Goal: Task Accomplishment & Management: Manage account settings

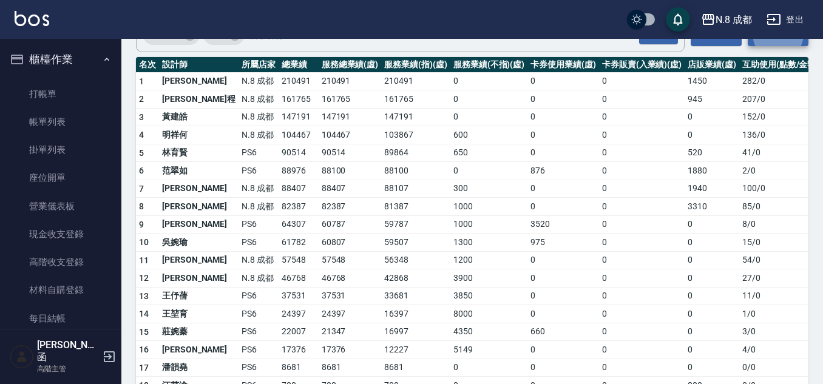
scroll to position [789, 0]
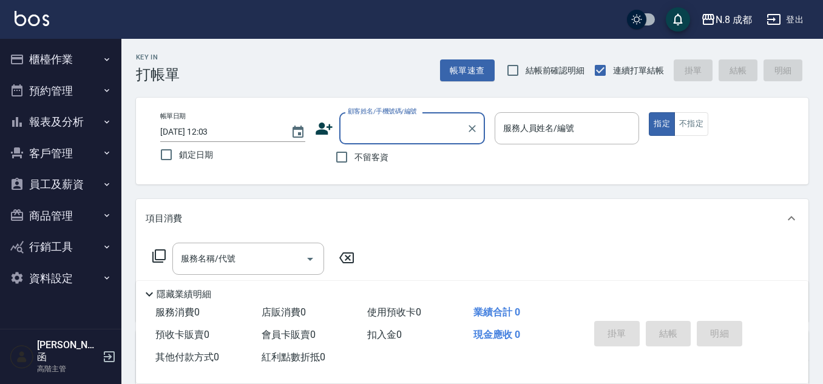
click at [49, 35] on div "N.8 成都 登出" at bounding box center [411, 19] width 823 height 39
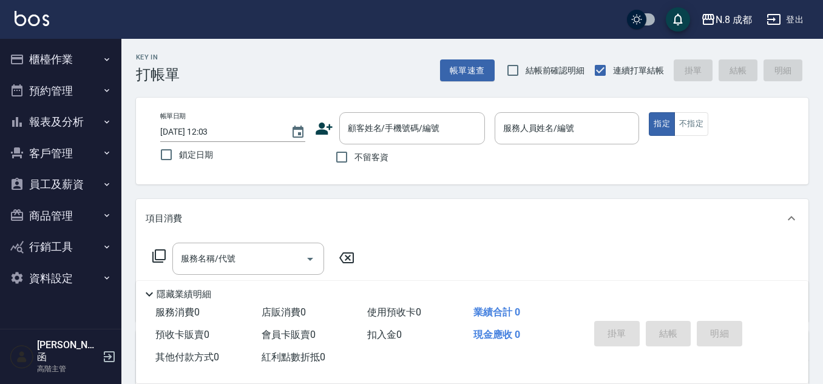
click at [46, 50] on button "櫃檯作業" at bounding box center [61, 60] width 112 height 32
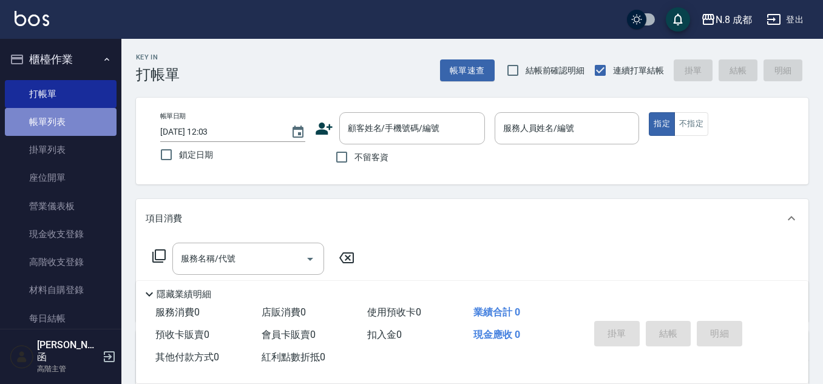
click at [66, 127] on link "帳單列表" at bounding box center [61, 122] width 112 height 28
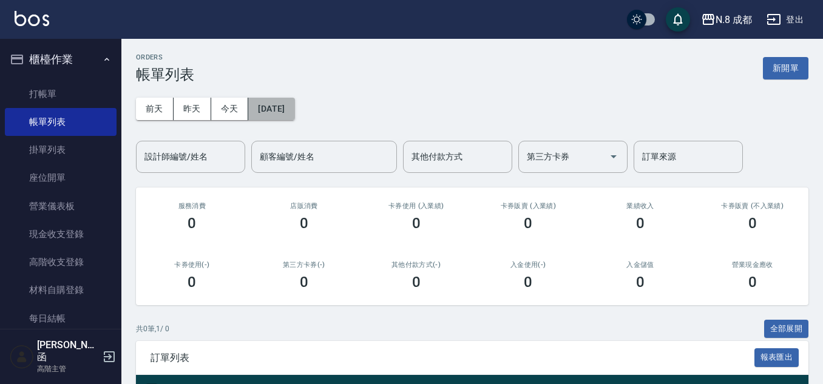
click at [270, 109] on button "[DATE]" at bounding box center [271, 109] width 46 height 22
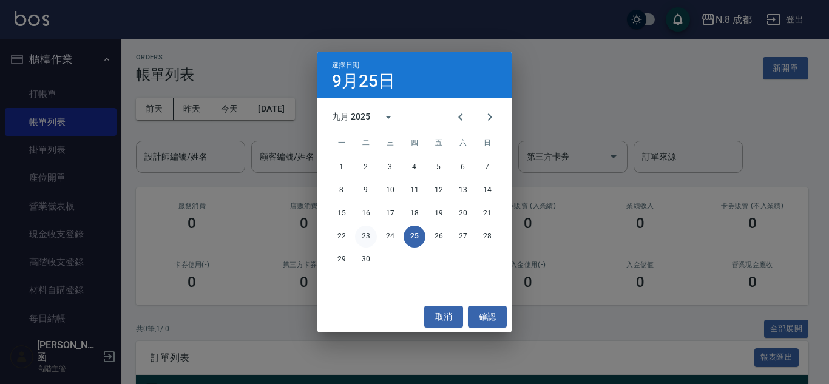
click at [365, 231] on button "23" at bounding box center [366, 237] width 22 height 22
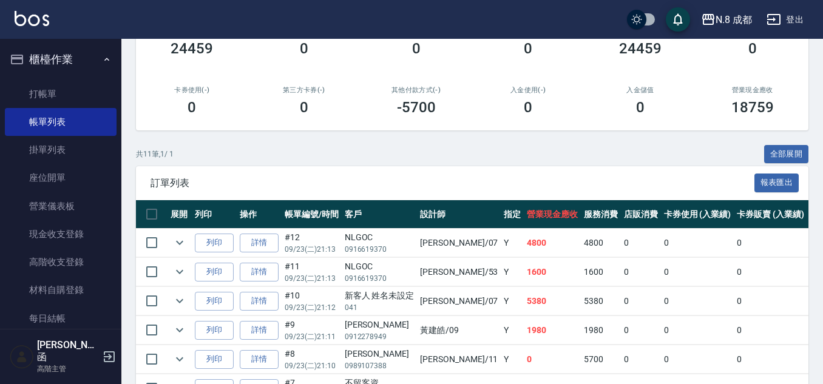
scroll to position [154, 0]
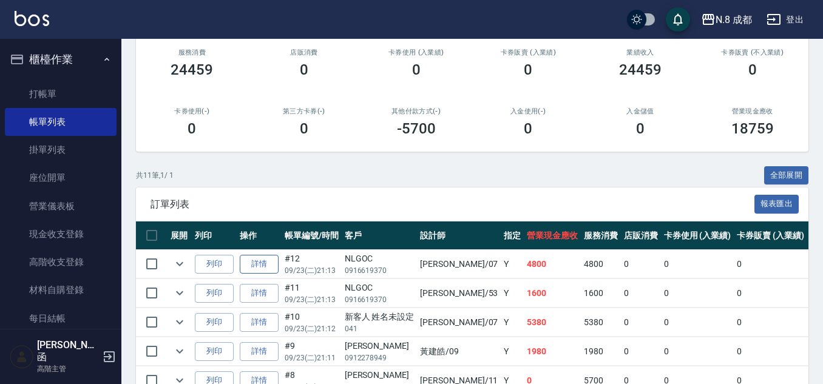
click at [271, 260] on link "詳情" at bounding box center [259, 264] width 39 height 19
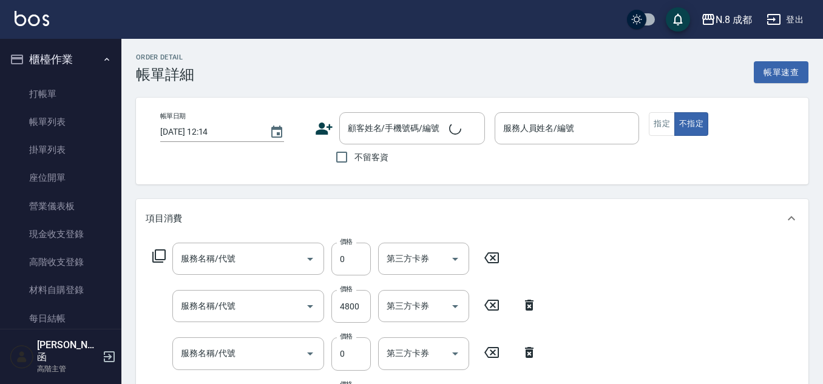
type input "[DATE] 21:13"
type input "[PERSON_NAME]-07"
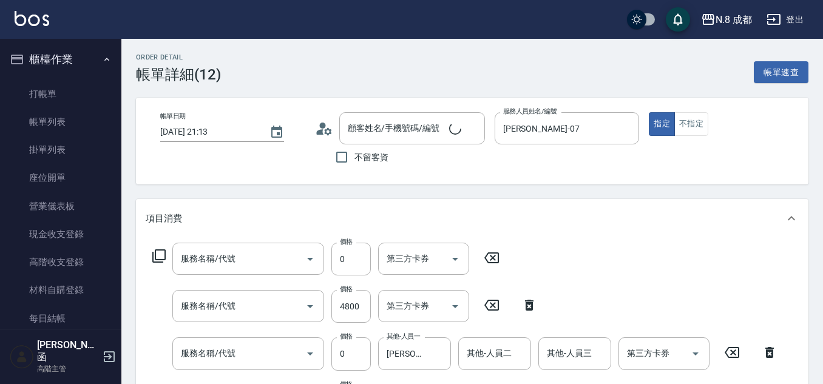
type input "黑曜只有2 3劑-(中)(001)"
type input "日系染髮(L)(041)"
type input "互助1點(1)"
type input "互助2點(2)"
type input "NLGOC/0916619370/"
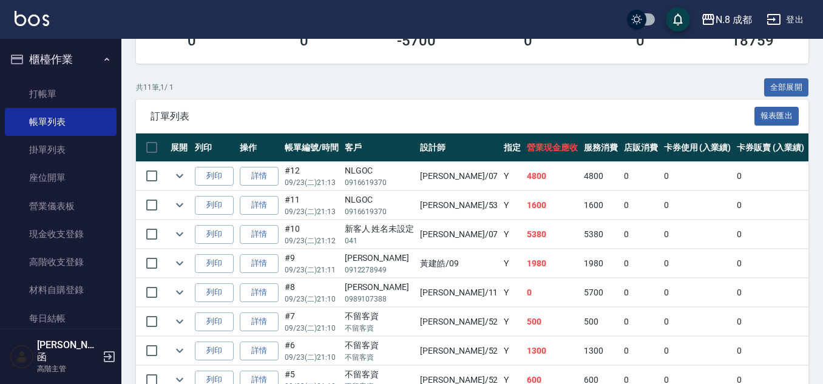
scroll to position [243, 0]
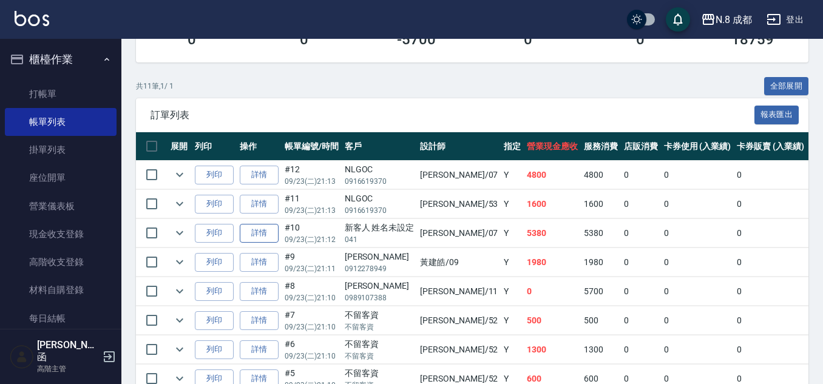
click at [273, 234] on link "詳情" at bounding box center [259, 233] width 39 height 19
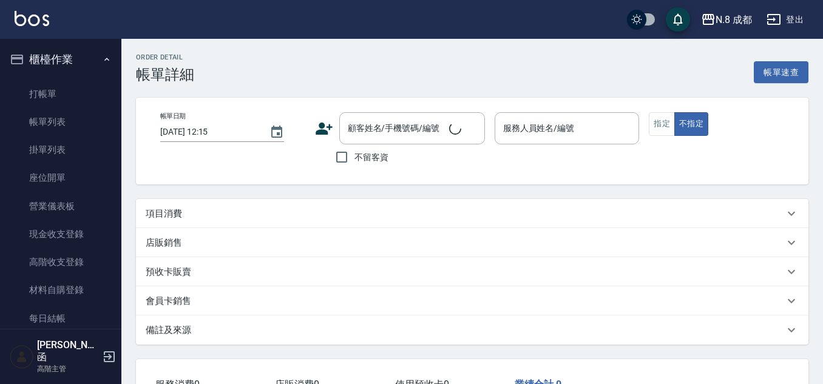
type input "[DATE] 21:12"
type input "[PERSON_NAME]-07"
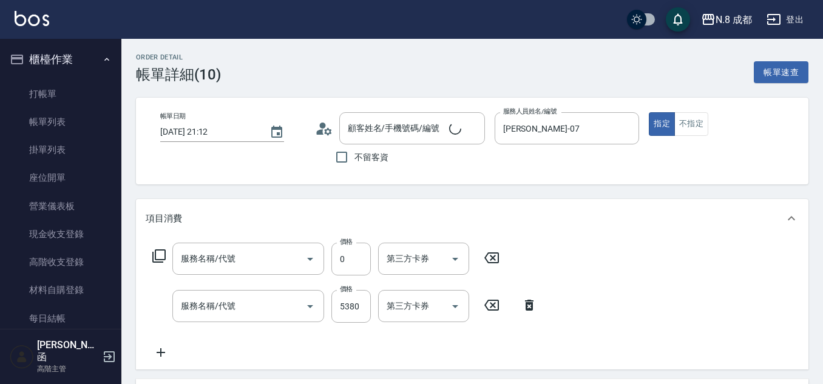
type input "新客人 姓名未設定/041/null"
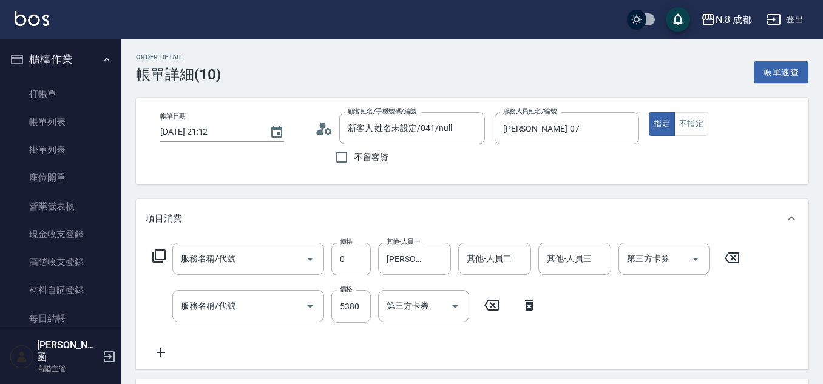
type input "互助7點(7)"
type input "日系染髮(L)(041)"
click at [227, 257] on input "互助7點(7)" at bounding box center [231, 258] width 107 height 21
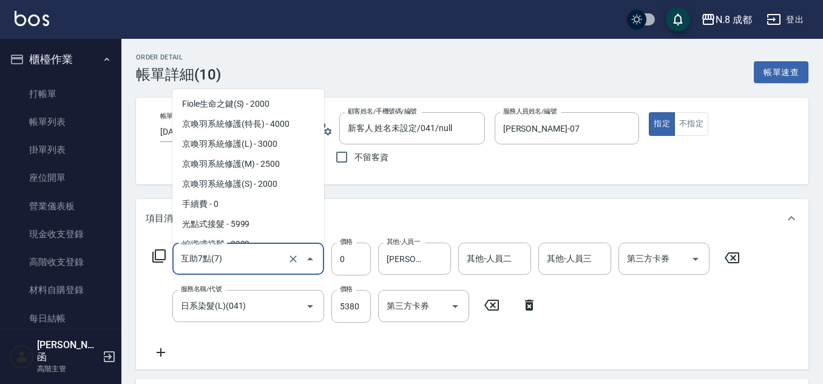
scroll to position [1339, 0]
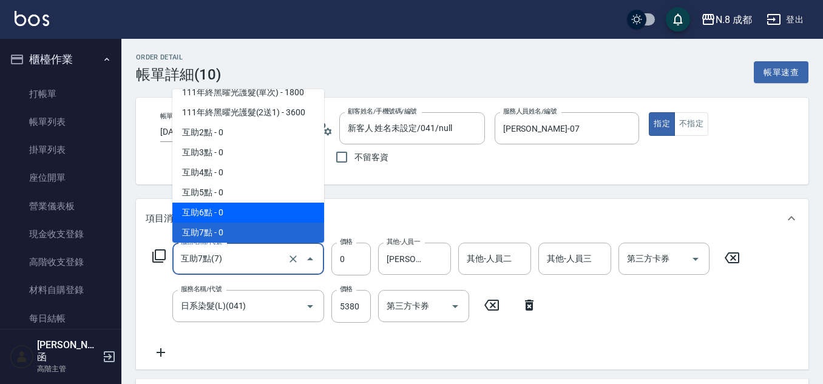
click at [251, 216] on span "互助6點 - 0" at bounding box center [248, 213] width 152 height 20
type input "互助6點(6)"
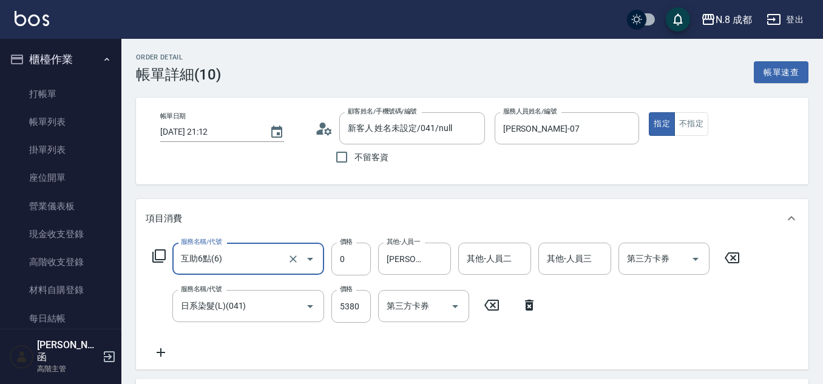
click at [259, 330] on div "服務名稱/代號 互助6點(6) 服務名稱/代號 價格 0 價格 其他-人員一 [PERSON_NAME]-02 其他-人員一 其他-人員二 其他-人員二 其他…" at bounding box center [447, 301] width 602 height 117
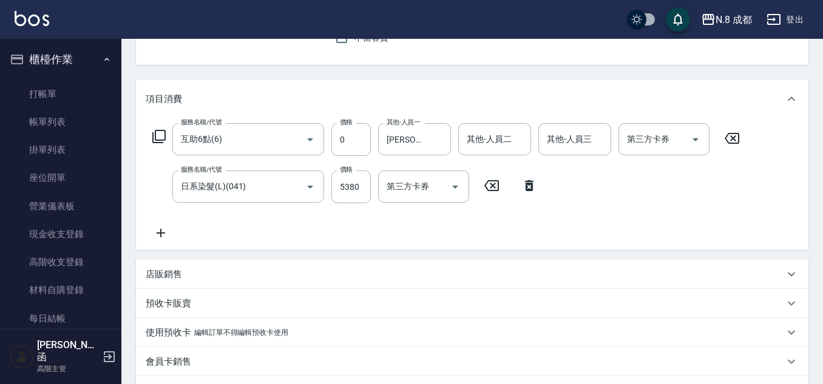
scroll to position [243, 0]
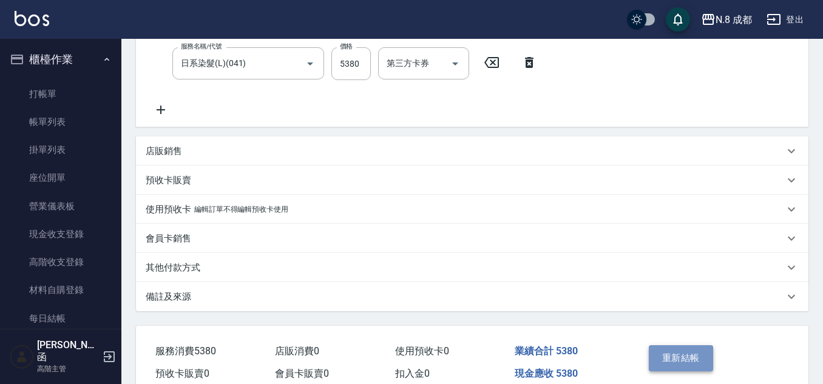
click at [694, 355] on button "重新結帳" at bounding box center [681, 357] width 64 height 25
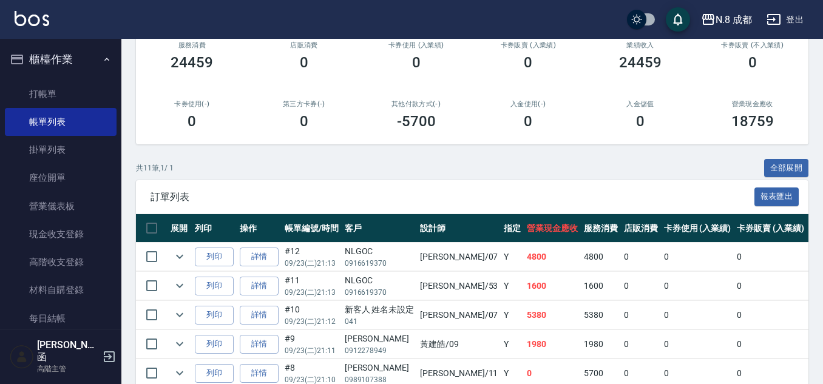
scroll to position [182, 0]
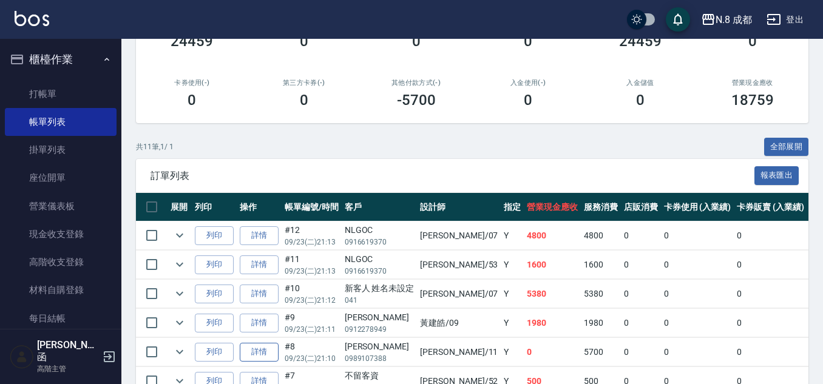
click at [264, 348] on link "詳情" at bounding box center [259, 352] width 39 height 19
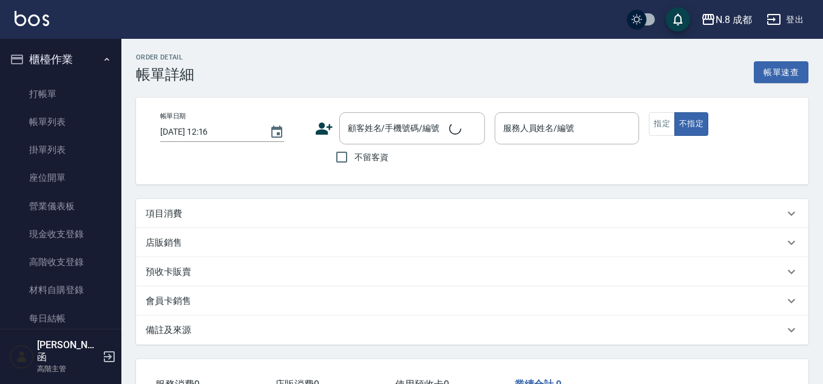
type input "[DATE] 21:10"
type input "[PERSON_NAME]-11"
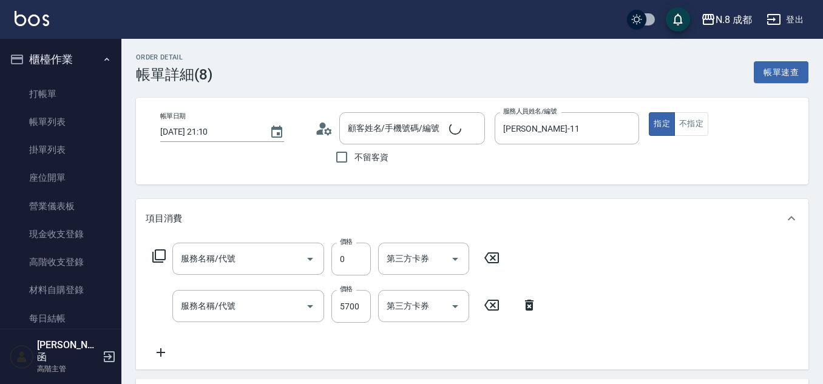
type input "[PERSON_NAME]/0989107388/"
type input "互助6點(6)"
type input "日系染髮(L)(041)"
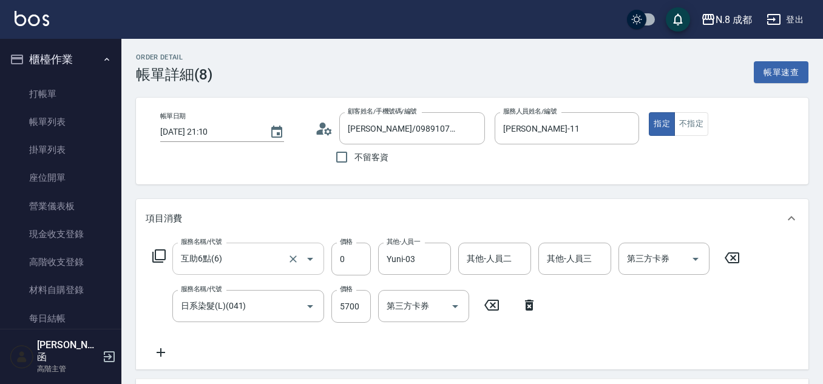
click at [291, 269] on div at bounding box center [302, 259] width 34 height 32
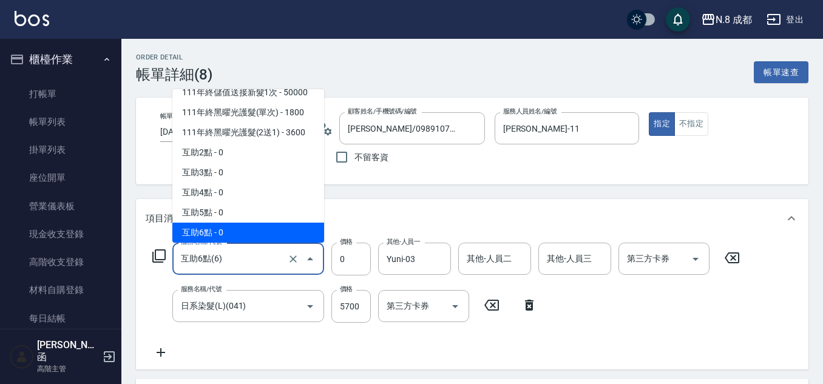
scroll to position [1380, 0]
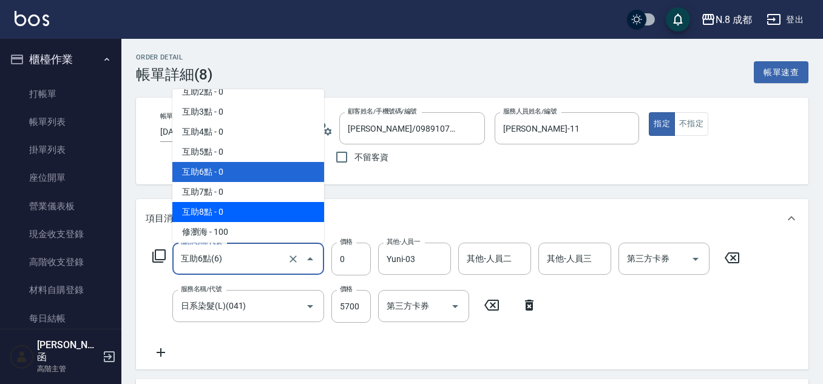
click at [236, 216] on span "互助8點 - 0" at bounding box center [248, 212] width 152 height 20
type input "互助8點(8)"
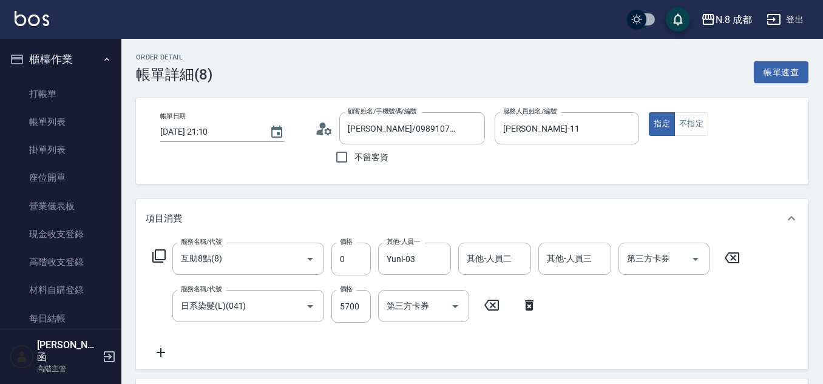
click at [307, 337] on div "服務名稱/代號 互助8點(8) 服務名稱/代號 價格 0 價格 其他-人員一 Yuni-03 其他-人員一 其他-人員二 其他-人員二 其他-人員三 其他-人…" at bounding box center [447, 301] width 602 height 117
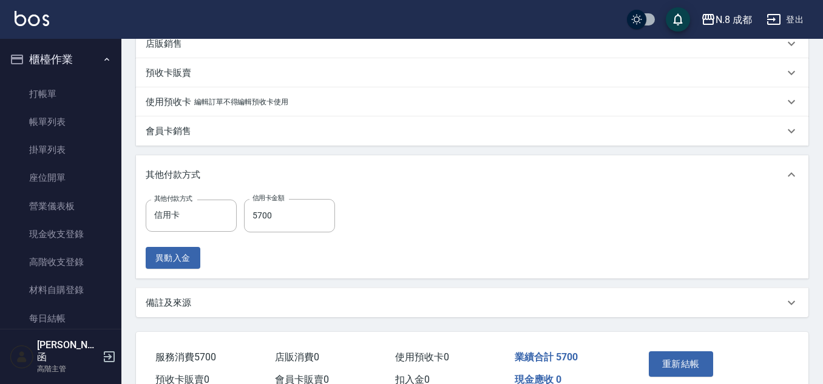
scroll to position [415, 0]
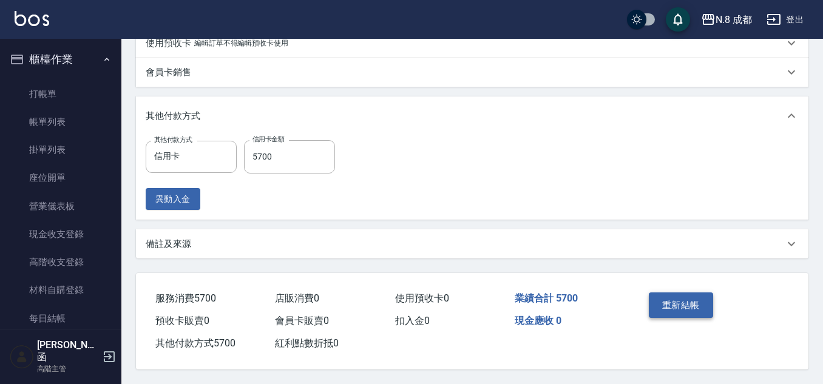
click at [707, 300] on button "重新結帳" at bounding box center [681, 305] width 64 height 25
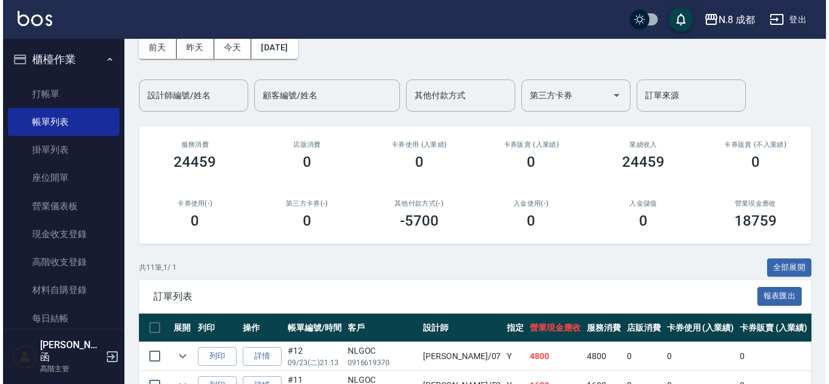
scroll to position [61, 0]
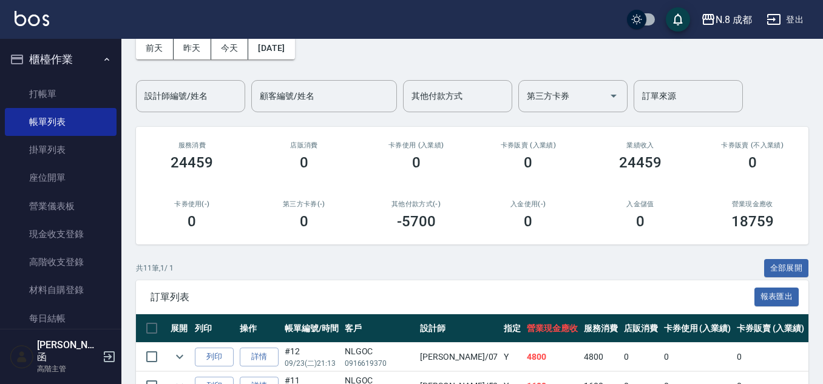
click at [280, 64] on div "[DATE] [DATE] [DATE] [DATE] 設計師編號/姓名 設計師編號/姓名 顧客編號/姓名 顧客編號/姓名 其他付款方式 其他付款方式 第三方…" at bounding box center [472, 67] width 673 height 90
click at [286, 58] on button "[DATE]" at bounding box center [271, 48] width 46 height 22
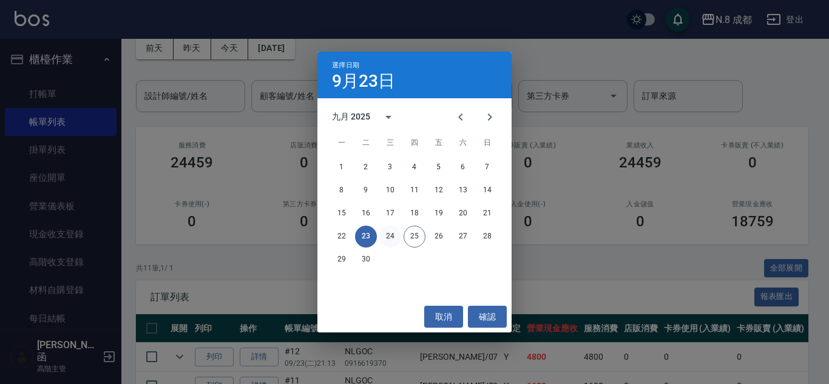
click at [391, 234] on button "24" at bounding box center [390, 237] width 22 height 22
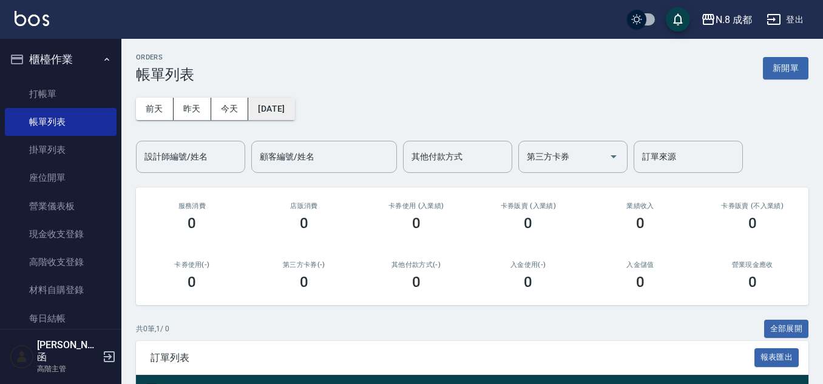
click at [268, 118] on button "[DATE]" at bounding box center [271, 109] width 46 height 22
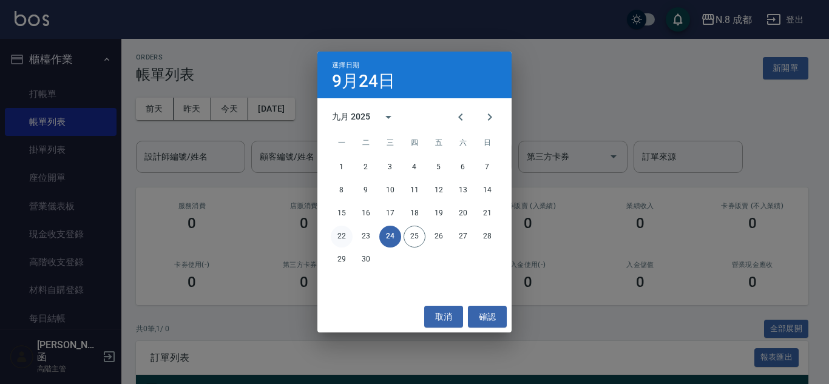
click at [342, 236] on button "22" at bounding box center [342, 237] width 22 height 22
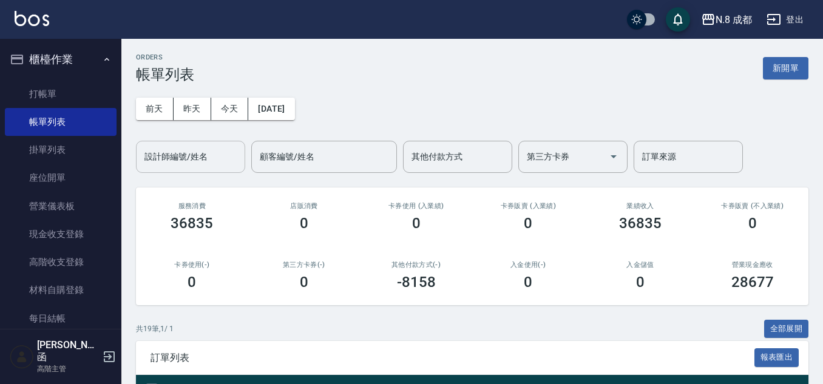
click at [186, 154] on input "設計師編號/姓名" at bounding box center [190, 156] width 98 height 21
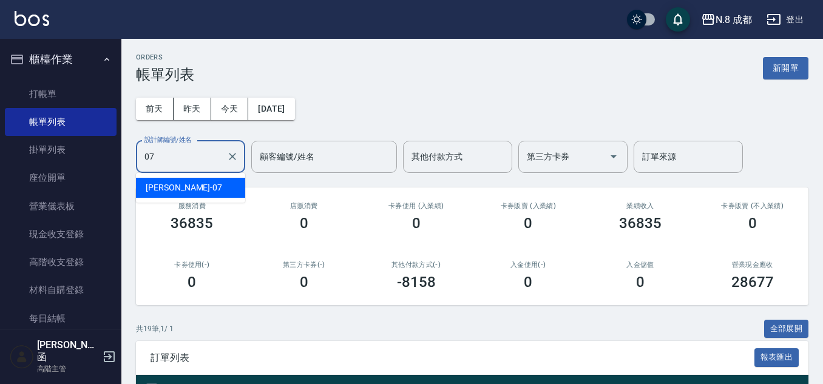
click at [211, 191] on div "[PERSON_NAME] -07" at bounding box center [190, 188] width 109 height 20
type input "[PERSON_NAME]-07"
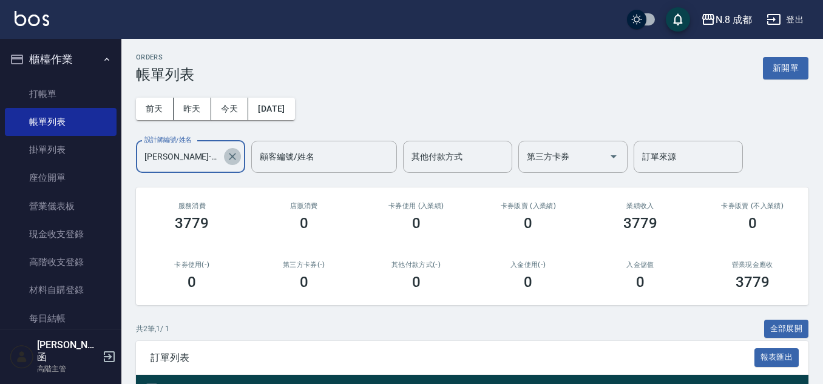
click at [231, 157] on icon "Clear" at bounding box center [232, 157] width 12 height 12
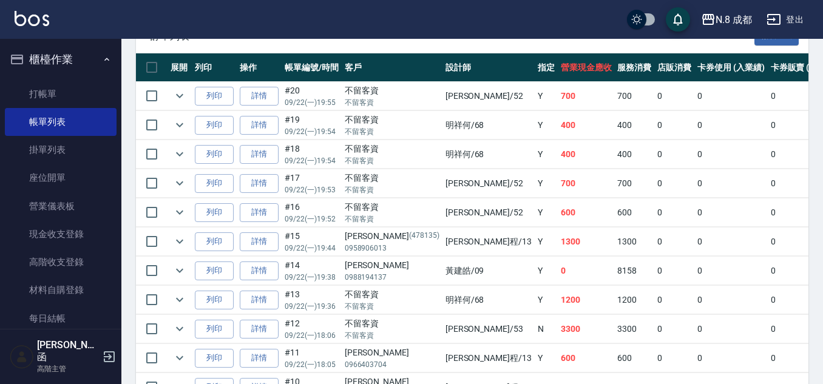
scroll to position [265, 0]
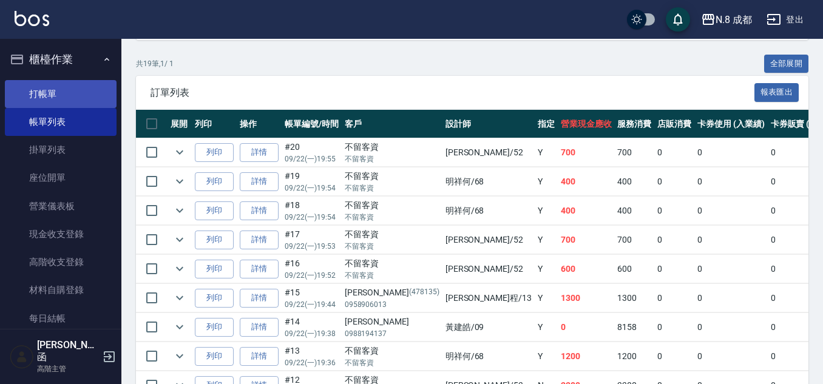
click at [72, 92] on link "打帳單" at bounding box center [61, 94] width 112 height 28
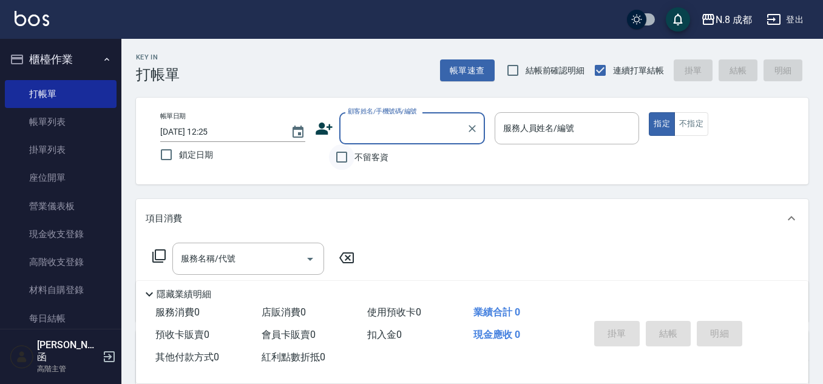
click at [347, 156] on input "不留客資" at bounding box center [341, 156] width 25 height 25
checkbox input "true"
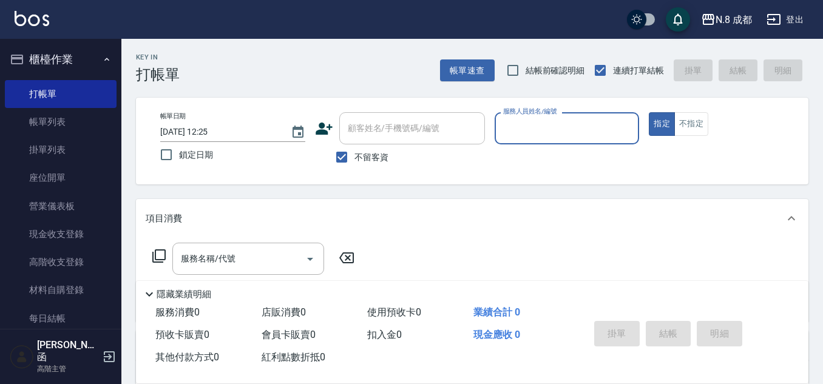
click at [557, 135] on input "服務人員姓名/編號" at bounding box center [567, 128] width 134 height 21
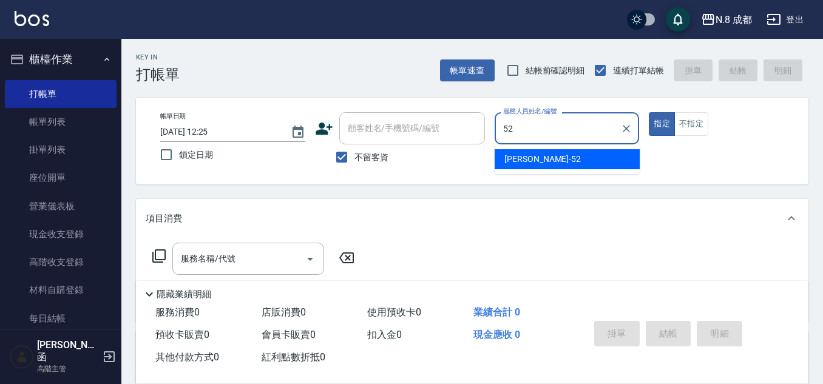
drag, startPoint x: 546, startPoint y: 160, endPoint x: 526, endPoint y: 159, distance: 20.0
click at [545, 159] on div "[PERSON_NAME]-52" at bounding box center [567, 159] width 145 height 20
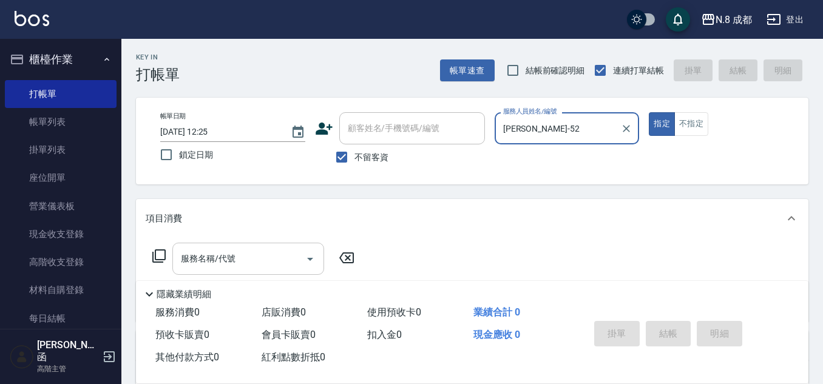
type input "[PERSON_NAME]-52"
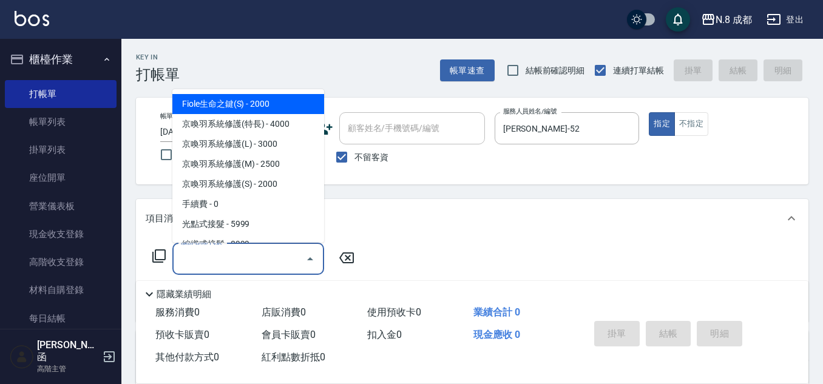
click at [217, 253] on input "服務名稱/代號" at bounding box center [239, 258] width 123 height 21
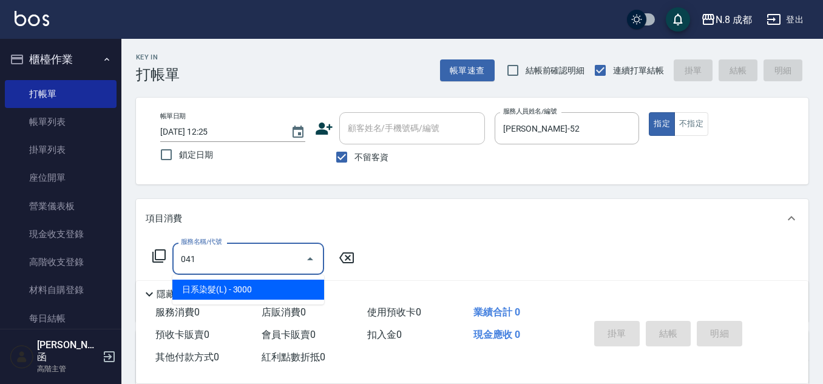
click at [222, 282] on span "日系染髮(L) - 3000" at bounding box center [248, 290] width 152 height 20
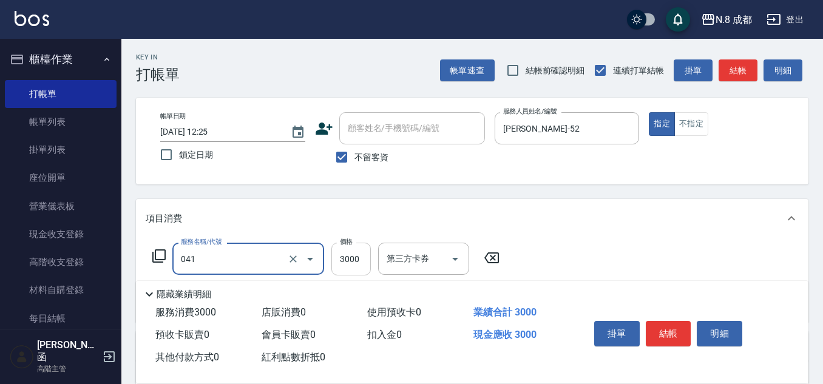
type input "日系染髮(L)(041)"
click at [367, 257] on input "3000" at bounding box center [350, 259] width 39 height 33
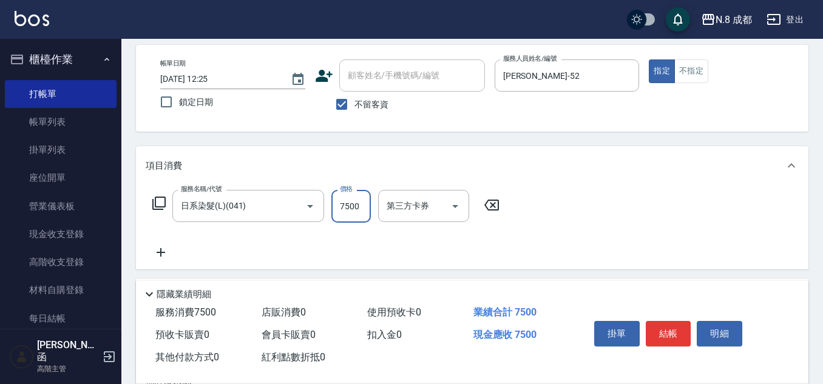
scroll to position [121, 0]
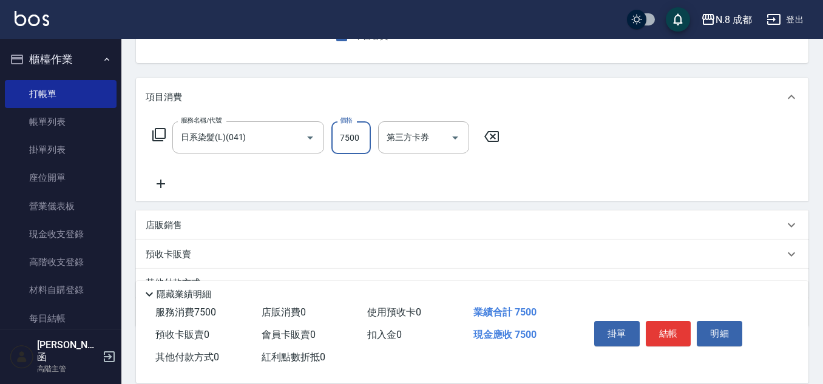
type input "7500"
click at [161, 186] on icon at bounding box center [161, 184] width 8 height 8
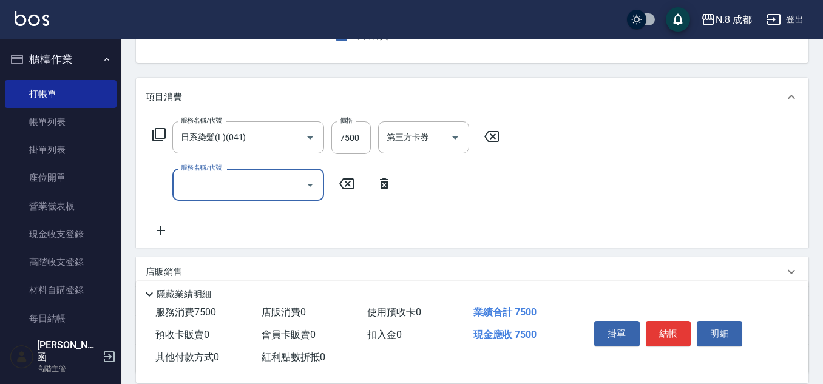
click at [212, 183] on input "服務名稱/代號" at bounding box center [239, 184] width 123 height 21
click at [217, 207] on div "No options" at bounding box center [248, 216] width 152 height 30
drag, startPoint x: 184, startPoint y: 180, endPoint x: 174, endPoint y: 180, distance: 10.3
click at [174, 180] on div "52 服務名稱/代號" at bounding box center [248, 185] width 152 height 32
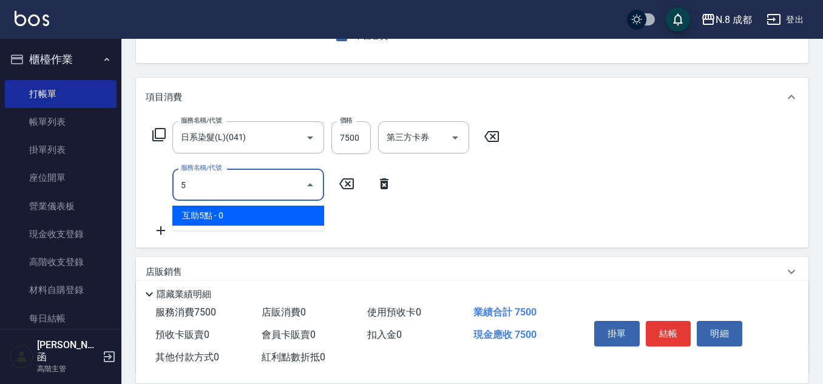
click at [215, 214] on span "互助5點 - 0" at bounding box center [248, 216] width 152 height 20
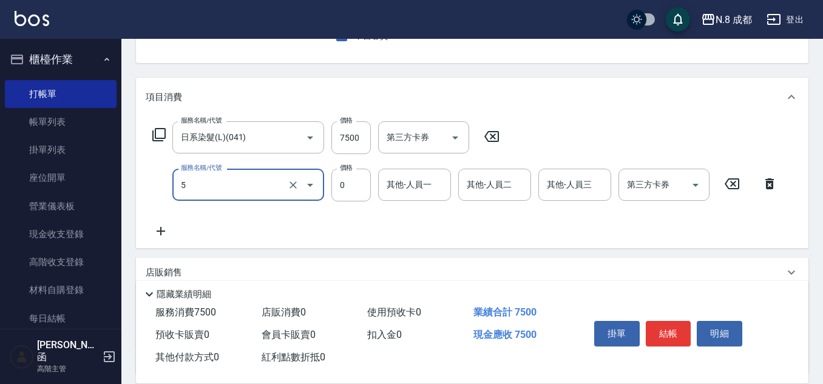
type input "互助5點(5)"
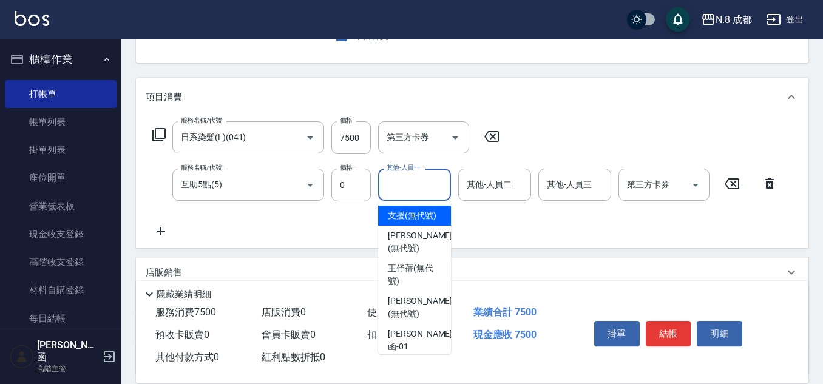
drag, startPoint x: 299, startPoint y: 203, endPoint x: 401, endPoint y: 188, distance: 103.6
click at [398, 189] on input "其他-人員一" at bounding box center [415, 184] width 62 height 21
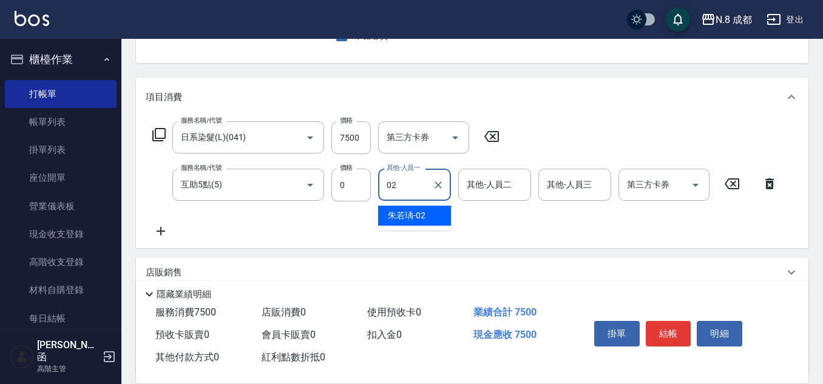
drag, startPoint x: 416, startPoint y: 220, endPoint x: 276, endPoint y: 227, distance: 140.4
click at [416, 219] on span "[PERSON_NAME]-02" at bounding box center [407, 215] width 38 height 13
type input "[PERSON_NAME]-02"
click at [164, 232] on icon at bounding box center [161, 231] width 30 height 15
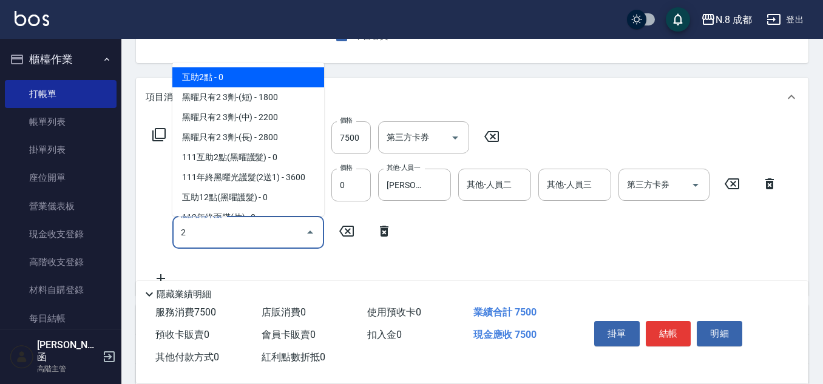
click at [232, 81] on span "互助2點 - 0" at bounding box center [248, 77] width 152 height 20
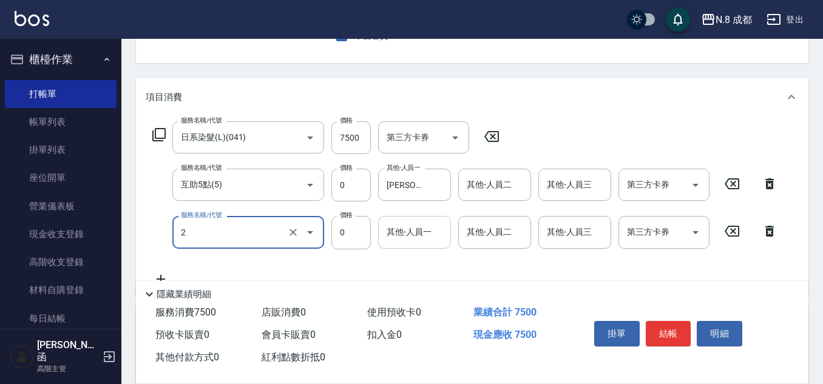
type input "互助2點(2)"
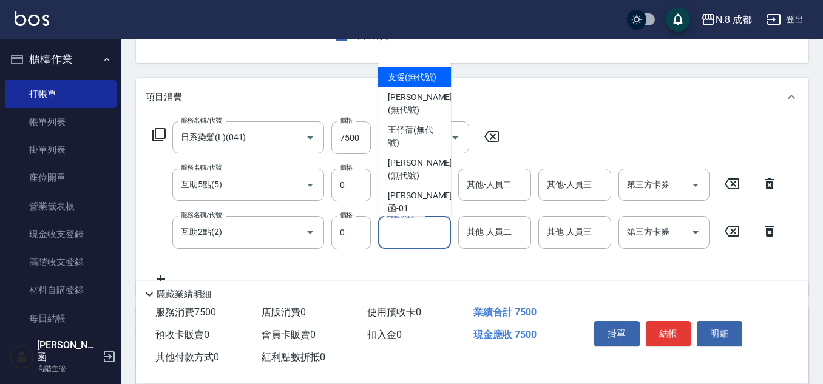
click at [421, 232] on input "其他-人員一" at bounding box center [415, 232] width 62 height 21
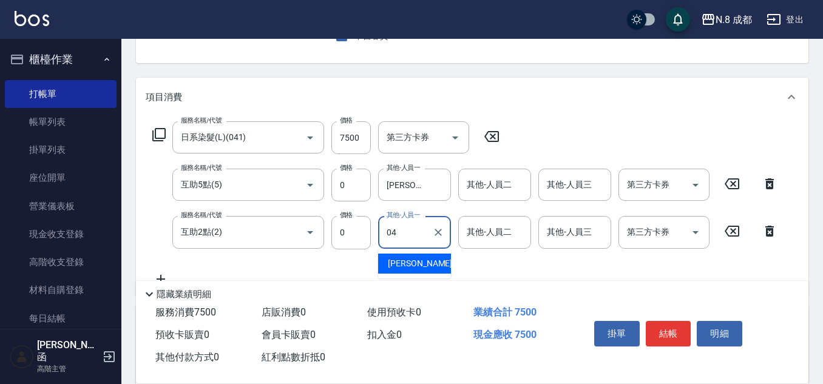
click at [424, 262] on span "[PERSON_NAME] -04" at bounding box center [426, 263] width 76 height 13
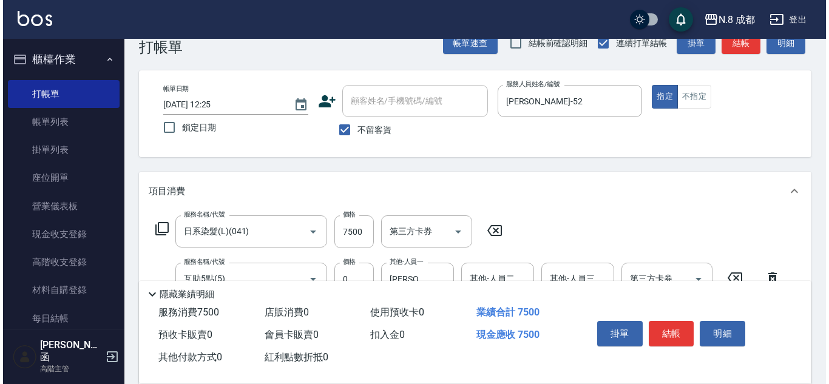
scroll to position [0, 0]
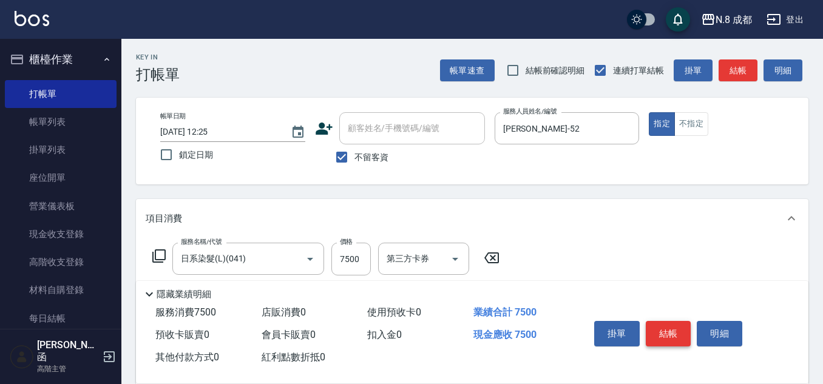
type input "[PERSON_NAME]-04"
click at [670, 323] on button "結帳" at bounding box center [669, 333] width 46 height 25
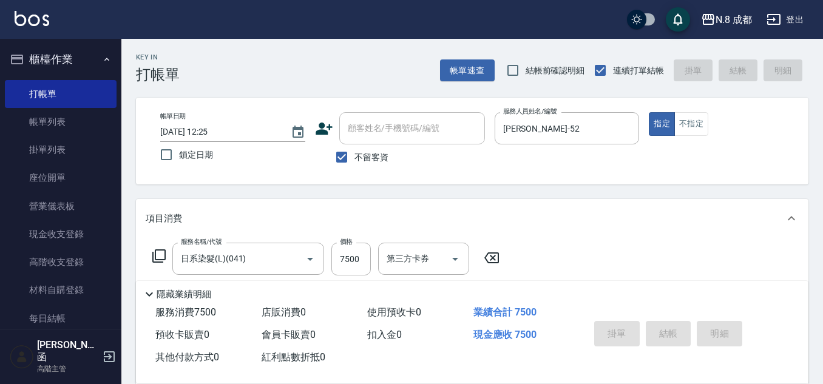
type input "[DATE] 12:27"
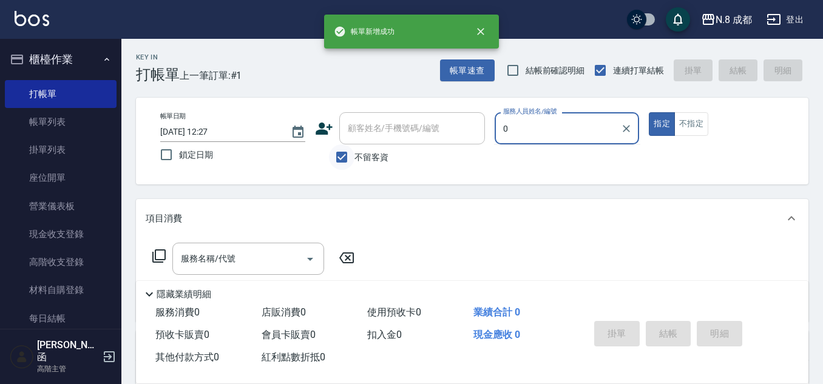
type input "0"
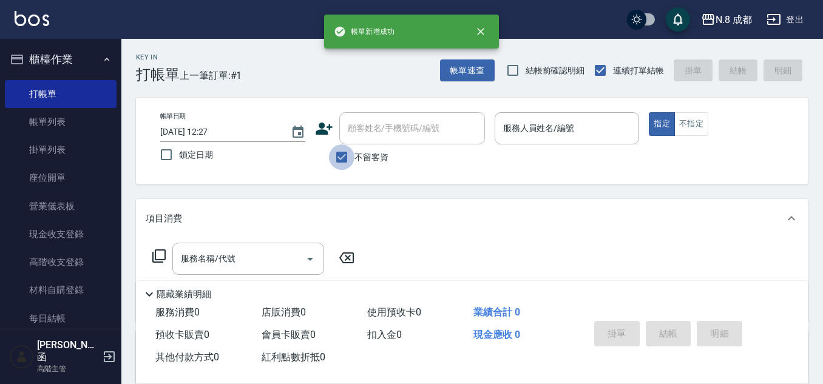
click at [344, 158] on input "不留客資" at bounding box center [341, 156] width 25 height 25
checkbox input "false"
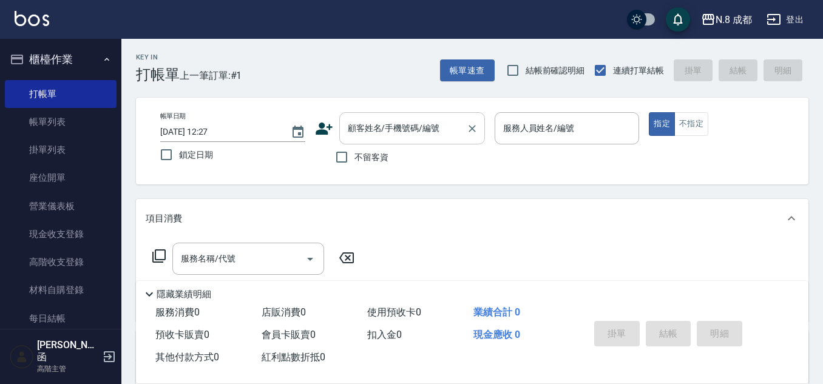
click at [364, 142] on div "顧客姓名/手機號碼/編號" at bounding box center [412, 128] width 146 height 32
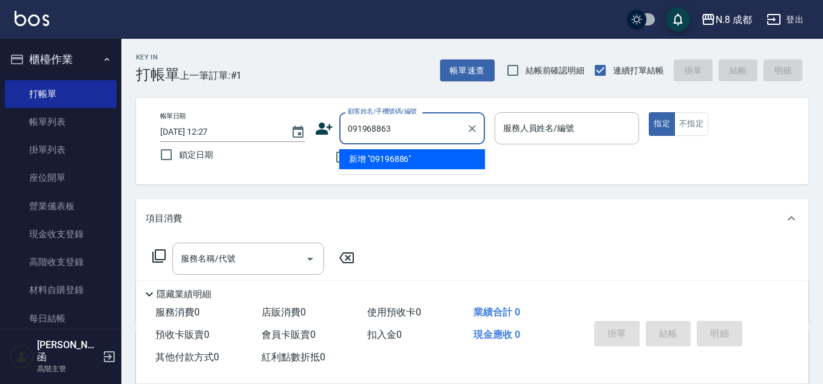
type input "0919688634"
drag, startPoint x: 417, startPoint y: 128, endPoint x: 264, endPoint y: 141, distance: 153.5
click at [264, 141] on div "帳單日期 [DATE] 12:27 鎖定日期 顧客姓名/手機號碼/編號 0919688634 顧客姓名/手機號碼/編號 不留客資 服務人員姓名/編號 服務人員…" at bounding box center [472, 141] width 643 height 58
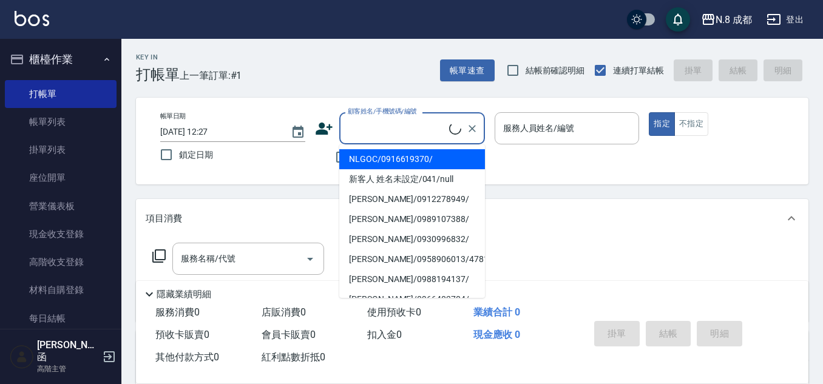
click at [320, 134] on icon at bounding box center [324, 129] width 17 height 12
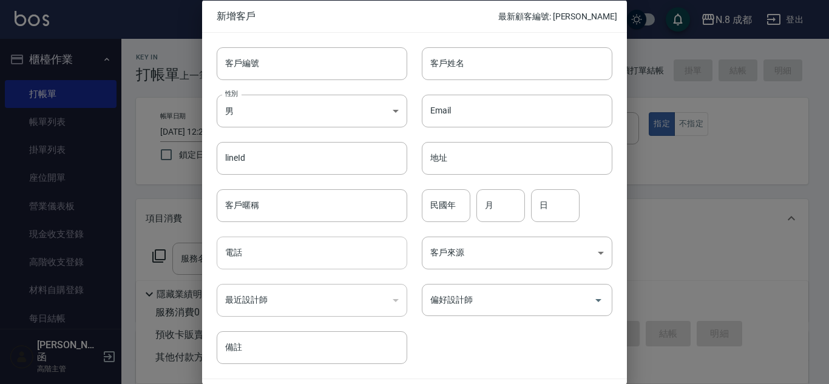
click at [321, 260] on input "電話" at bounding box center [312, 253] width 191 height 33
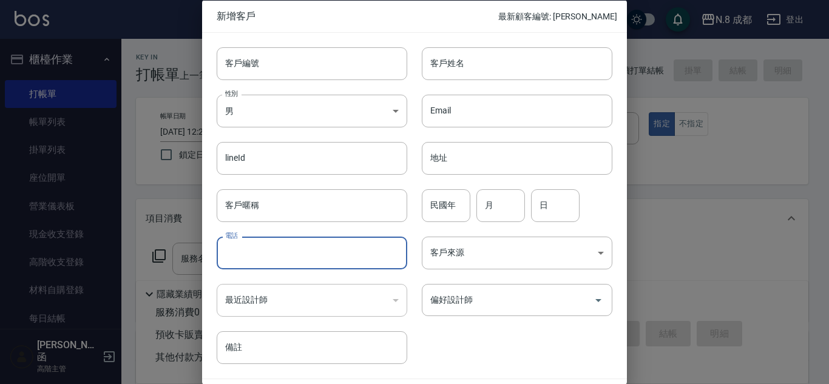
paste input "0919688634"
type input "0919688634"
click at [443, 67] on input "客戶姓名" at bounding box center [517, 63] width 191 height 33
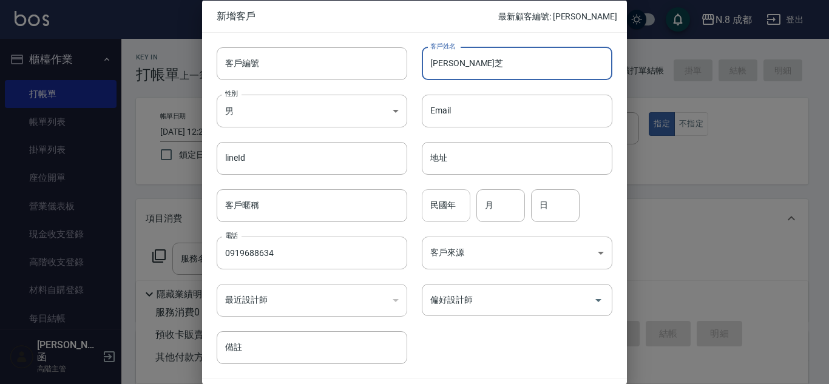
type input "[PERSON_NAME]芝"
click at [445, 205] on input "民國年" at bounding box center [446, 205] width 49 height 33
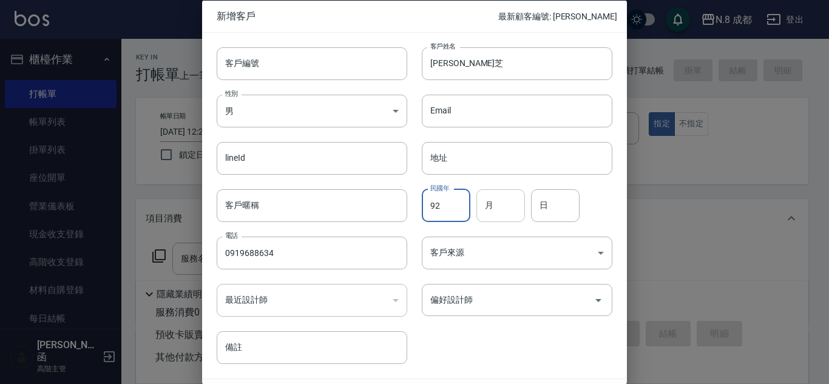
type input "92"
click at [516, 206] on input "月" at bounding box center [500, 205] width 49 height 33
type input "11"
click at [565, 219] on input "日" at bounding box center [555, 205] width 49 height 33
type input "29"
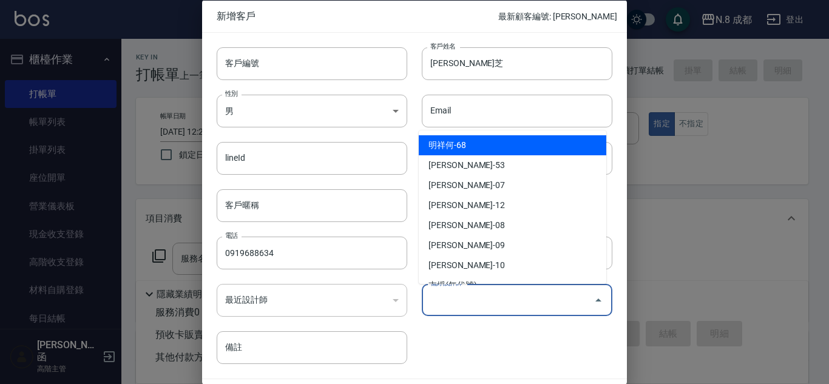
click at [497, 299] on input "偏好設計師" at bounding box center [507, 300] width 161 height 21
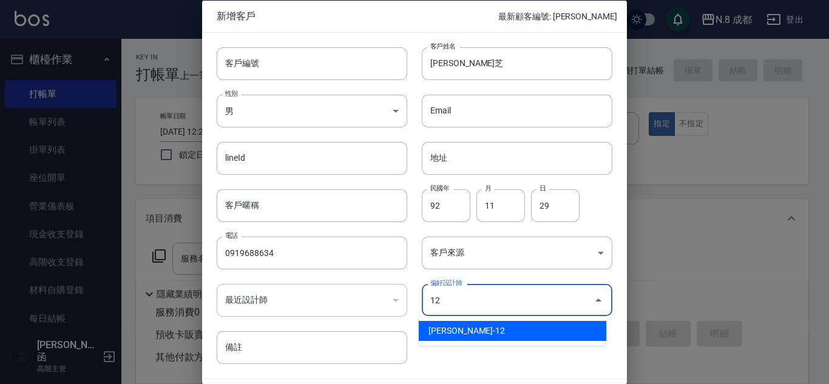
click at [489, 330] on li "[PERSON_NAME]-12" at bounding box center [513, 331] width 188 height 20
type input "[PERSON_NAME]"
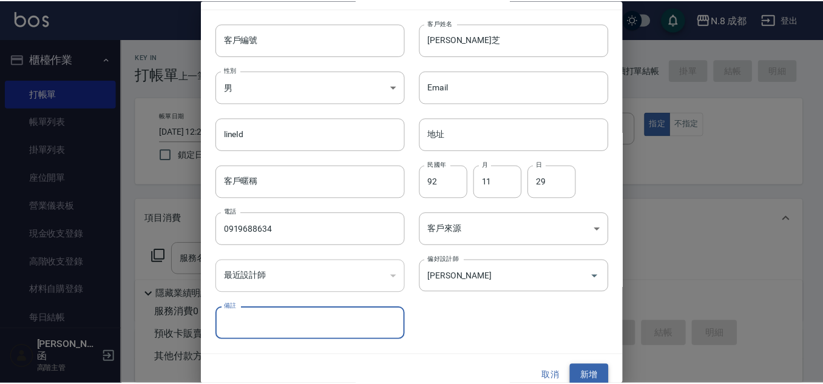
scroll to position [36, 0]
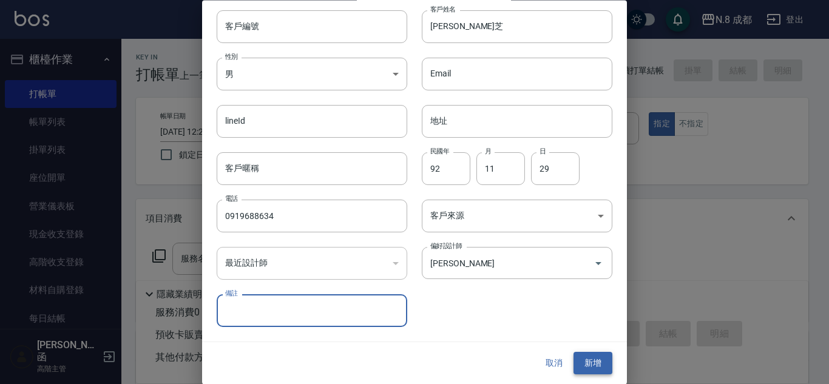
click at [592, 364] on button "新增" at bounding box center [593, 364] width 39 height 22
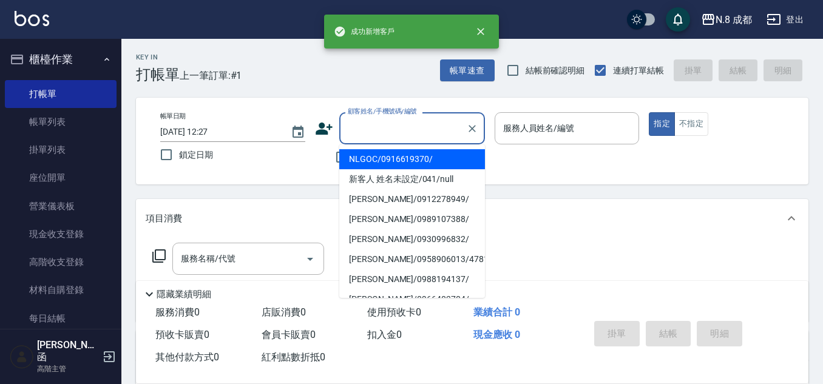
click at [408, 131] on input "顧客姓名/手機號碼/編號" at bounding box center [403, 128] width 117 height 21
paste input "0919688634"
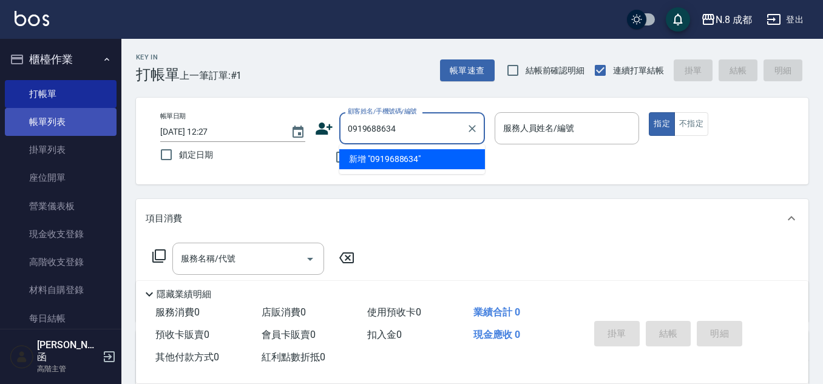
type input "0919688634"
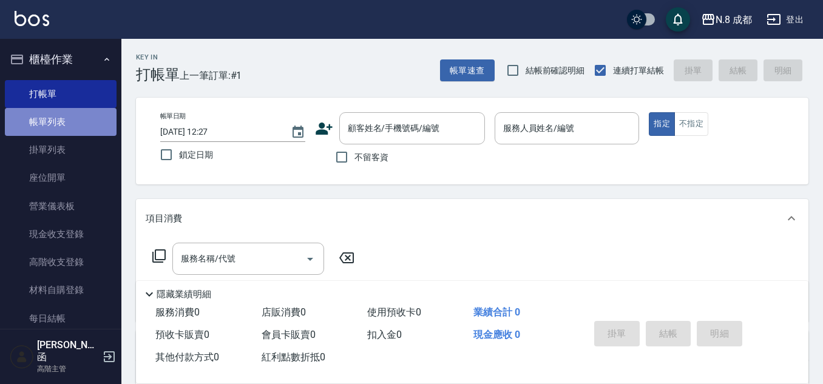
click at [72, 112] on link "帳單列表" at bounding box center [61, 122] width 112 height 28
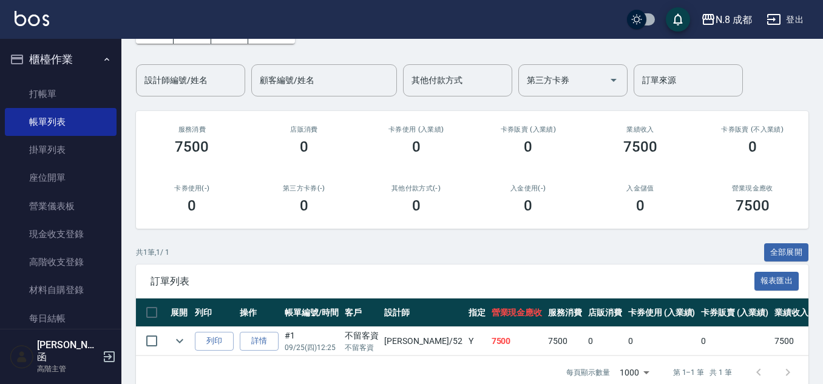
scroll to position [105, 0]
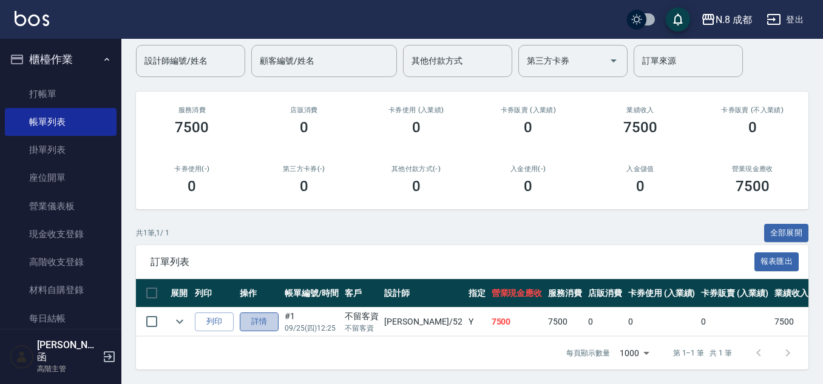
click at [263, 313] on link "詳情" at bounding box center [259, 322] width 39 height 19
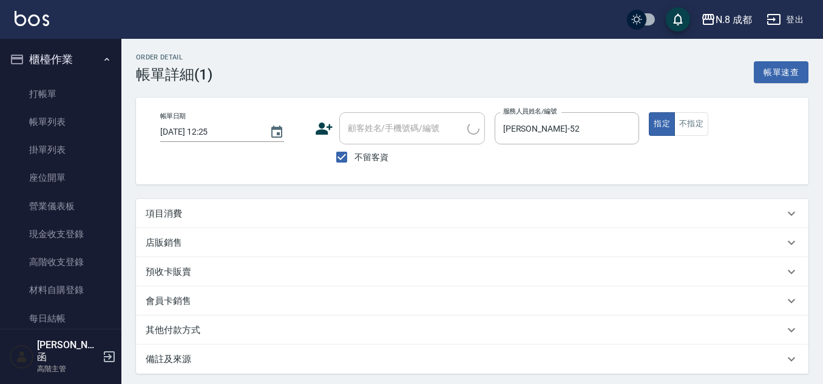
type input "[DATE] 12:25"
checkbox input "true"
type input "[PERSON_NAME]-52"
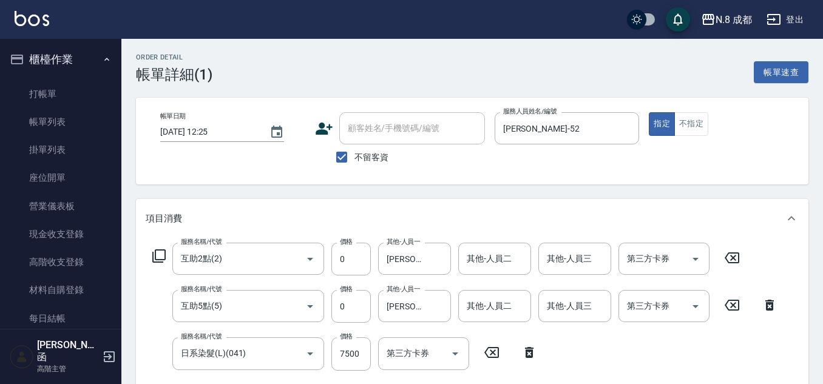
type input "互助2點(2)"
type input "互助5點(5)"
type input "日系染髮(L)(041)"
click at [271, 126] on icon "Choose date, selected date is 2025-09-25" at bounding box center [276, 132] width 11 height 12
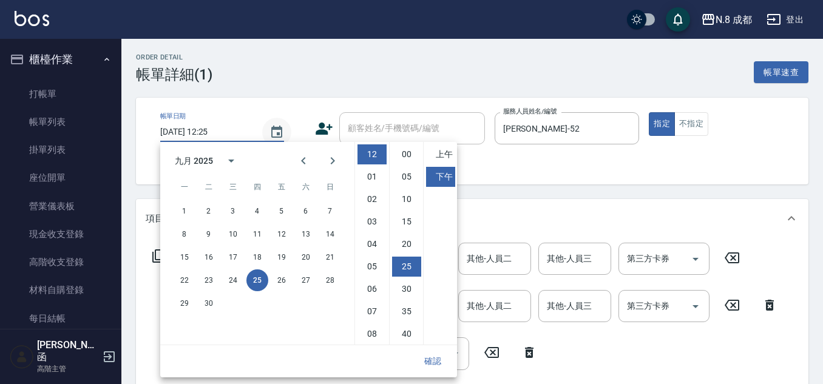
scroll to position [68, 0]
click at [226, 281] on button "24" at bounding box center [233, 280] width 22 height 22
type input "[DATE] 12:25"
click at [426, 361] on button "確認" at bounding box center [432, 361] width 39 height 22
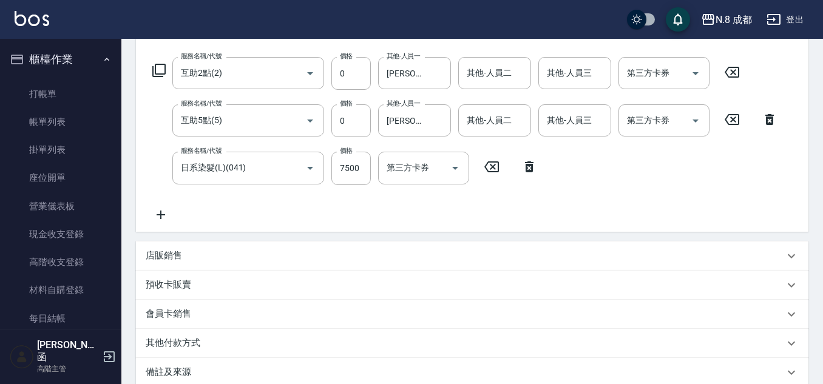
scroll to position [320, 0]
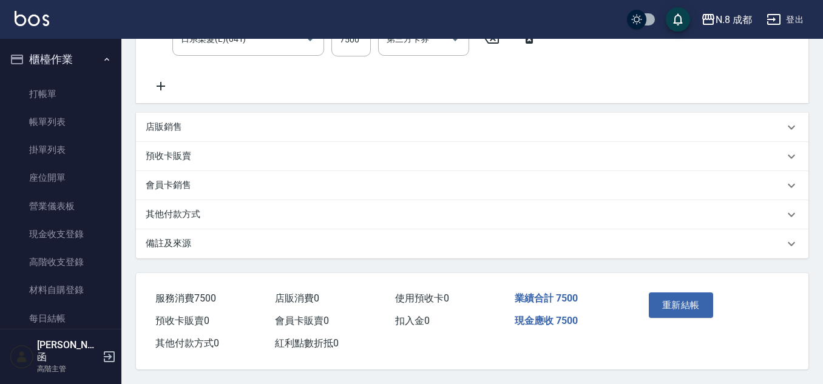
click at [712, 310] on button "重新結帳" at bounding box center [681, 305] width 64 height 25
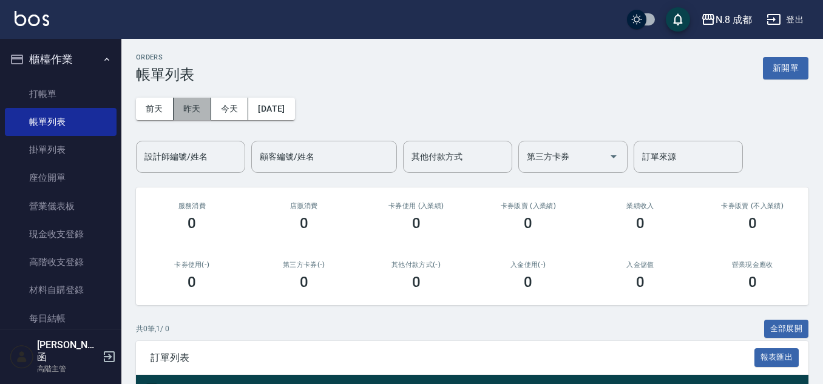
click at [193, 106] on button "昨天" at bounding box center [193, 109] width 38 height 22
click at [791, 65] on button "新開單" at bounding box center [786, 68] width 46 height 22
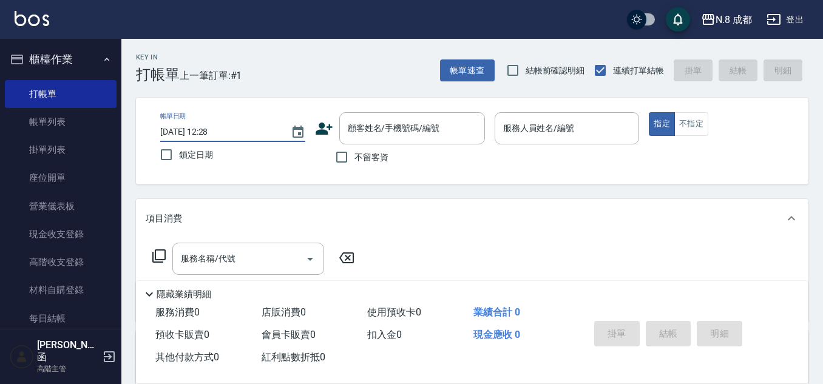
click at [262, 127] on input "[DATE] 12:28" at bounding box center [219, 132] width 118 height 20
click at [297, 126] on icon "Choose date, selected date is 2025-09-25" at bounding box center [298, 132] width 15 height 15
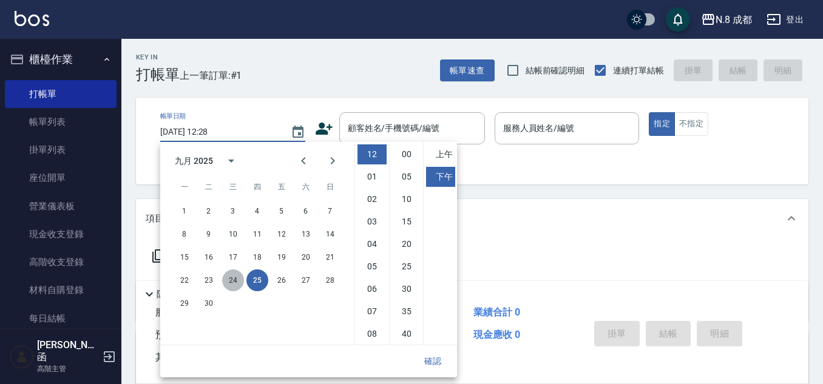
click at [239, 274] on button "24" at bounding box center [233, 280] width 22 height 22
type input "[DATE] 12:28"
drag, startPoint x: 435, startPoint y: 357, endPoint x: 414, endPoint y: 324, distance: 38.7
click at [435, 356] on button "確認" at bounding box center [432, 361] width 39 height 22
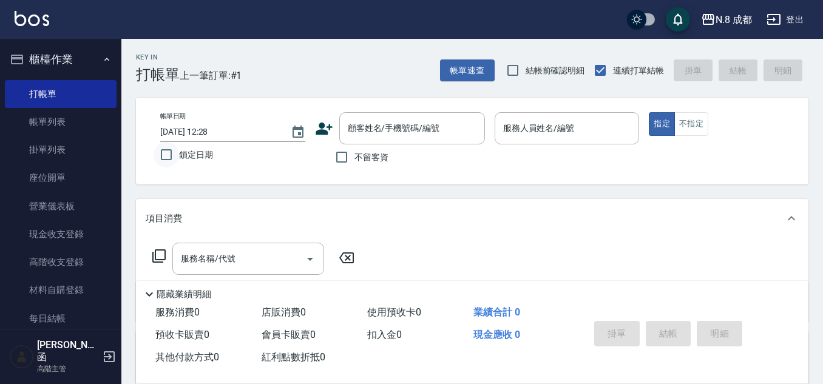
click at [176, 152] on input "鎖定日期" at bounding box center [166, 154] width 25 height 25
checkbox input "true"
click at [366, 130] on input "顧客姓名/手機號碼/編號" at bounding box center [403, 128] width 117 height 21
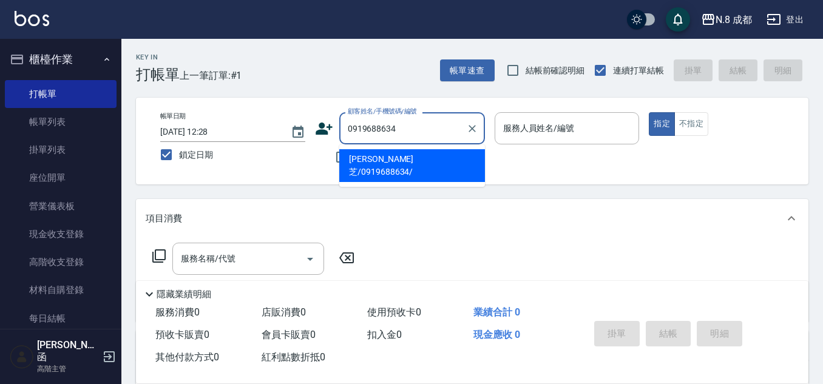
click at [381, 158] on li "[PERSON_NAME]芝/0919688634/" at bounding box center [412, 165] width 146 height 33
type input "[PERSON_NAME]芝/0919688634/"
type input "[PERSON_NAME]-12"
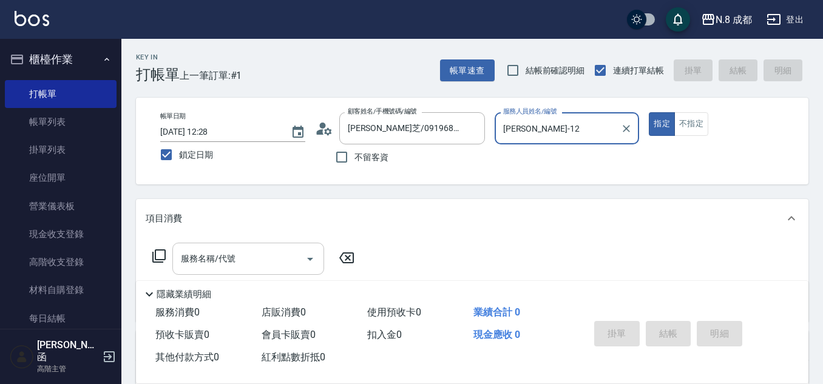
click at [241, 260] on input "服務名稱/代號" at bounding box center [239, 258] width 123 height 21
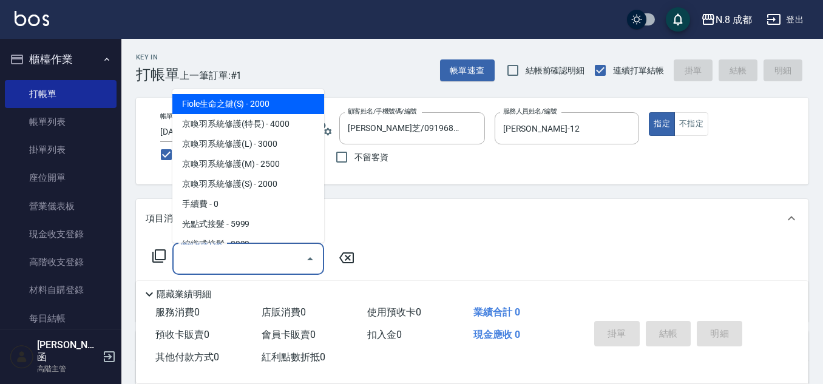
checkbox input "false"
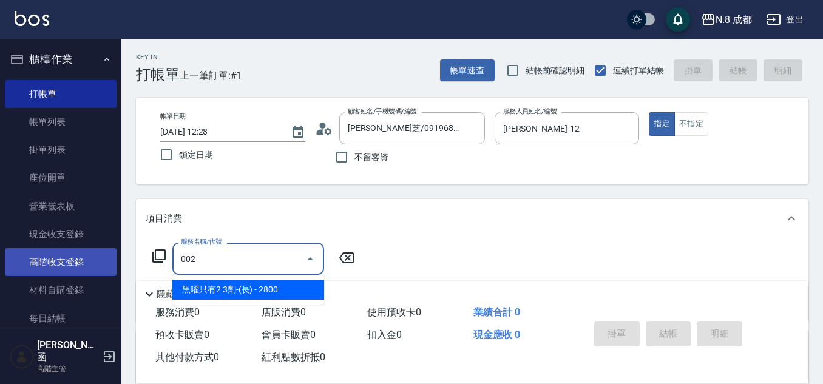
drag, startPoint x: 229, startPoint y: 262, endPoint x: 84, endPoint y: 262, distance: 145.7
click at [84, 262] on div "N.8 成都 登出 櫃檯作業 打帳單 帳單列表 掛單列表 座位開單 營業儀表板 現金收支登錄 高階收支登錄 材料自購登錄 每日結帳 排班表 現場電腦打卡 掃碼…" at bounding box center [411, 297] width 823 height 594
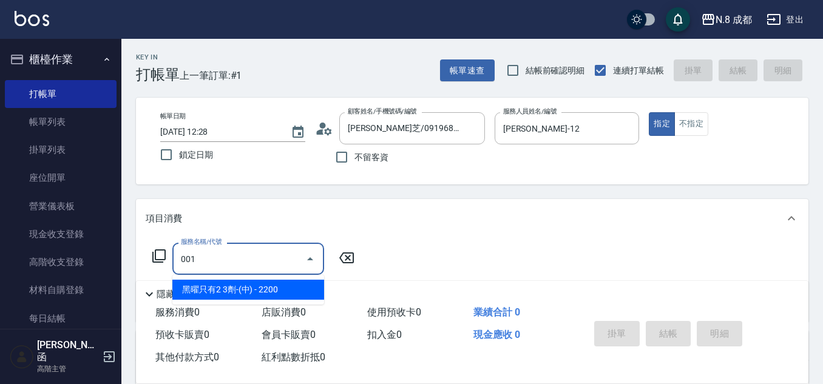
drag, startPoint x: 228, startPoint y: 289, endPoint x: 331, endPoint y: 270, distance: 104.3
click at [229, 288] on span "黑曜只有2 3劑-(中) - 2200" at bounding box center [248, 290] width 152 height 20
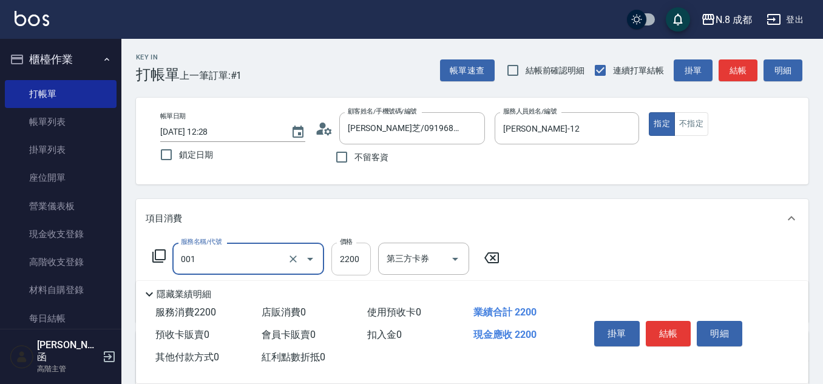
type input "黑曜只有2 3劑-(中)(001)"
click at [352, 259] on input "2200" at bounding box center [350, 259] width 39 height 33
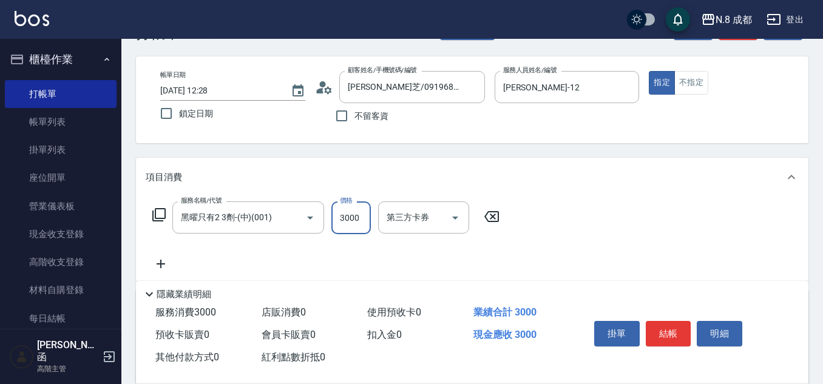
scroll to position [61, 0]
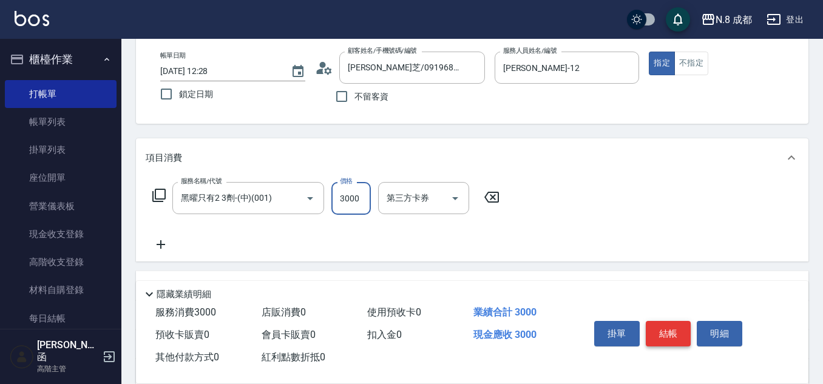
type input "3000"
click at [667, 327] on button "結帳" at bounding box center [669, 333] width 46 height 25
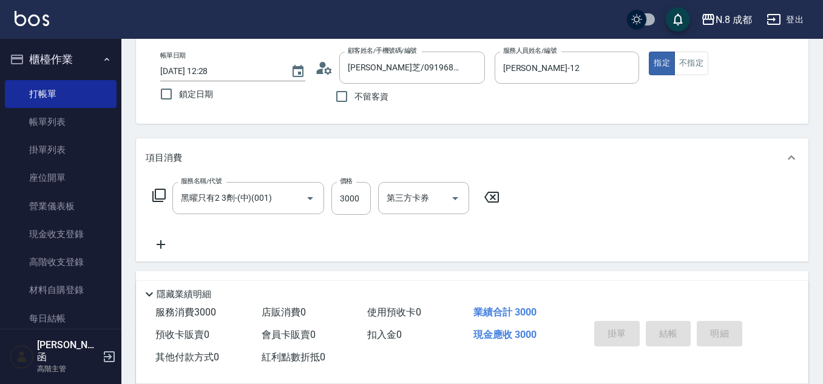
type input "[DATE] 12:29"
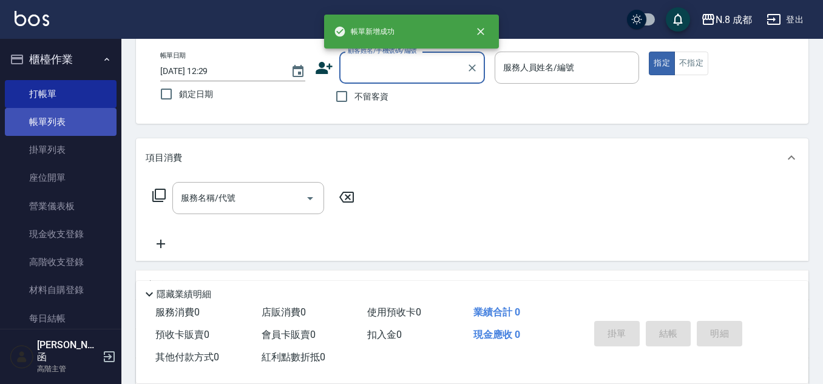
click at [55, 118] on link "帳單列表" at bounding box center [61, 122] width 112 height 28
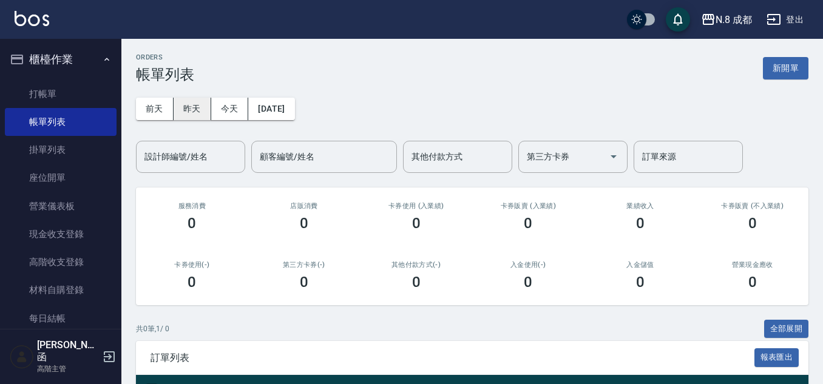
click at [202, 106] on button "昨天" at bounding box center [193, 109] width 38 height 22
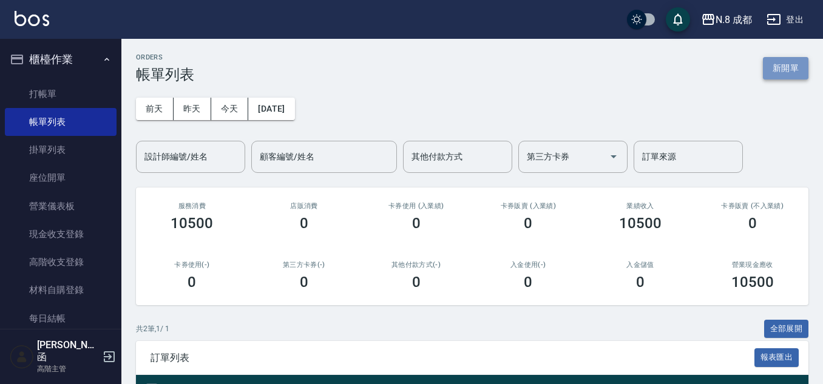
click at [787, 64] on button "新開單" at bounding box center [786, 68] width 46 height 22
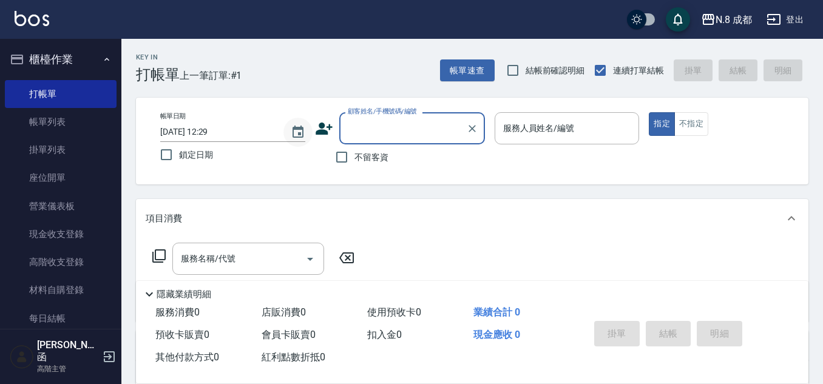
click at [296, 122] on button "Choose date, selected date is 2025-09-25" at bounding box center [297, 132] width 29 height 29
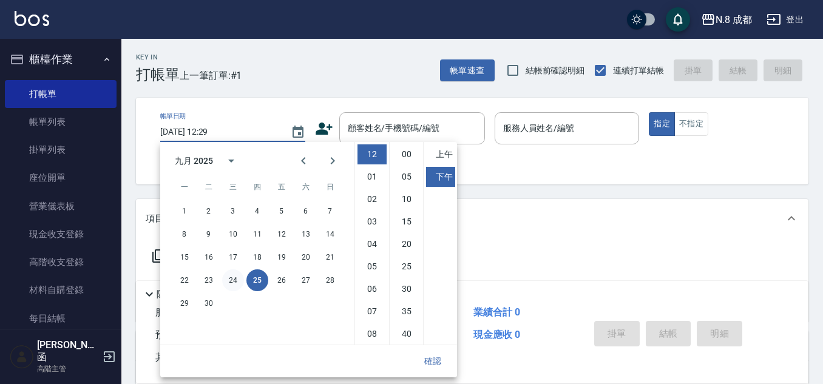
click at [242, 277] on button "24" at bounding box center [233, 280] width 22 height 22
type input "[DATE] 12:29"
click at [432, 362] on button "確認" at bounding box center [432, 361] width 39 height 22
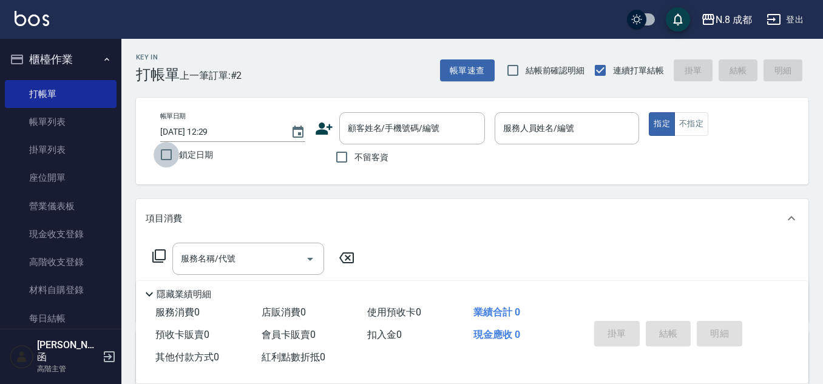
click at [174, 152] on input "鎖定日期" at bounding box center [166, 154] width 25 height 25
checkbox input "true"
click at [417, 131] on input "顧客姓名/手機號碼/編號" at bounding box center [403, 128] width 117 height 21
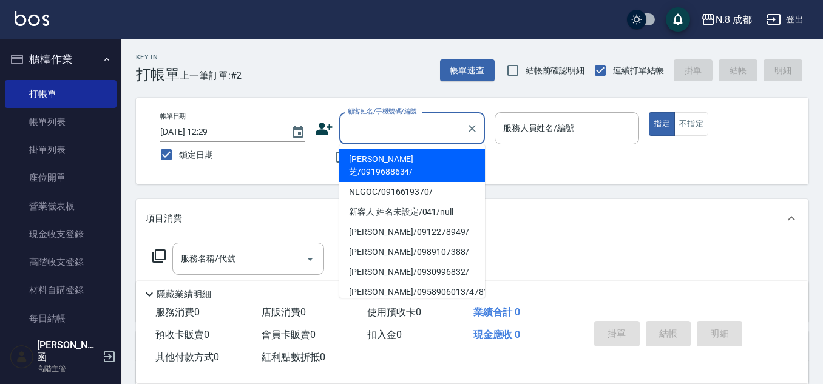
click at [324, 130] on icon at bounding box center [324, 129] width 17 height 12
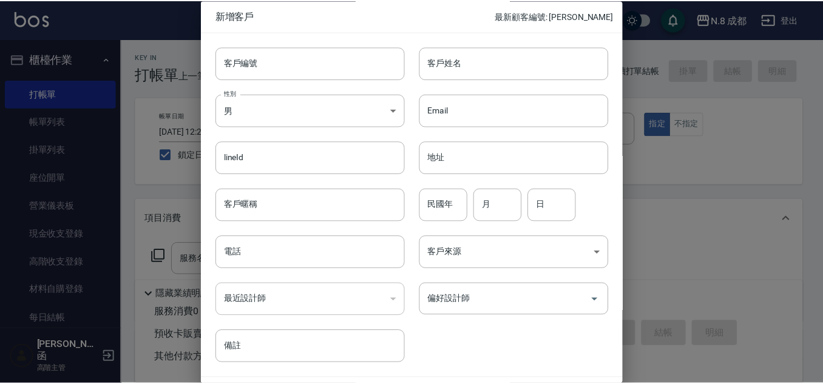
scroll to position [36, 0]
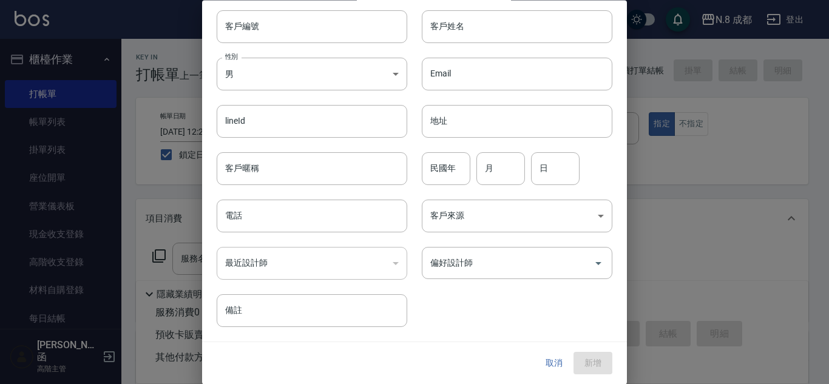
click at [544, 358] on button "取消" at bounding box center [554, 364] width 39 height 22
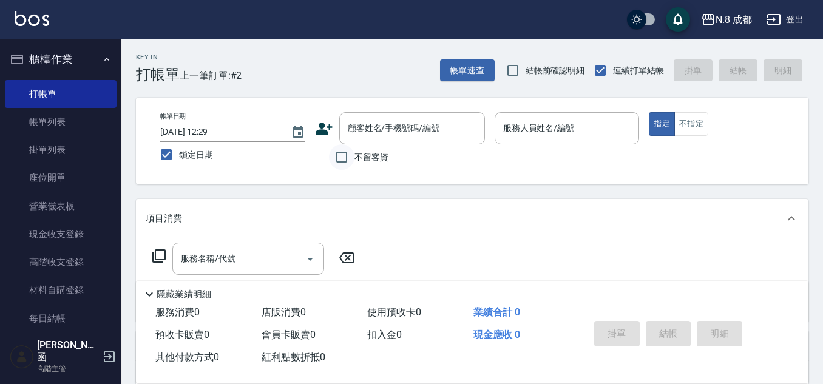
click at [333, 156] on input "不留客資" at bounding box center [341, 156] width 25 height 25
checkbox input "true"
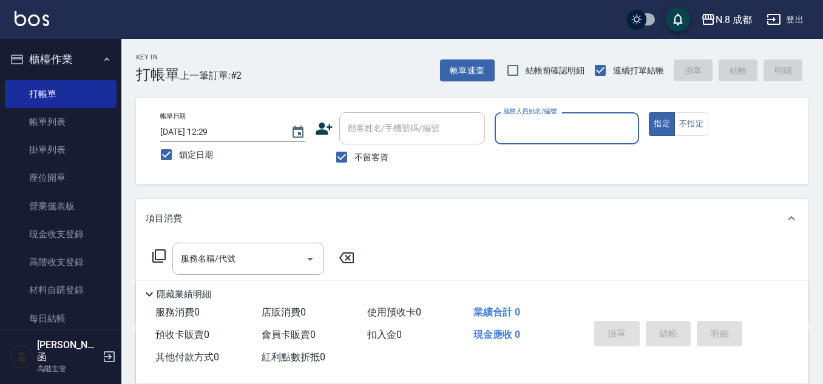
click at [585, 121] on input "服務人員姓名/編號" at bounding box center [567, 128] width 134 height 21
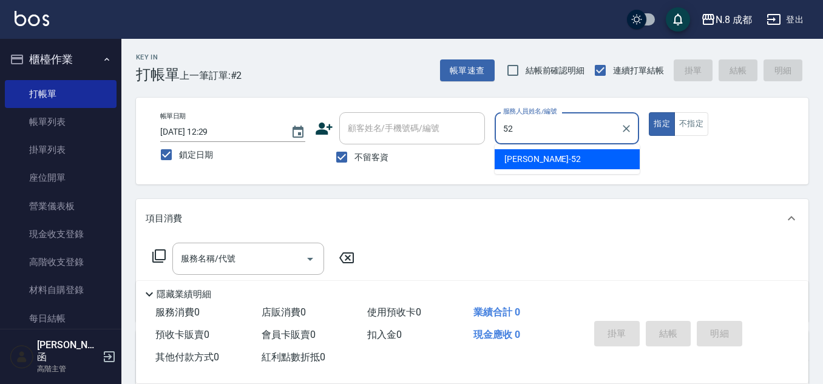
click at [533, 157] on span "[PERSON_NAME]-52" at bounding box center [542, 159] width 76 height 13
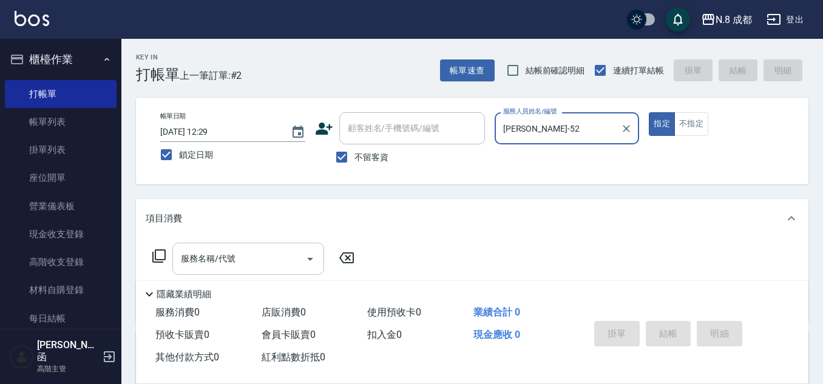
type input "[PERSON_NAME]-52"
click at [232, 260] on input "服務名稱/代號" at bounding box center [239, 258] width 123 height 21
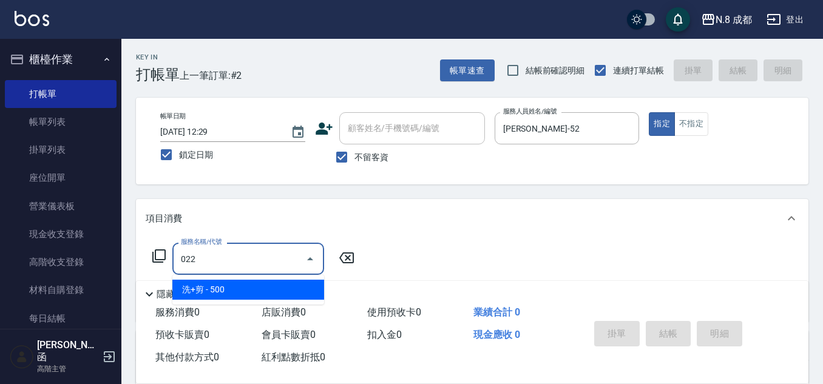
drag, startPoint x: 226, startPoint y: 287, endPoint x: 287, endPoint y: 267, distance: 63.9
click at [228, 286] on span "洗+剪 - 500" at bounding box center [248, 290] width 152 height 20
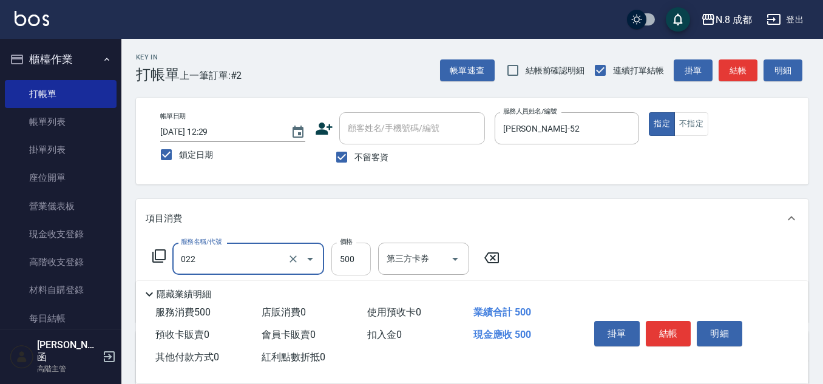
type input "洗+剪(022)"
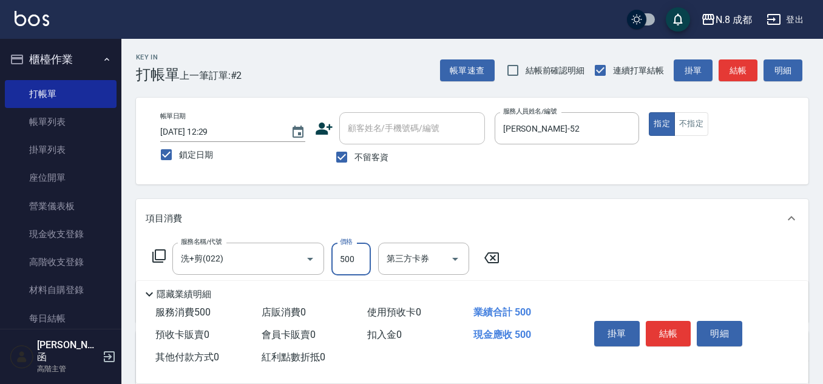
click at [340, 253] on input "500" at bounding box center [350, 259] width 39 height 33
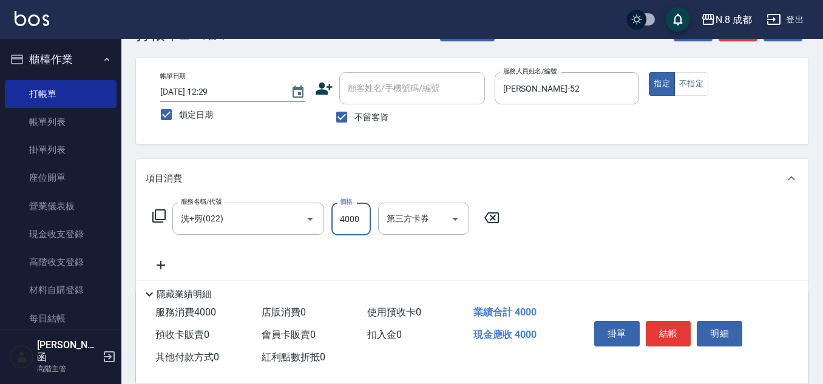
scroll to position [61, 0]
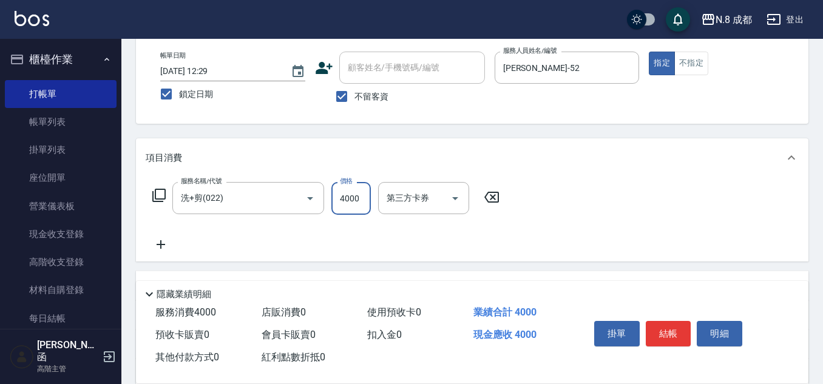
type input "4000"
click at [161, 239] on icon at bounding box center [161, 244] width 30 height 15
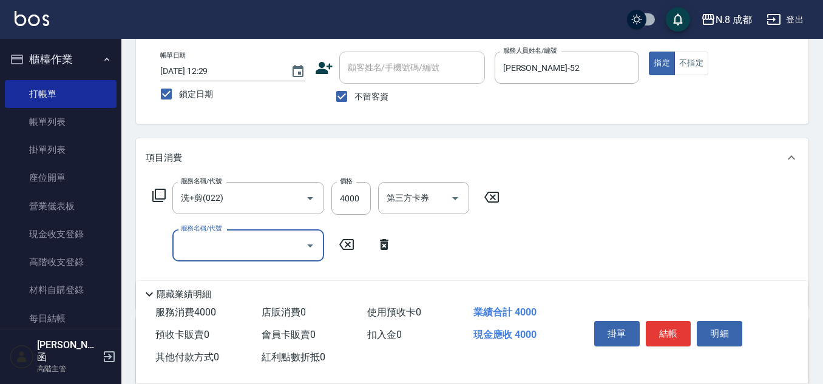
drag, startPoint x: 188, startPoint y: 248, endPoint x: 198, endPoint y: 255, distance: 11.8
click at [189, 249] on input "服務名稱/代號" at bounding box center [239, 245] width 123 height 21
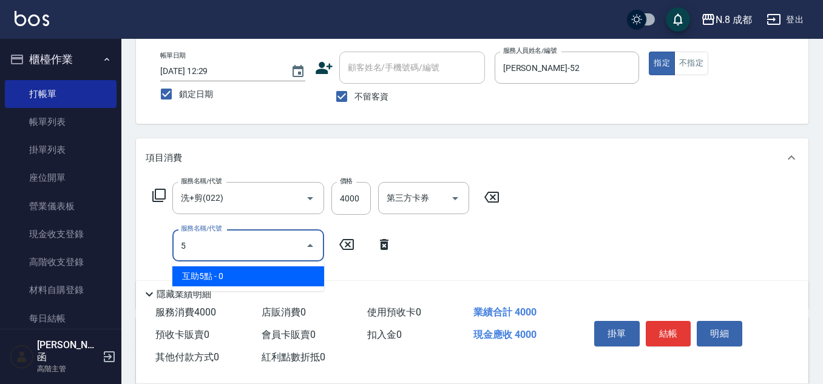
click at [220, 278] on span "互助5點 - 0" at bounding box center [248, 276] width 152 height 20
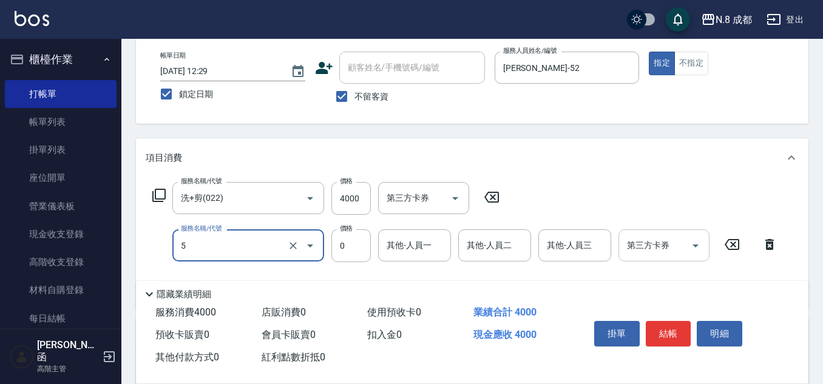
type input "互助5點(5)"
click at [401, 249] on input "其他-人員一" at bounding box center [415, 245] width 62 height 21
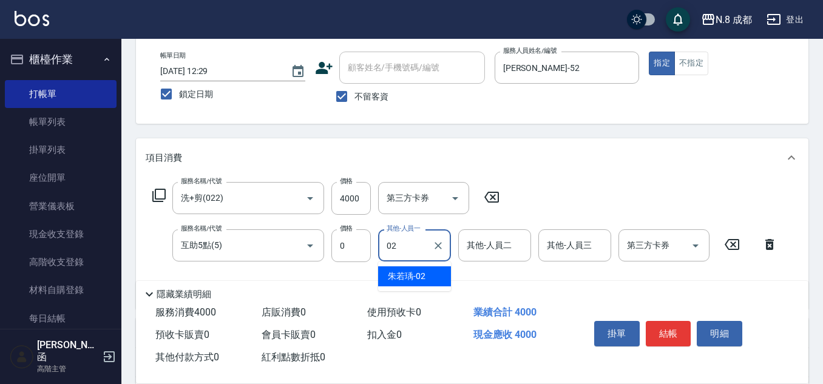
drag, startPoint x: 405, startPoint y: 261, endPoint x: 415, endPoint y: 277, distance: 18.5
click at [415, 279] on span "[PERSON_NAME]-02" at bounding box center [407, 276] width 38 height 13
type input "[PERSON_NAME]-02"
click at [666, 324] on button "結帳" at bounding box center [669, 333] width 46 height 25
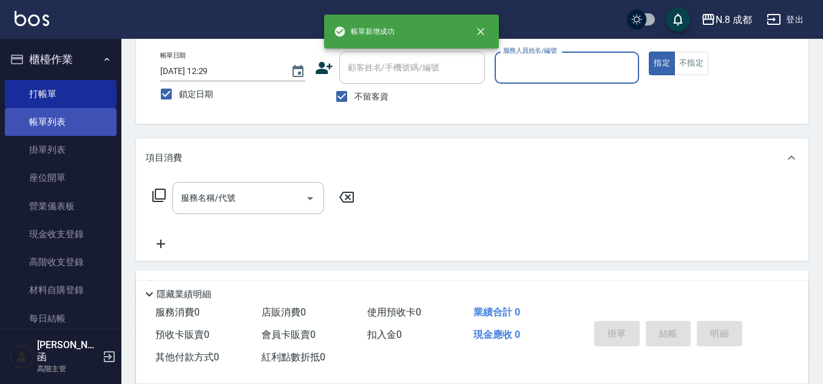
click at [50, 124] on link "帳單列表" at bounding box center [61, 122] width 112 height 28
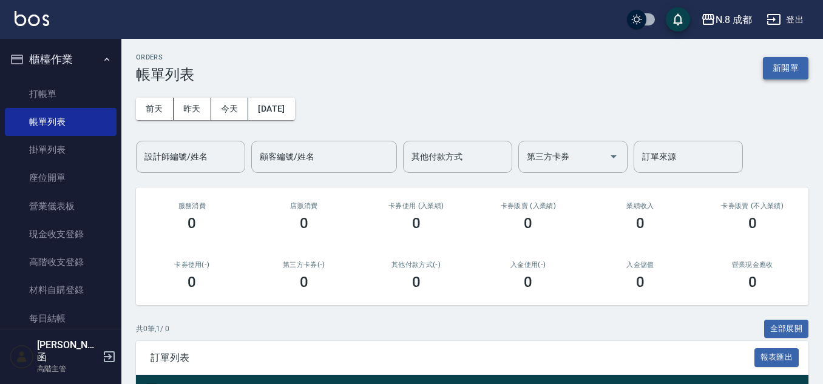
click at [781, 73] on button "新開單" at bounding box center [786, 68] width 46 height 22
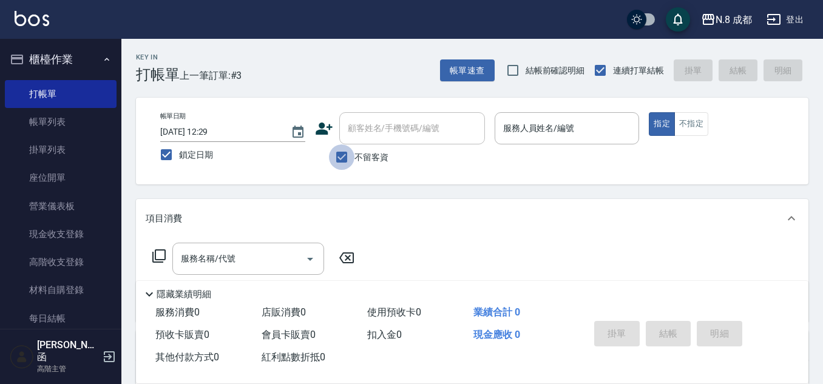
click at [343, 157] on input "不留客資" at bounding box center [341, 156] width 25 height 25
checkbox input "false"
click at [365, 130] on input "顧客姓名/手機號碼/編號" at bounding box center [403, 128] width 117 height 21
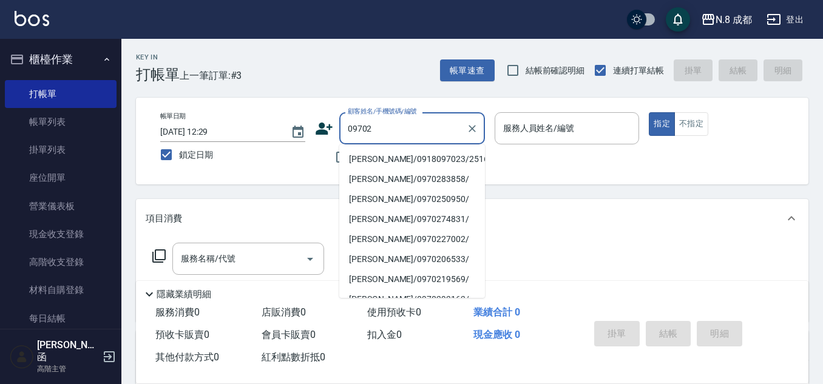
drag, startPoint x: 382, startPoint y: 127, endPoint x: 282, endPoint y: 132, distance: 100.3
click at [282, 132] on div "帳單日期 [DATE] 12:29 鎖定日期 顧客姓名/手機號碼/編號 09702 顧客姓名/手機號碼/編號 不留客資 服務人員姓名/編號 服務人員姓名/編號…" at bounding box center [472, 141] width 643 height 58
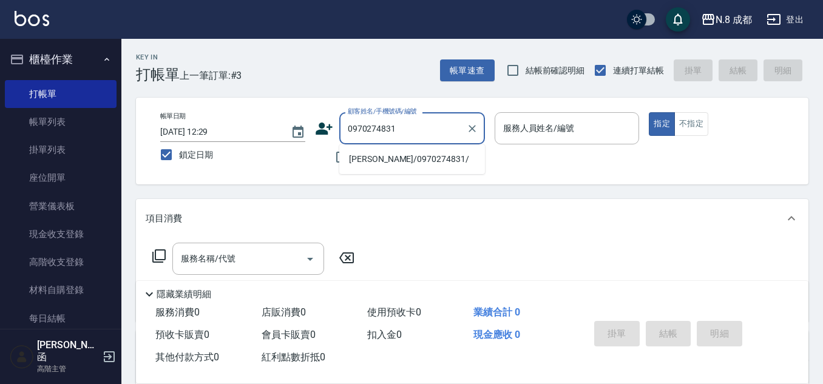
click at [416, 154] on li "[PERSON_NAME]/0970274831/" at bounding box center [412, 159] width 146 height 20
type input "[PERSON_NAME]/0970274831/"
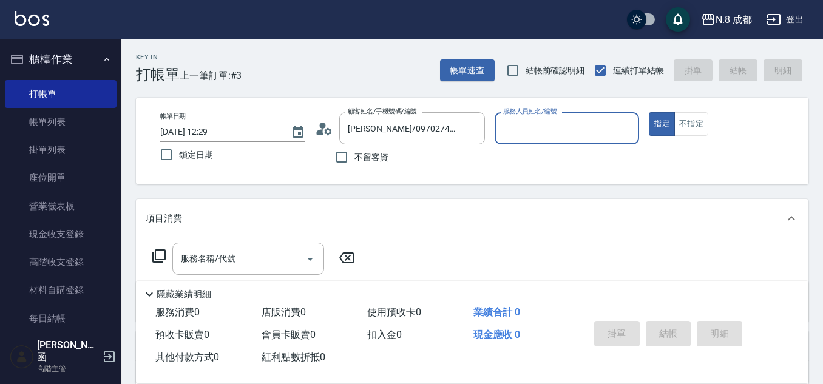
type input "[PERSON_NAME]-12"
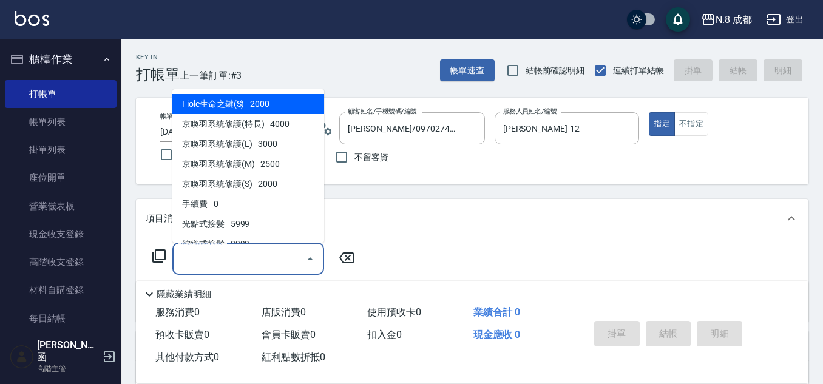
click at [245, 261] on input "服務名稱/代號" at bounding box center [239, 258] width 123 height 21
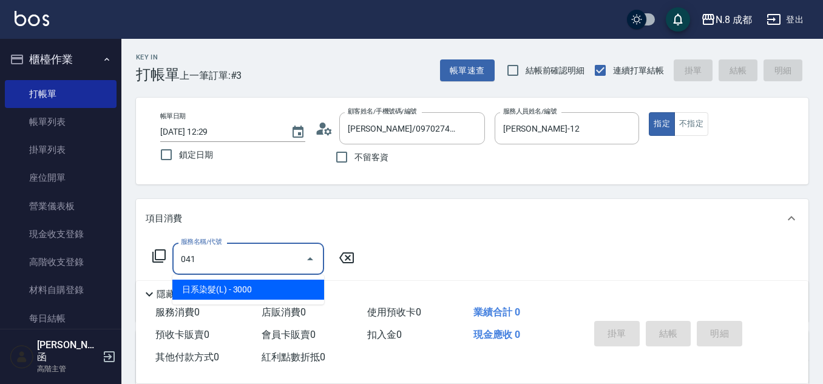
click at [250, 292] on span "日系染髮(L) - 3000" at bounding box center [248, 290] width 152 height 20
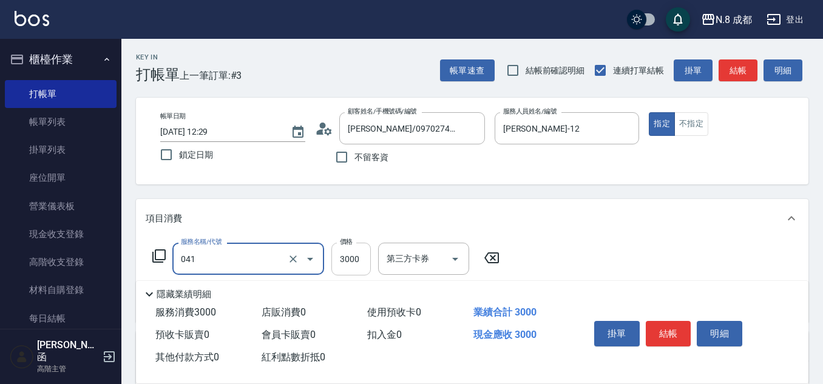
type input "日系染髮(L)(041)"
click at [353, 261] on input "3000" at bounding box center [350, 259] width 39 height 33
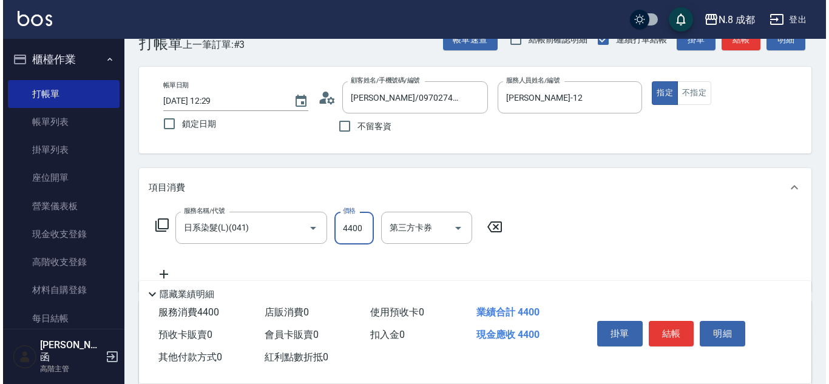
scroll to position [61, 0]
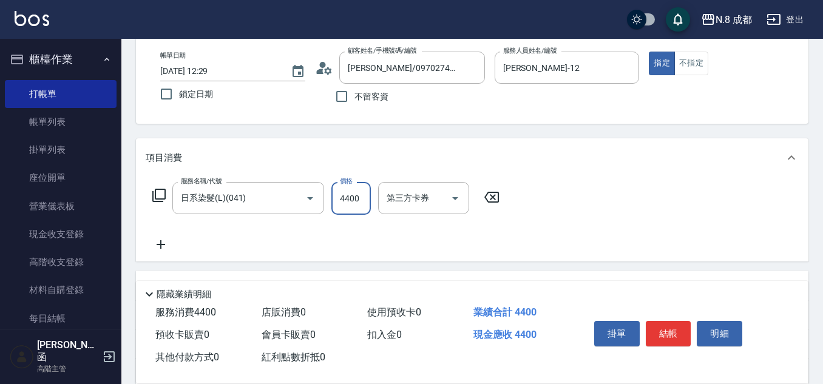
type input "4400"
click at [163, 244] on icon at bounding box center [161, 244] width 30 height 15
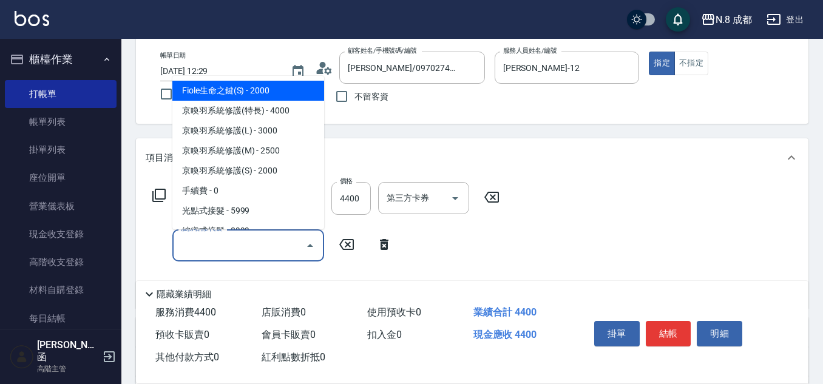
click at [189, 249] on input "服務名稱/代號" at bounding box center [239, 245] width 123 height 21
click at [243, 92] on span "互助3點 - 0" at bounding box center [248, 91] width 152 height 20
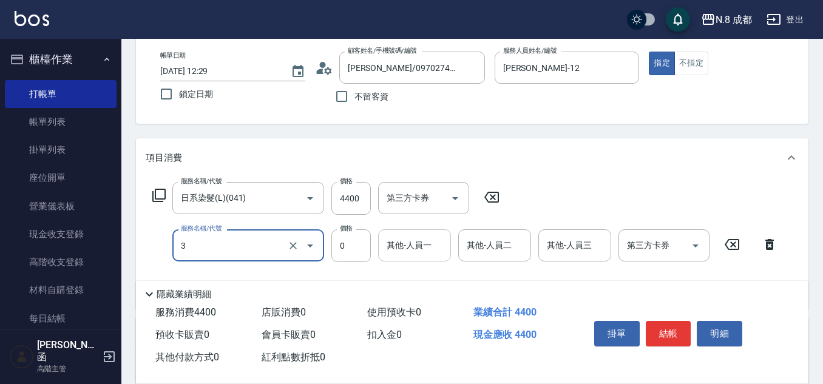
type input "互助3點(3)"
click at [431, 248] on input "其他-人員一" at bounding box center [415, 245] width 62 height 21
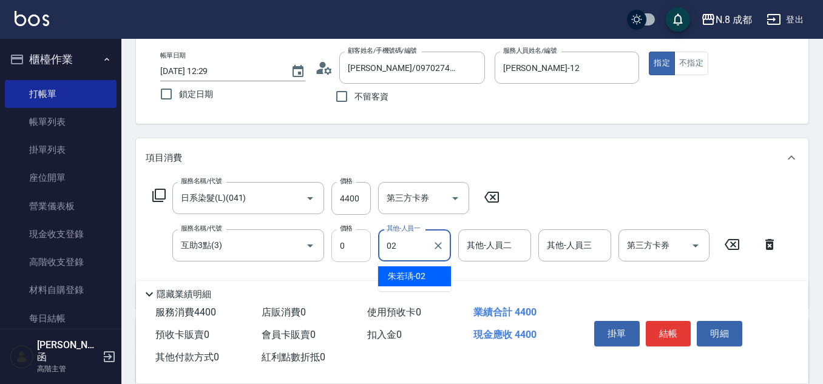
drag, startPoint x: 385, startPoint y: 254, endPoint x: 366, endPoint y: 254, distance: 19.4
click at [366, 254] on div "服務名稱/代號 互助3點(3) 服務名稱/代號 價格 0 價格 其他-人員一 02 其他-人員一 其他-人員二 其他-人員二 其他-人員三 其他-人員三 第三…" at bounding box center [465, 245] width 639 height 33
click at [435, 279] on div "[PERSON_NAME] -04" at bounding box center [414, 276] width 73 height 20
type input "[PERSON_NAME]-04"
click at [161, 90] on input "鎖定日期" at bounding box center [166, 93] width 25 height 25
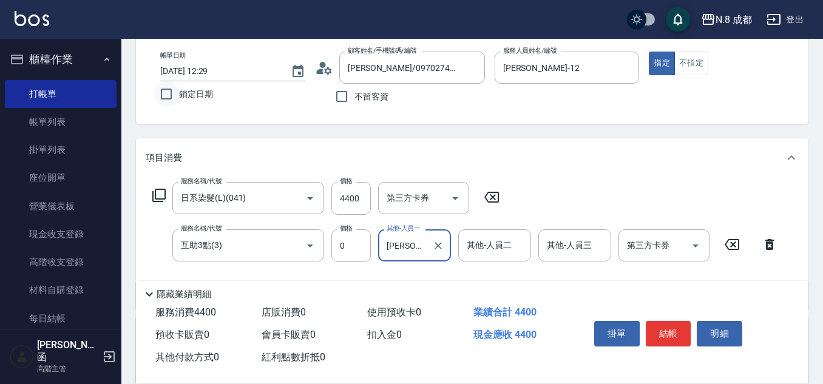
checkbox input "true"
click at [676, 325] on button "結帳" at bounding box center [669, 333] width 46 height 25
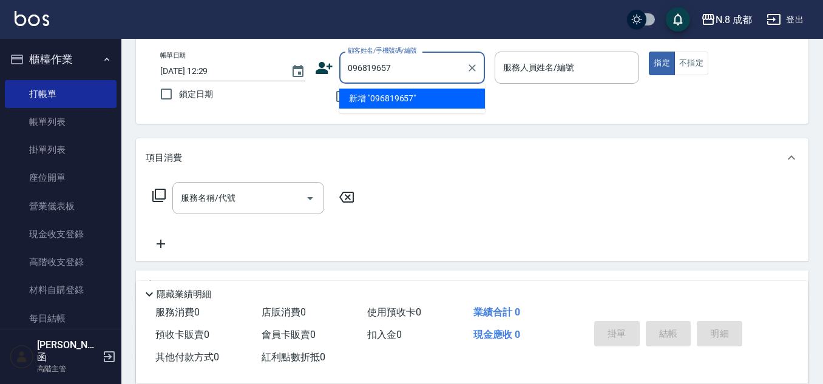
type input "0968196571"
drag, startPoint x: 435, startPoint y: 78, endPoint x: 287, endPoint y: 72, distance: 147.6
click at [287, 72] on div "帳單日期 [DATE] 12:29 鎖定日期 顧客姓名/手機號碼/編號 0968196571 顧客姓名/手機號碼/編號 不留客資 服務人員姓名/編號 服務人員…" at bounding box center [472, 81] width 643 height 58
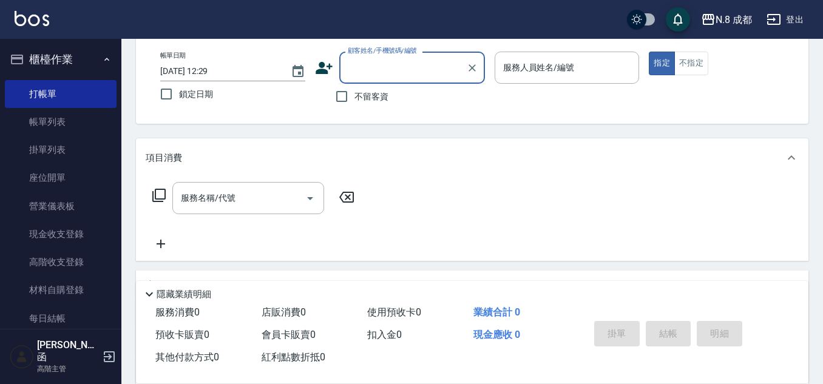
click at [333, 64] on div "顧客姓名/手機號碼/編號 顧客姓名/手機號碼/編號" at bounding box center [400, 68] width 170 height 32
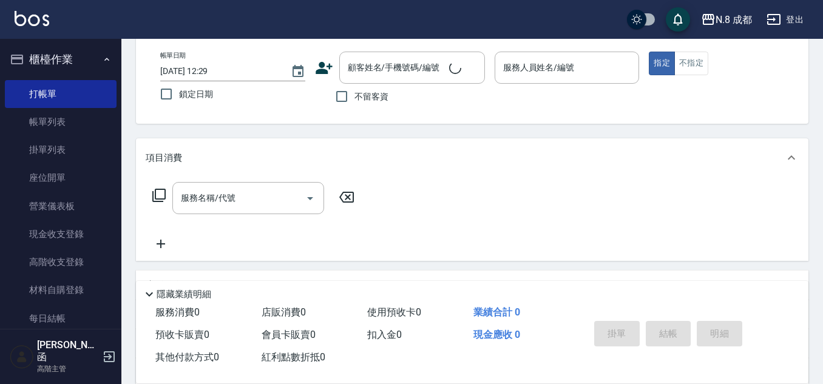
click at [316, 66] on icon at bounding box center [324, 68] width 18 height 18
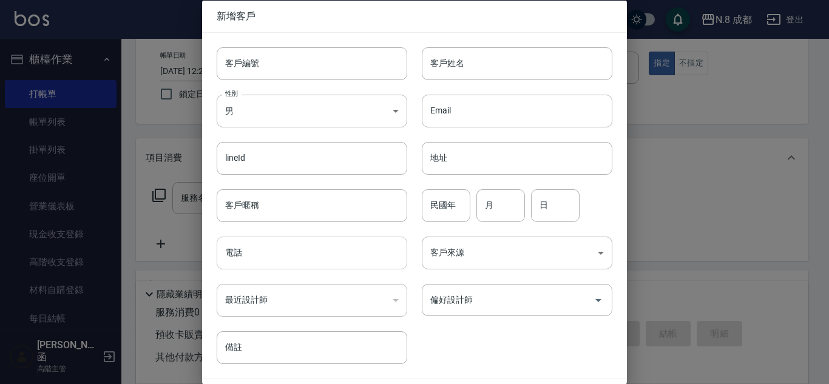
click at [307, 244] on input "電話" at bounding box center [312, 253] width 191 height 33
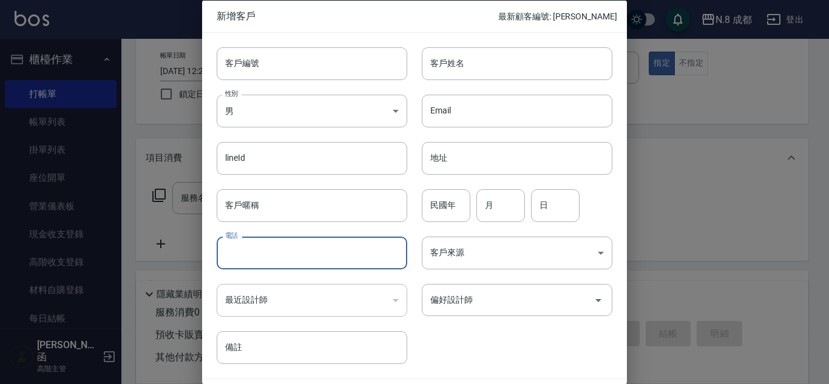
paste input "0968196571"
type input "0968196571"
click at [480, 63] on input "客戶姓名" at bounding box center [517, 63] width 191 height 33
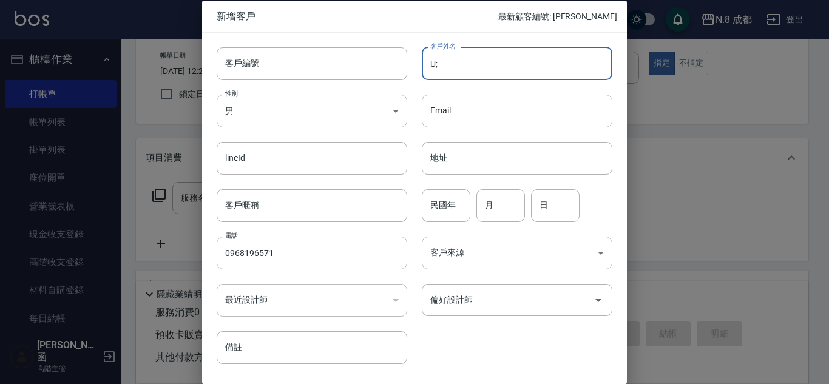
type input "U"
type input "[PERSON_NAME]?"
click at [458, 211] on input "民國年" at bounding box center [446, 205] width 49 height 33
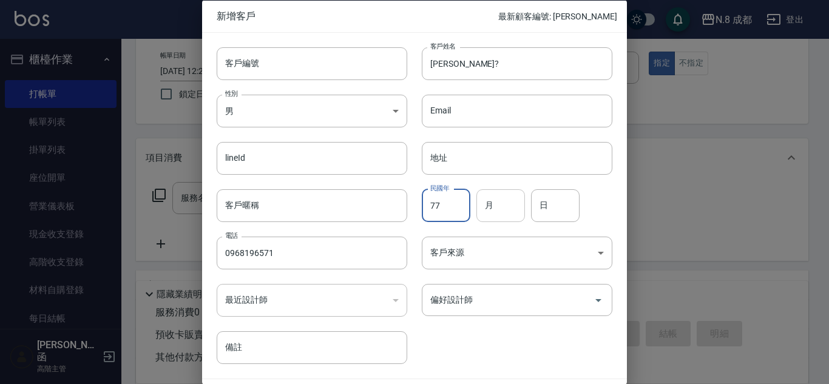
type input "77"
click at [503, 201] on input "月" at bounding box center [500, 205] width 49 height 33
type input "09"
click at [538, 207] on input "日" at bounding box center [555, 205] width 49 height 33
type input "24"
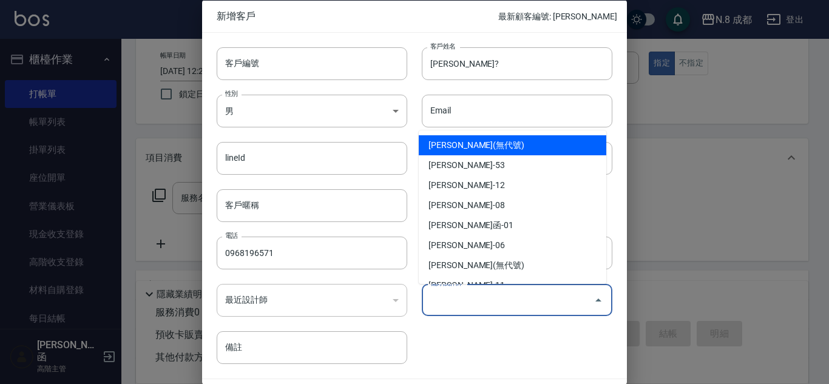
click at [510, 297] on input "偏好設計師" at bounding box center [507, 300] width 161 height 21
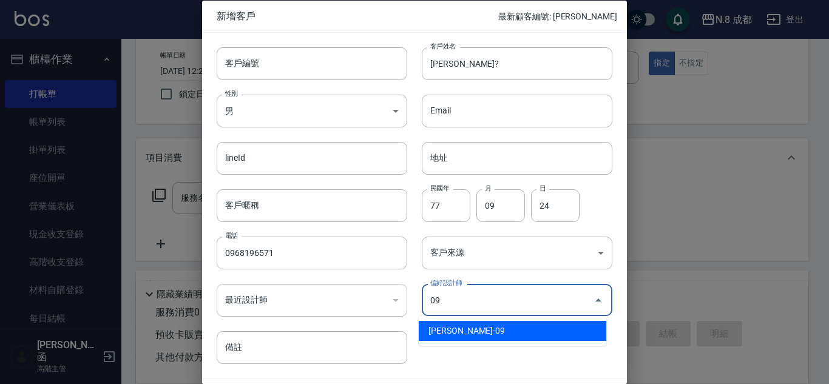
click at [494, 329] on li "[PERSON_NAME]-09" at bounding box center [513, 331] width 188 height 20
type input "黃建皓"
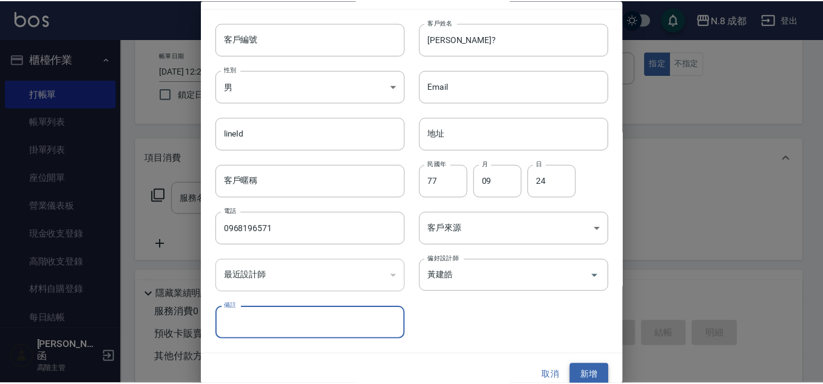
scroll to position [36, 0]
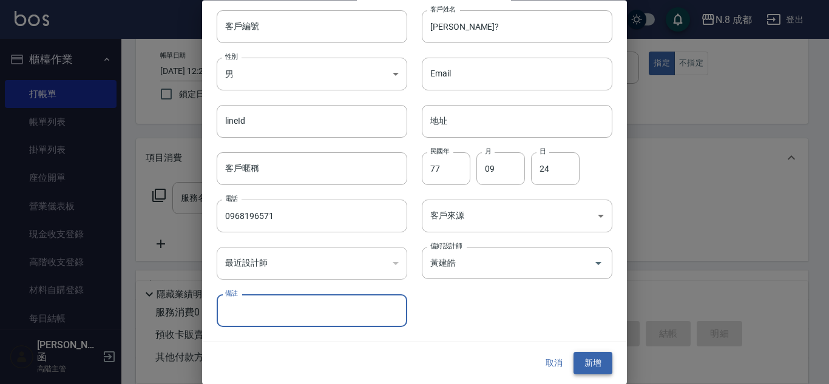
click at [585, 362] on button "新增" at bounding box center [593, 364] width 39 height 22
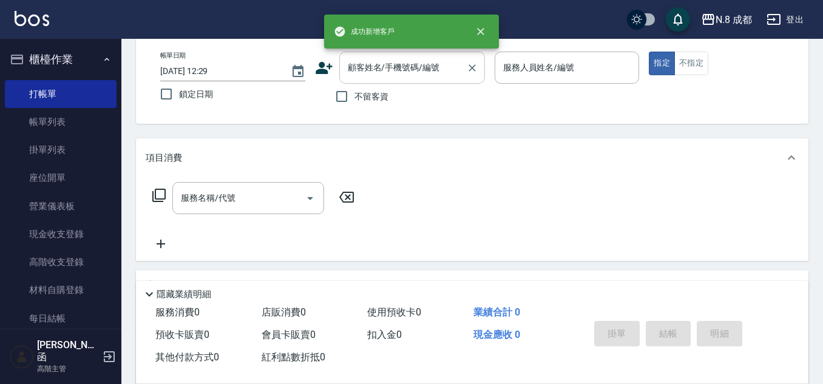
click at [440, 78] on input "顧客姓名/手機號碼/編號" at bounding box center [403, 67] width 117 height 21
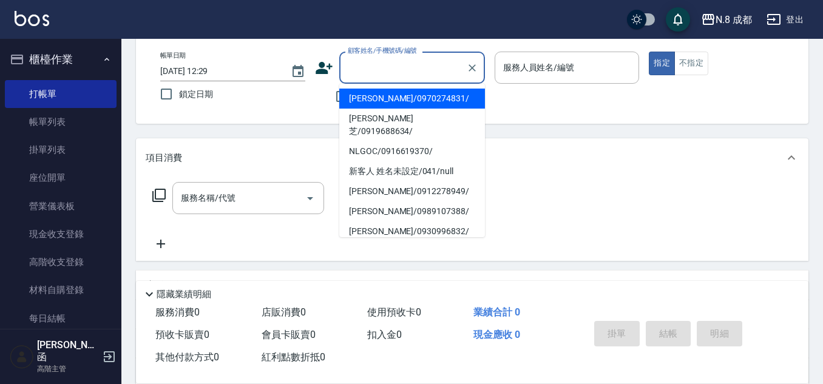
paste input "0968196571"
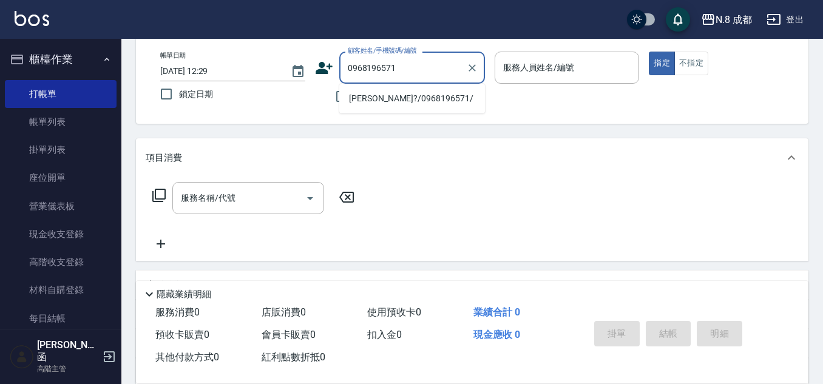
click at [422, 90] on li "[PERSON_NAME]?/0968196571/" at bounding box center [412, 99] width 146 height 20
type input "[PERSON_NAME]?/0968196571/"
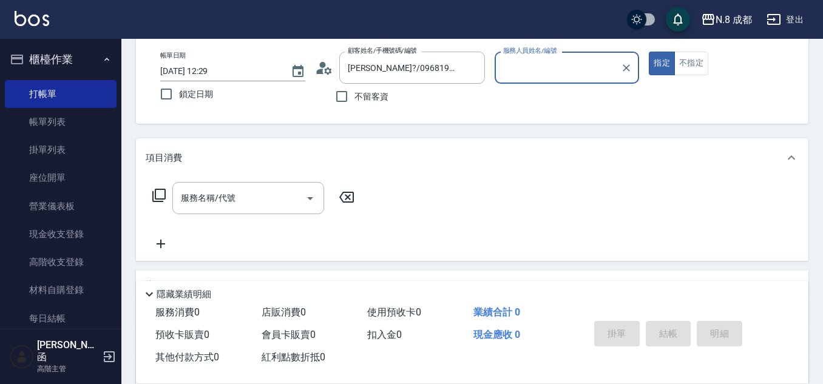
type input "[PERSON_NAME]-09"
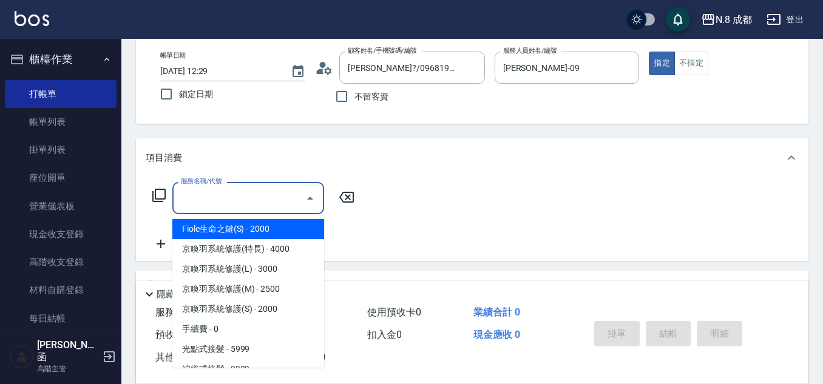
click at [252, 201] on input "服務名稱/代號" at bounding box center [239, 198] width 123 height 21
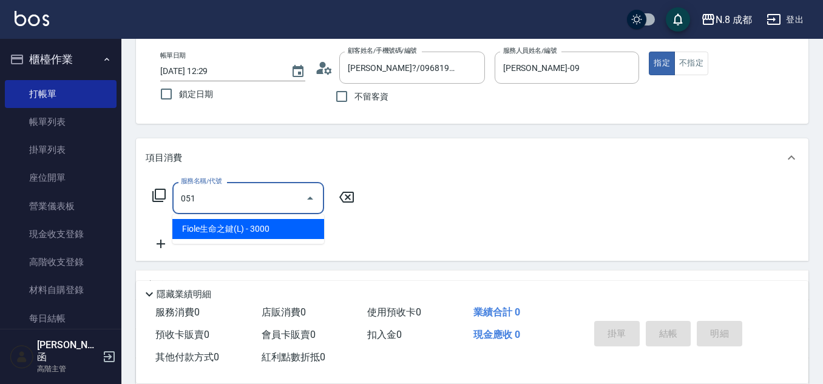
drag, startPoint x: 246, startPoint y: 235, endPoint x: 324, endPoint y: 215, distance: 79.6
click at [247, 234] on span "Fiole生命之鍵(L) - 3000" at bounding box center [248, 229] width 152 height 20
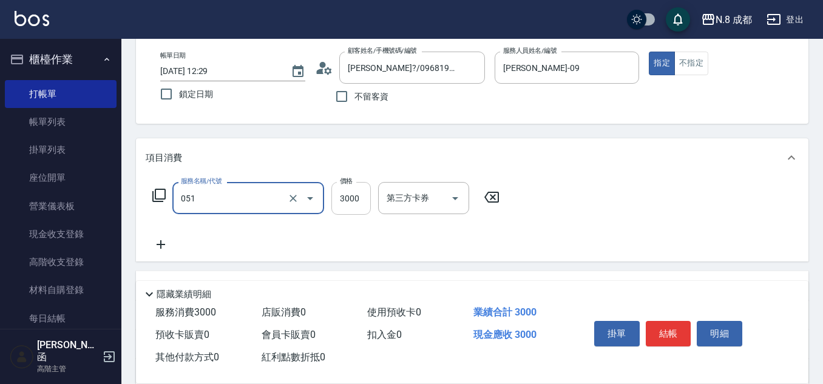
type input "Fiole生命之鍵(L)(051)"
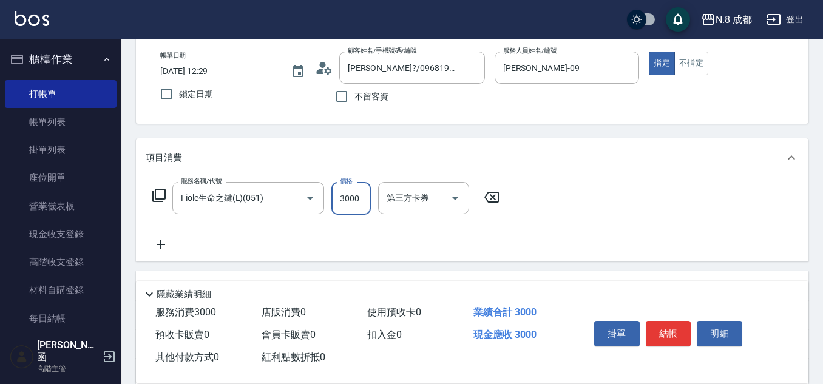
click at [344, 202] on input "3000" at bounding box center [350, 198] width 39 height 33
type input "3199"
click at [167, 97] on input "鎖定日期" at bounding box center [166, 93] width 25 height 25
checkbox input "false"
type input "[DATE] 12:37"
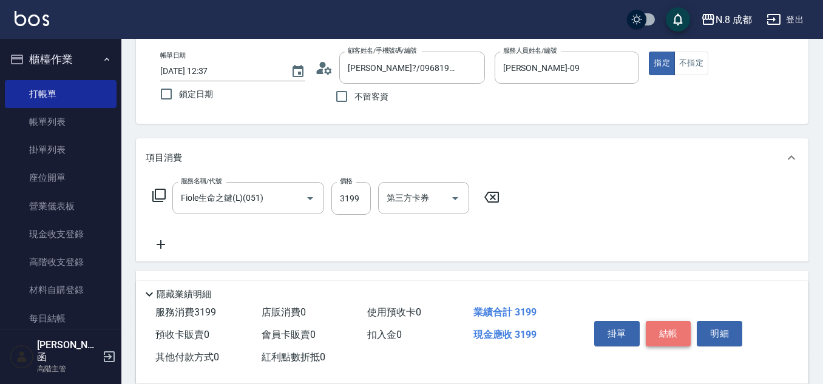
click at [679, 323] on button "結帳" at bounding box center [669, 333] width 46 height 25
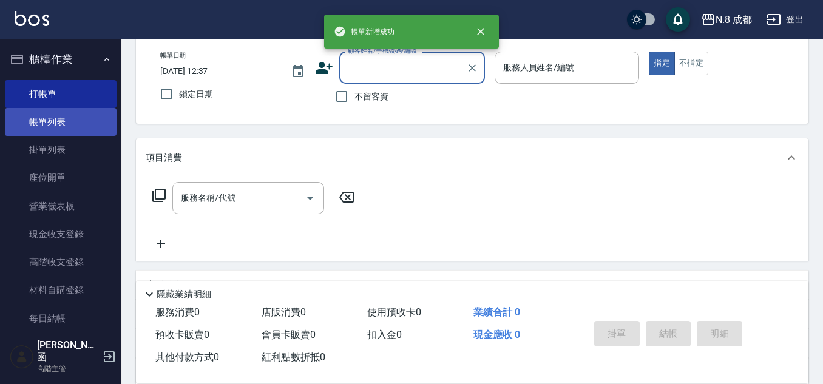
click at [74, 115] on link "帳單列表" at bounding box center [61, 122] width 112 height 28
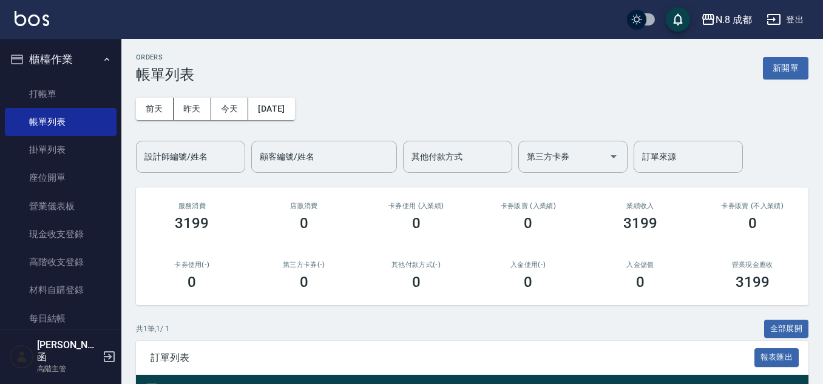
scroll to position [105, 0]
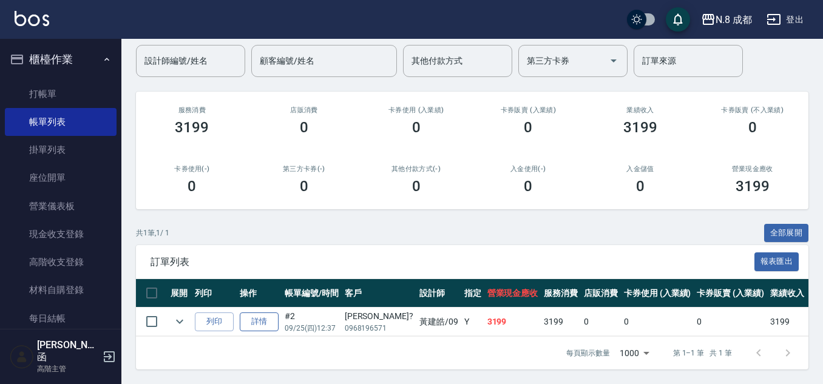
click at [254, 313] on link "詳情" at bounding box center [259, 322] width 39 height 19
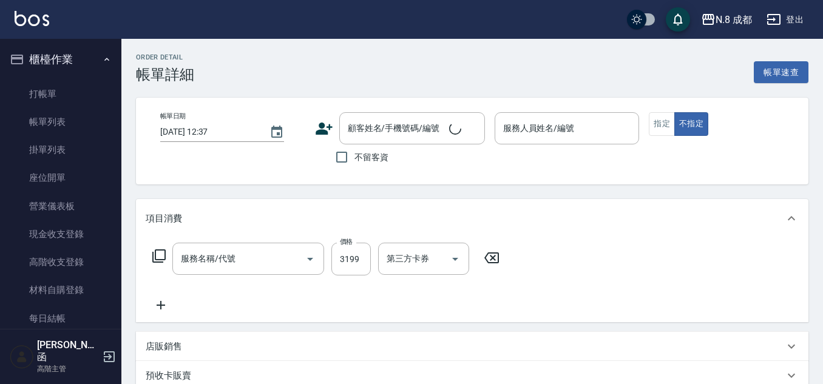
type input "[PERSON_NAME]-09"
type input "[PERSON_NAME]?/0968196571/"
type input "Fiole生命之鍵(L)(051)"
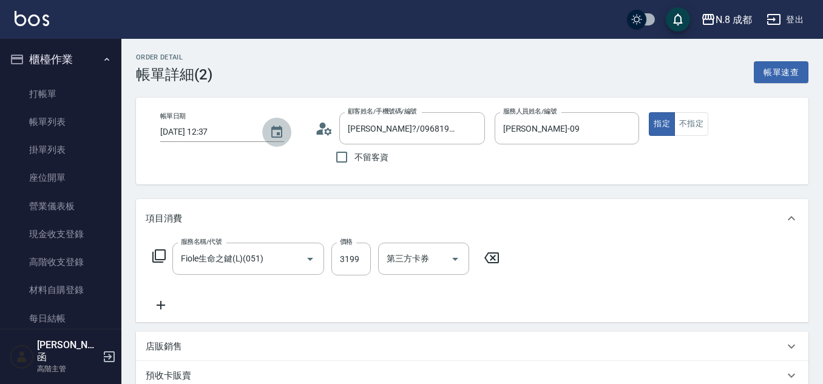
click at [280, 134] on icon "Choose date, selected date is 2025-09-25" at bounding box center [276, 132] width 15 height 15
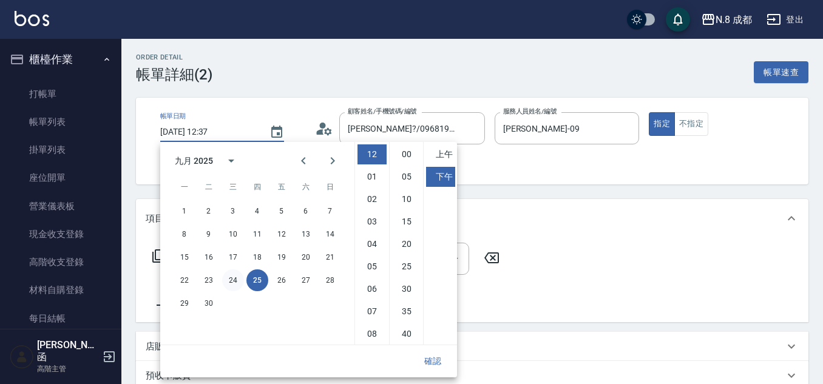
click at [233, 282] on button "24" at bounding box center [233, 280] width 22 height 22
type input "[DATE] 12:37"
click at [427, 358] on button "確認" at bounding box center [432, 361] width 39 height 22
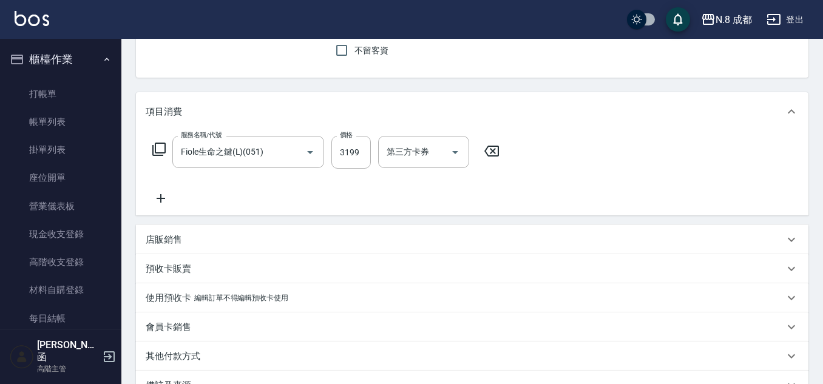
scroll to position [254, 0]
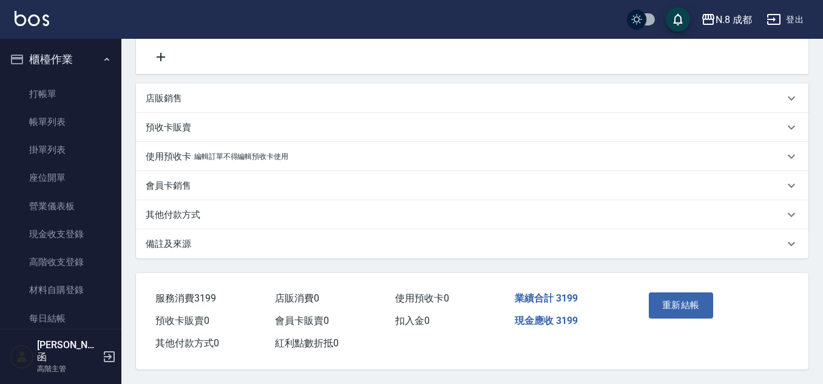
click at [676, 299] on button "重新結帳" at bounding box center [681, 305] width 64 height 25
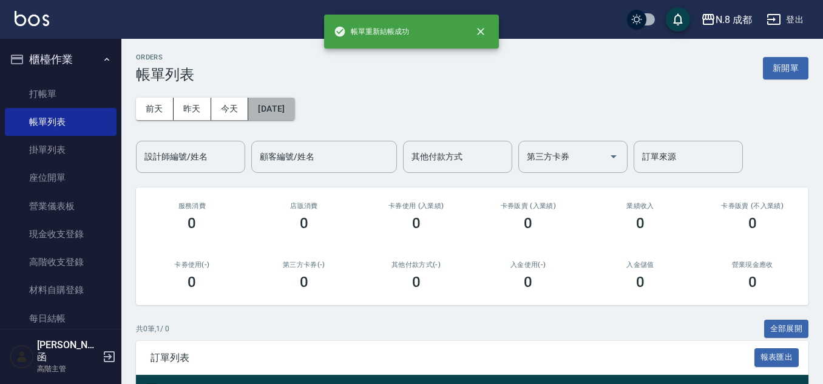
click at [278, 111] on button "[DATE]" at bounding box center [271, 109] width 46 height 22
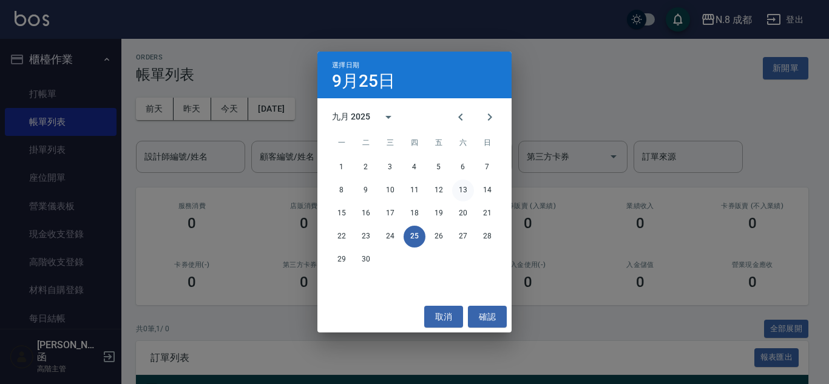
click at [459, 183] on button "13" at bounding box center [463, 191] width 22 height 22
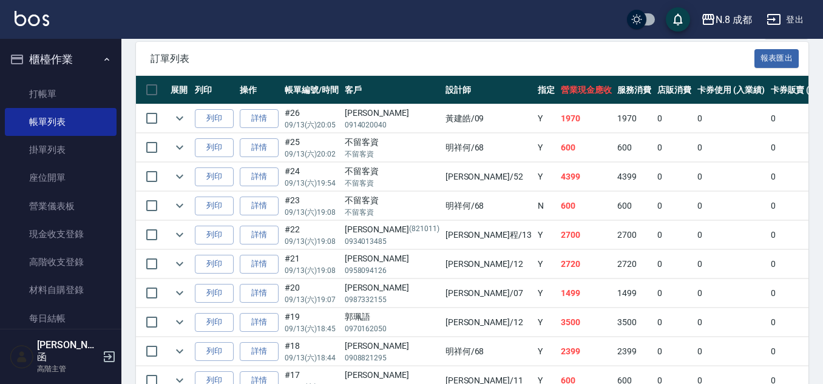
scroll to position [303, 0]
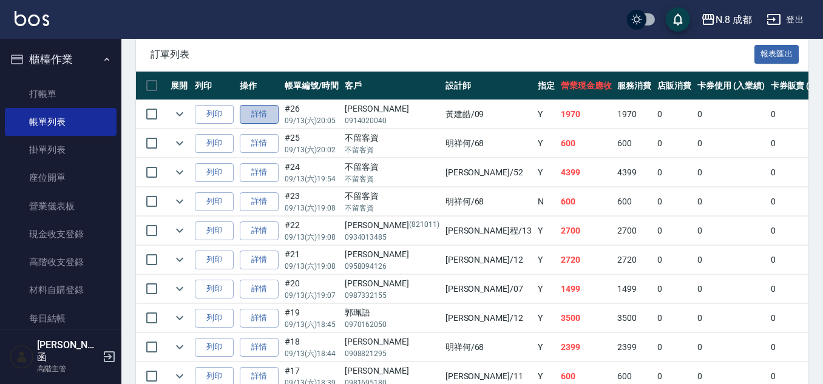
click at [278, 115] on link "詳情" at bounding box center [259, 114] width 39 height 19
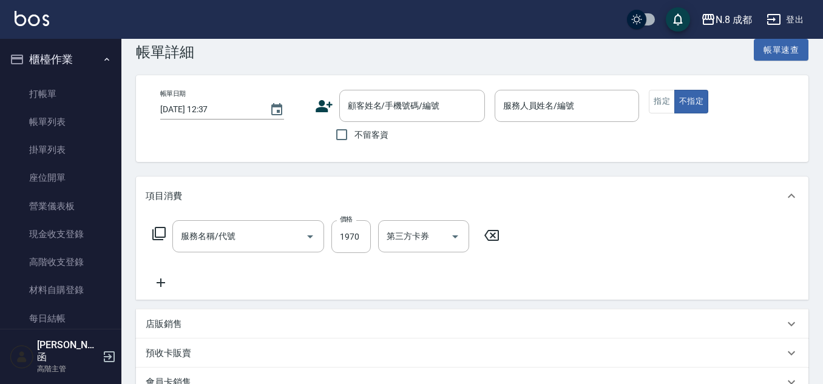
scroll to position [61, 0]
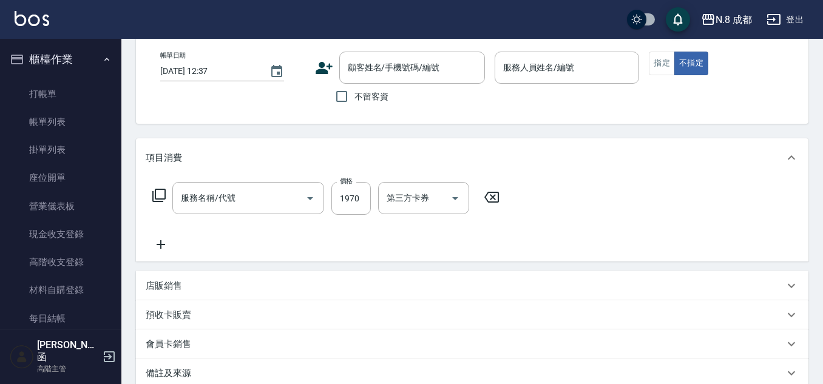
type input "[DATE] 20:05"
type input "[PERSON_NAME]-09"
type input "日系染髮(L)(041)"
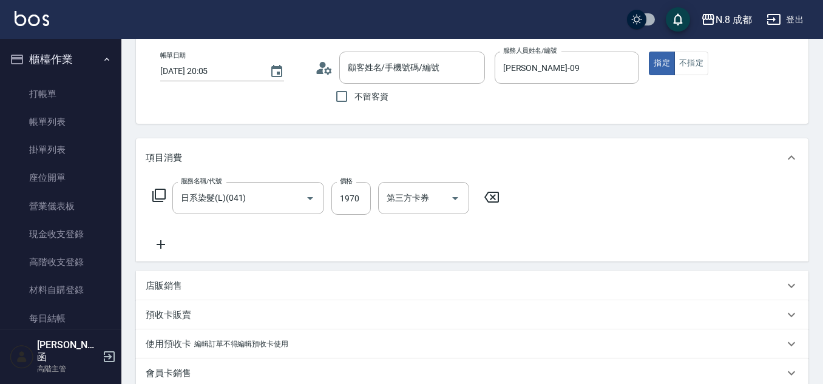
type input "[PERSON_NAME]/0914020040/"
click at [158, 239] on icon at bounding box center [161, 244] width 30 height 15
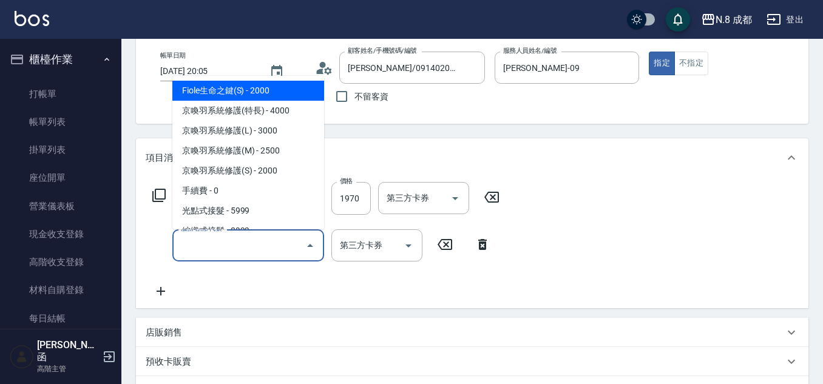
click at [197, 244] on input "服務名稱/代號" at bounding box center [239, 245] width 123 height 21
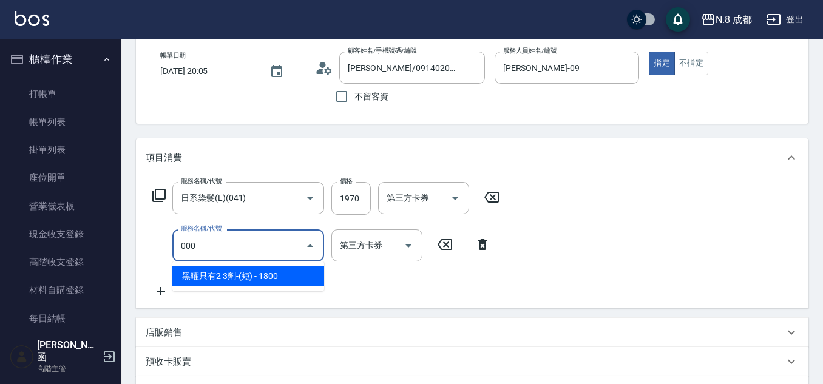
click at [248, 275] on span "黑曜只有2 3劑-(短) - 1800" at bounding box center [248, 276] width 152 height 20
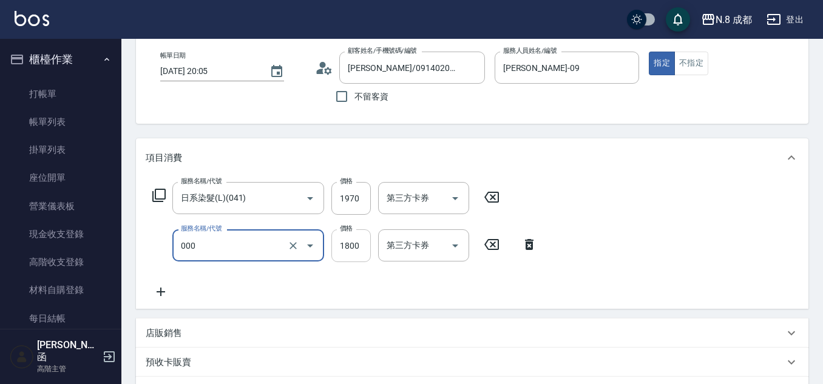
type input "黑曜只有2 3劑-(短)(000)"
click at [359, 248] on input "1800" at bounding box center [350, 245] width 39 height 33
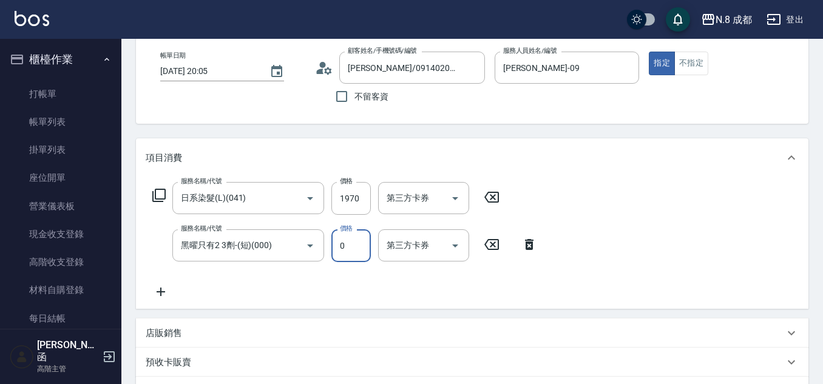
type input "0"
click at [380, 282] on div "服務名稱/代號 日系染髮(L)(041) 服務名稱/代號 價格 1970 價格 第三方卡券 第三方卡券 服務名稱/代號 黑曜只有2 3劑-(短)(000) 服…" at bounding box center [345, 240] width 399 height 117
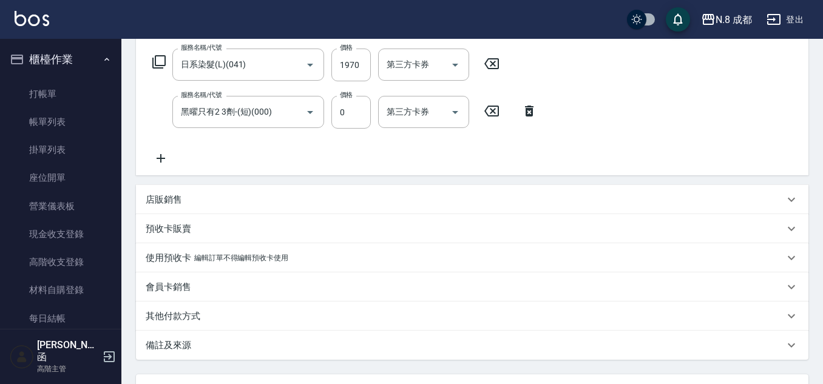
scroll to position [301, 0]
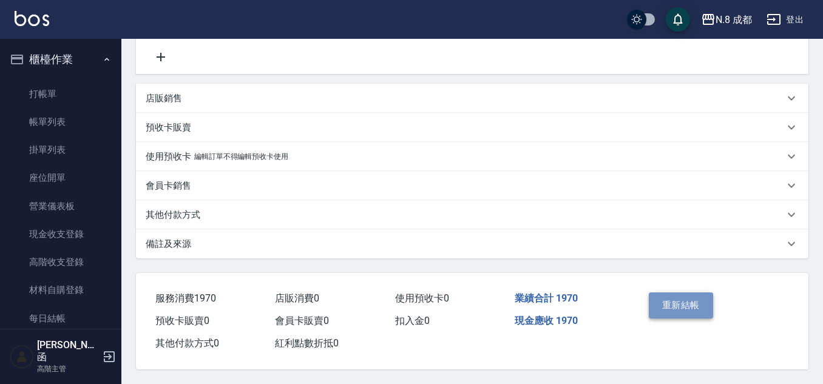
click at [694, 293] on button "重新結帳" at bounding box center [681, 305] width 64 height 25
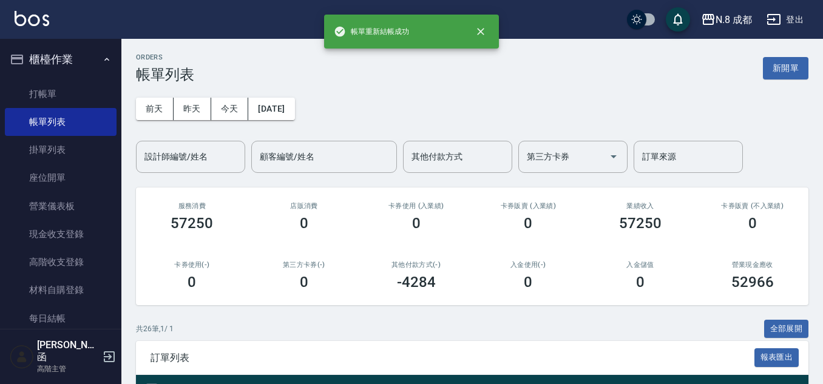
click at [795, 73] on button "新開單" at bounding box center [786, 68] width 46 height 22
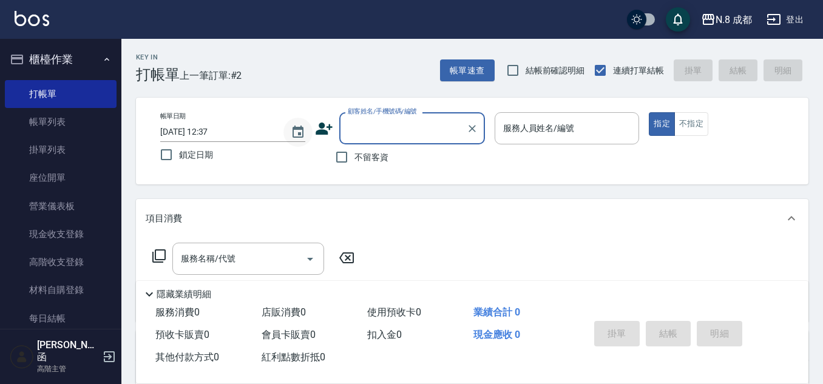
click at [291, 137] on icon "Choose date, selected date is 2025-09-25" at bounding box center [298, 132] width 15 height 15
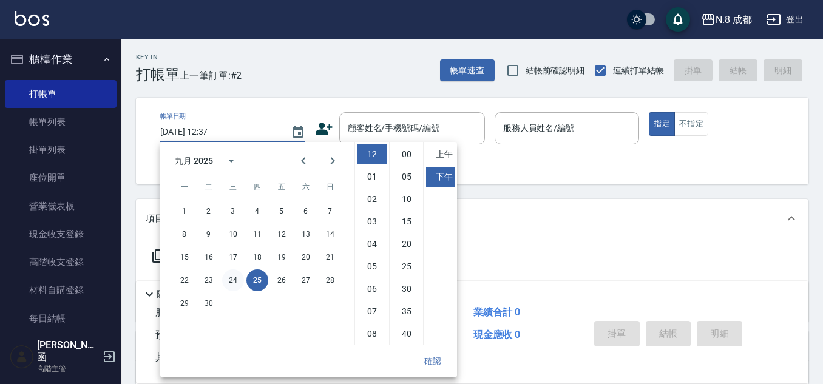
click at [237, 285] on button "24" at bounding box center [233, 280] width 22 height 22
type input "[DATE] 12:37"
click at [435, 356] on button "確認" at bounding box center [432, 361] width 39 height 22
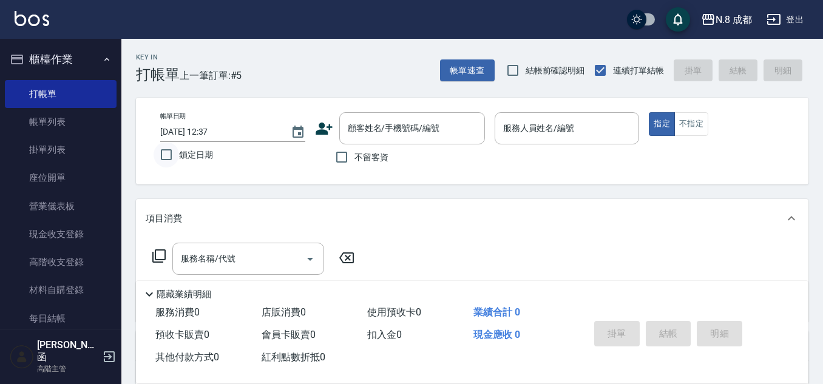
click at [163, 155] on input "鎖定日期" at bounding box center [166, 154] width 25 height 25
checkbox input "true"
click at [431, 138] on input "顧客姓名/手機號碼/編號" at bounding box center [403, 128] width 117 height 21
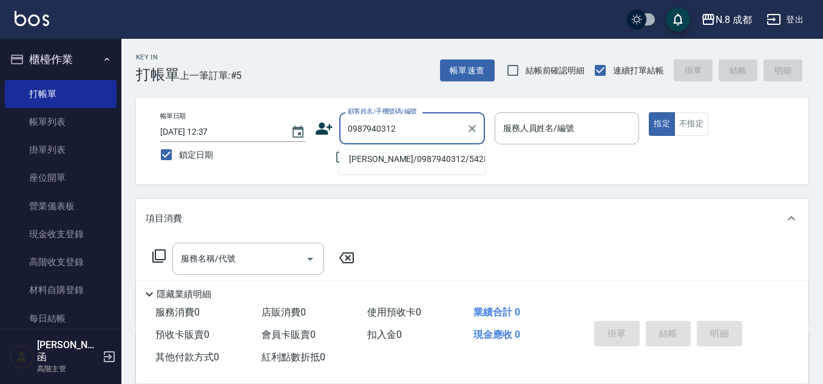
click at [394, 160] on li "[PERSON_NAME]/0987940312/542888" at bounding box center [412, 159] width 146 height 20
type input "[PERSON_NAME]/0987940312/542888"
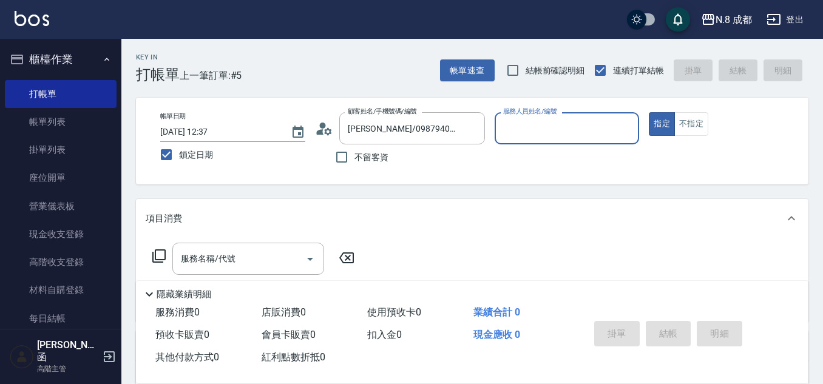
type input "[PERSON_NAME]程-13"
click at [258, 263] on input "服務名稱/代號" at bounding box center [239, 258] width 123 height 21
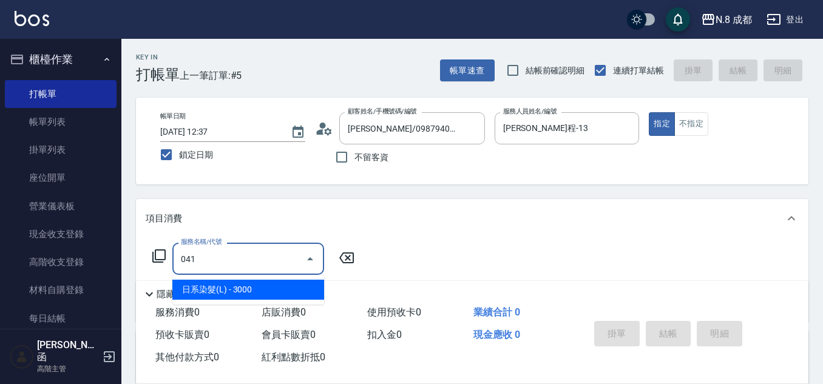
click at [253, 285] on span "日系染髮(L) - 3000" at bounding box center [248, 290] width 152 height 20
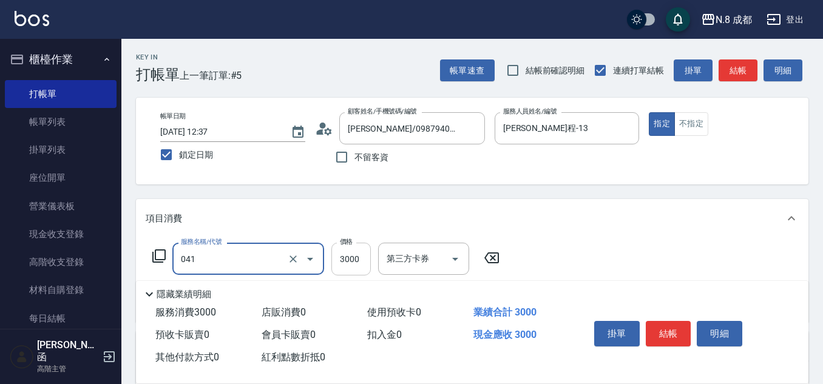
type input "日系染髮(L)(041)"
click at [346, 262] on input "3000" at bounding box center [350, 259] width 39 height 33
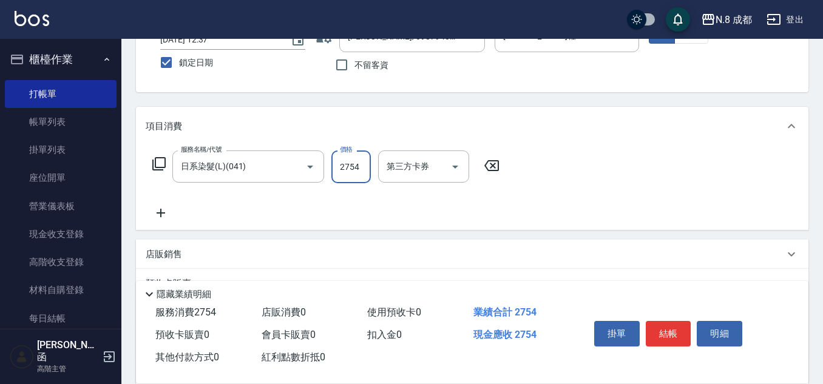
scroll to position [210, 0]
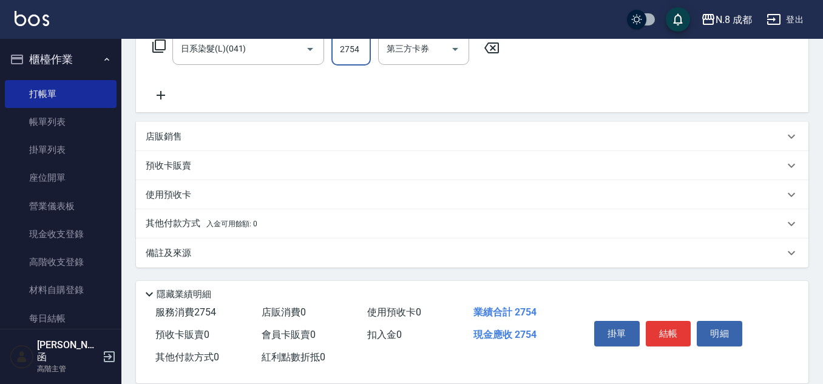
type input "2754"
click at [191, 221] on p "其他付款方式 入金可用餘額: 0" at bounding box center [202, 223] width 112 height 13
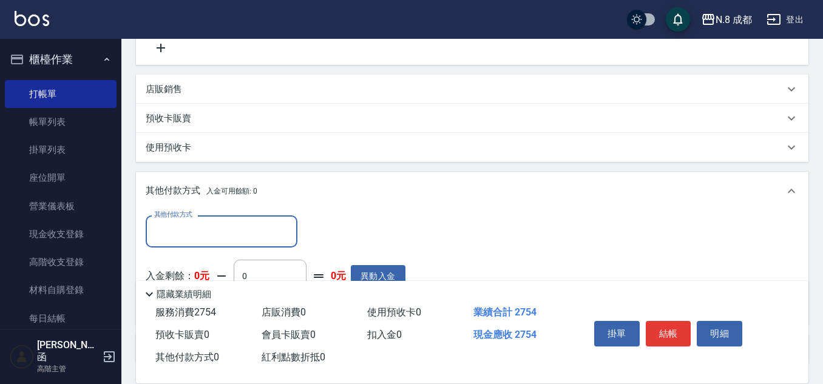
scroll to position [271, 0]
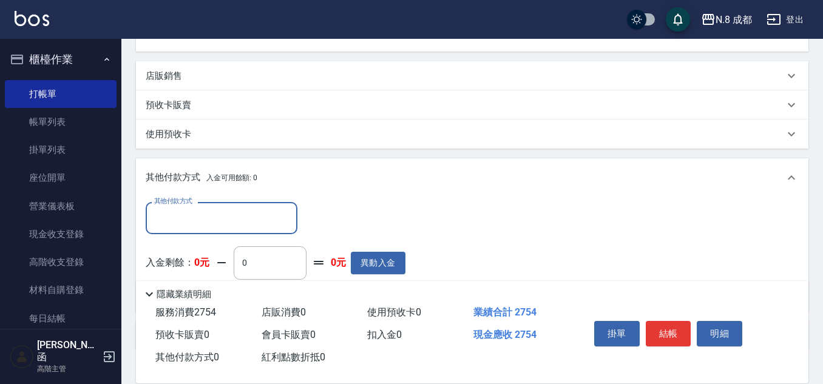
click at [189, 222] on input "其他付款方式" at bounding box center [221, 218] width 141 height 21
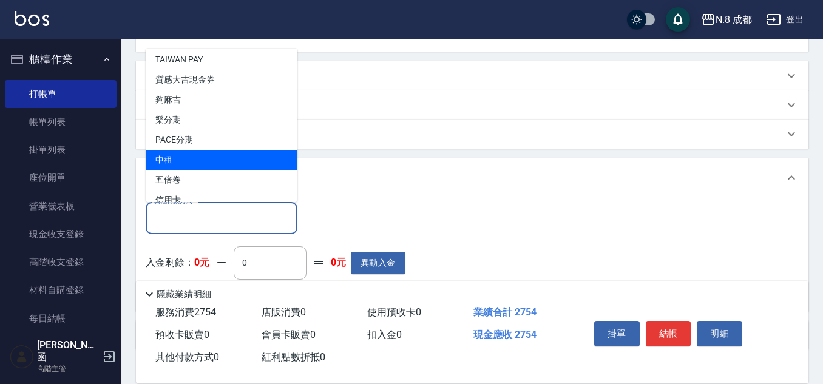
scroll to position [36, 0]
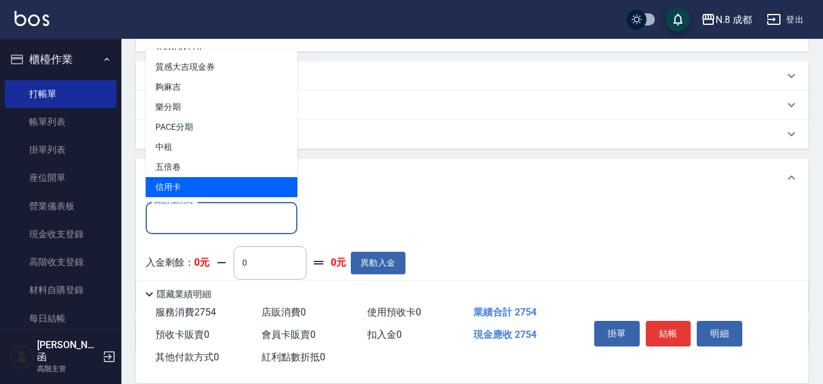
click at [205, 187] on span "信用卡" at bounding box center [222, 187] width 152 height 20
type input "信用卡"
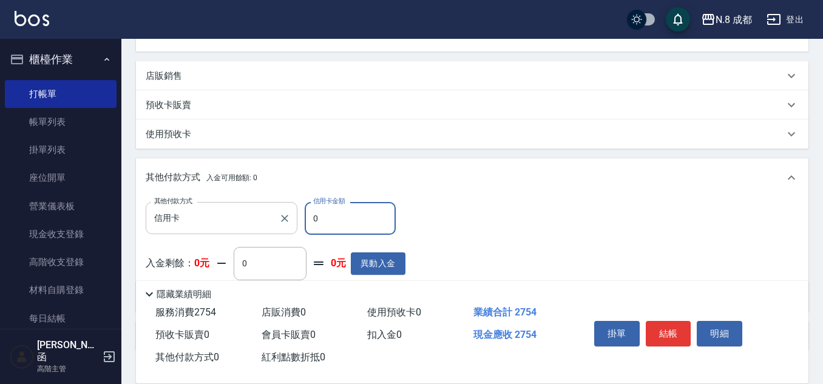
drag, startPoint x: 342, startPoint y: 225, endPoint x: 265, endPoint y: 209, distance: 78.8
click at [266, 214] on div "其他付款方式 信用卡 其他付款方式 信用卡金額 0 信用卡金額" at bounding box center [276, 218] width 260 height 33
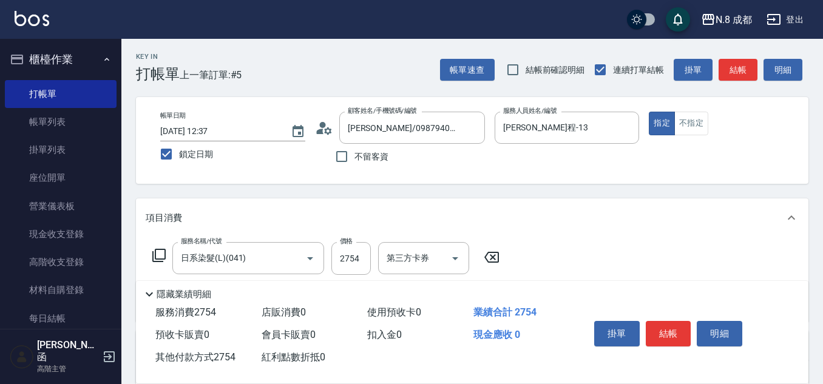
scroll to position [0, 0]
type input "2754"
click at [668, 322] on button "結帳" at bounding box center [669, 333] width 46 height 25
checkbox input "false"
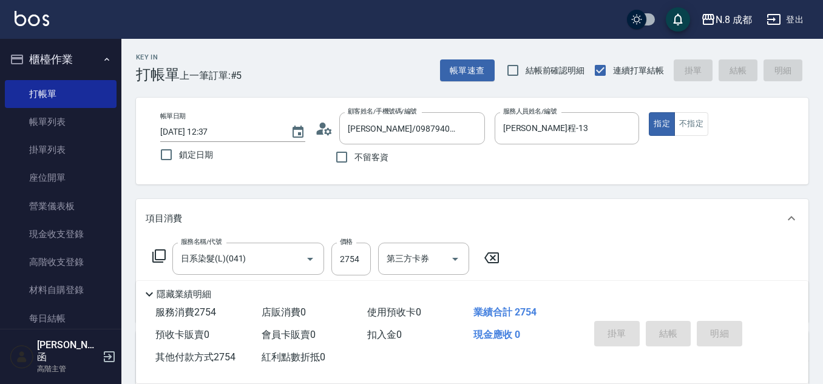
type input "[DATE] 12:38"
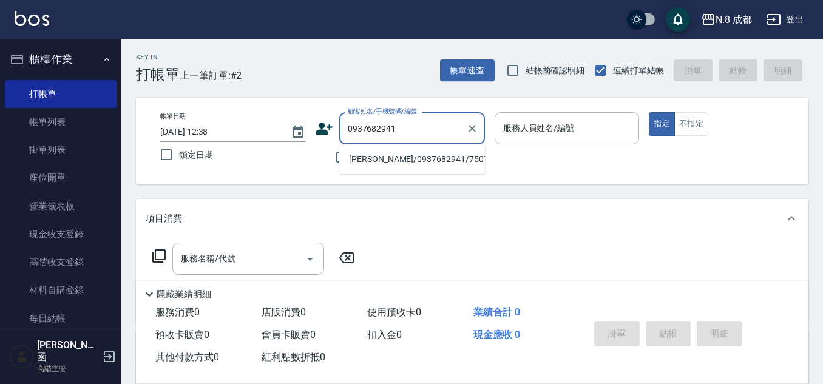
click at [424, 159] on li "[PERSON_NAME]/0937682941/750733" at bounding box center [412, 159] width 146 height 20
type input "[PERSON_NAME]/0937682941/750733"
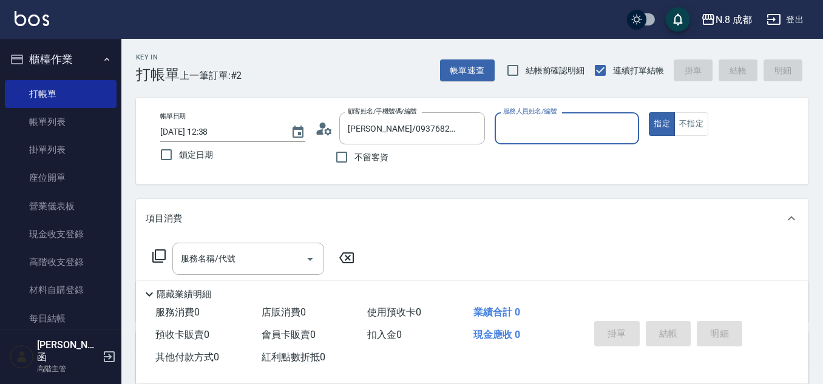
type input "[PERSON_NAME]程-13"
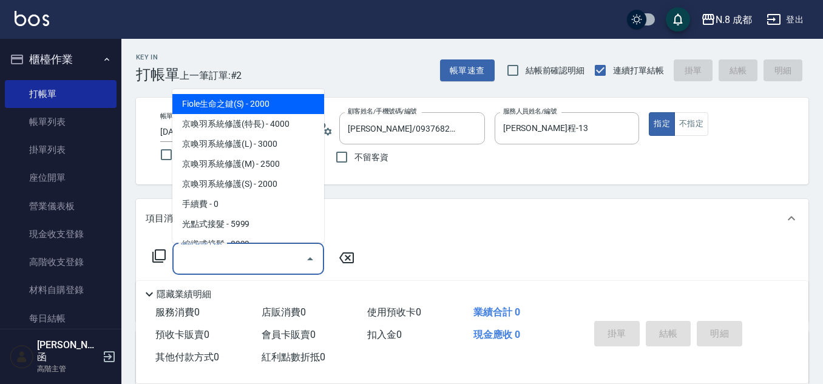
click at [243, 260] on input "服務名稱/代號" at bounding box center [239, 258] width 123 height 21
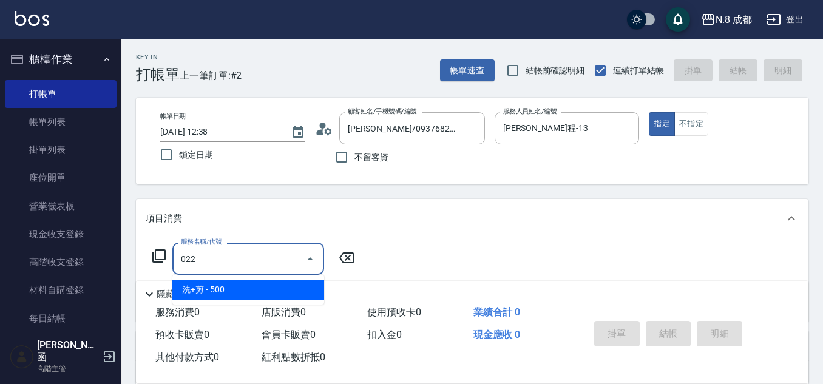
drag, startPoint x: 237, startPoint y: 290, endPoint x: 296, endPoint y: 274, distance: 61.0
click at [238, 291] on span "洗+剪 - 500" at bounding box center [248, 290] width 152 height 20
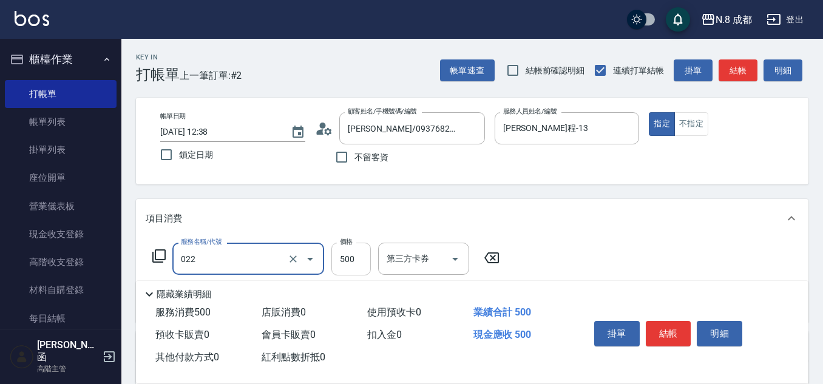
type input "洗+剪(022)"
click at [362, 257] on input "500" at bounding box center [350, 259] width 39 height 33
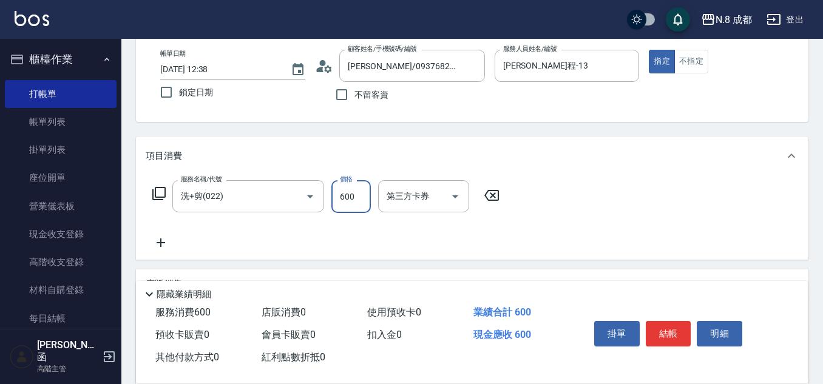
scroll to position [121, 0]
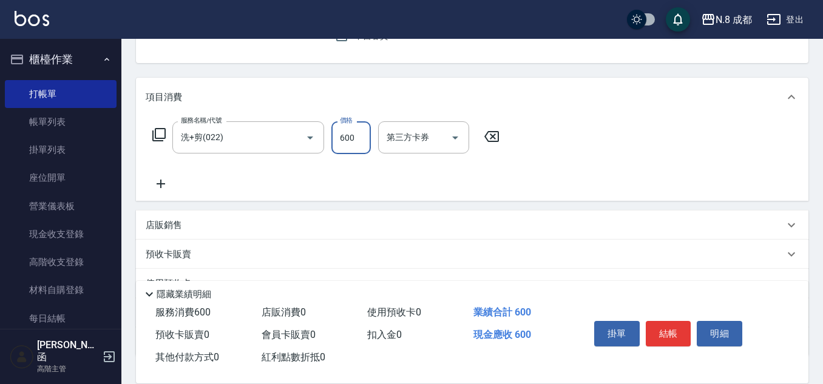
type input "600"
drag, startPoint x: 163, startPoint y: 186, endPoint x: 169, endPoint y: 187, distance: 6.7
click at [169, 187] on icon at bounding box center [161, 184] width 30 height 15
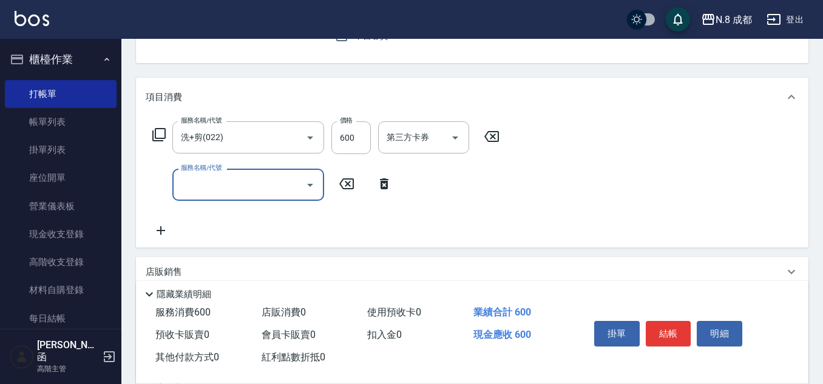
click at [215, 188] on input "服務名稱/代號" at bounding box center [239, 184] width 123 height 21
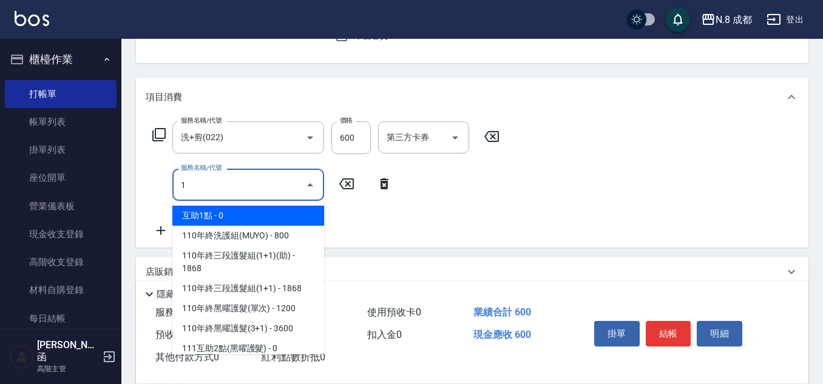
drag, startPoint x: 232, startPoint y: 211, endPoint x: 326, endPoint y: 192, distance: 95.3
click at [232, 210] on span "互助1點 - 0" at bounding box center [248, 216] width 152 height 20
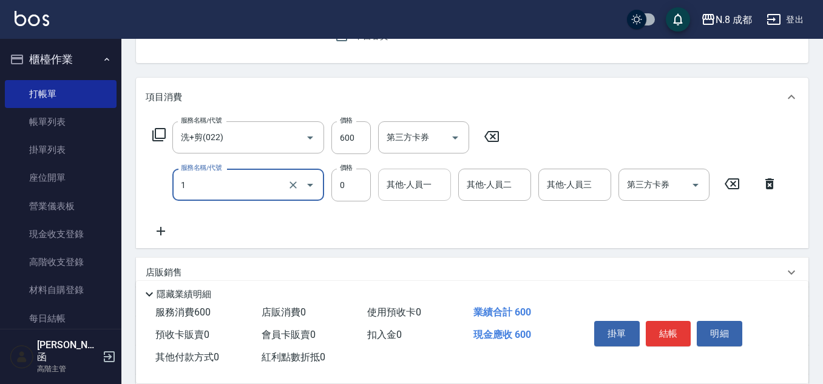
type input "互助1點(1)"
click at [419, 181] on input "其他-人員一" at bounding box center [415, 184] width 62 height 21
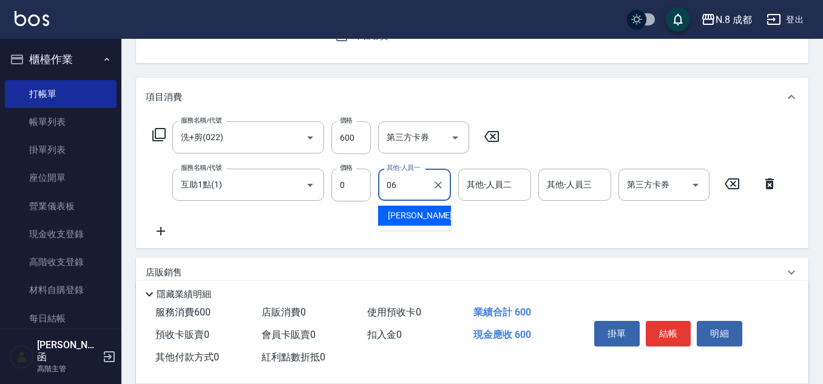
click at [412, 212] on span "[PERSON_NAME] -06" at bounding box center [426, 215] width 76 height 13
type input "[PERSON_NAME]-06"
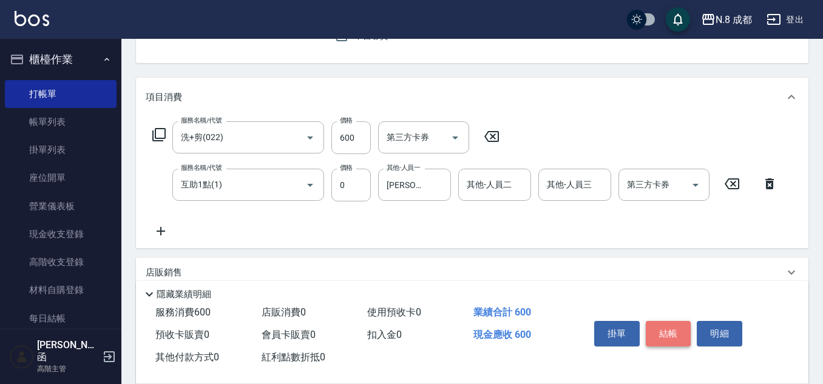
click at [663, 327] on button "結帳" at bounding box center [669, 333] width 46 height 25
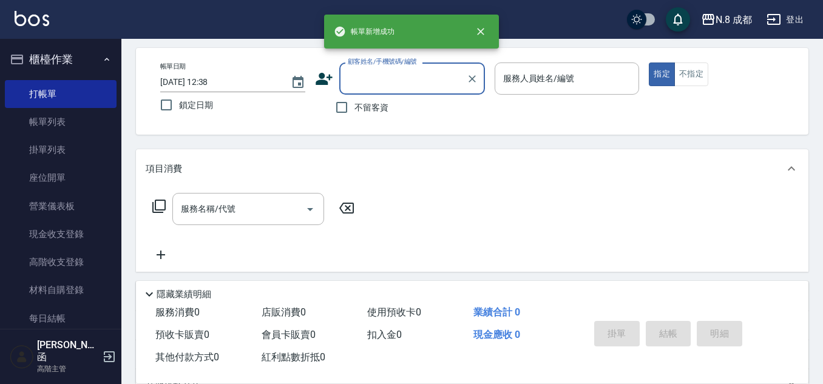
scroll to position [0, 0]
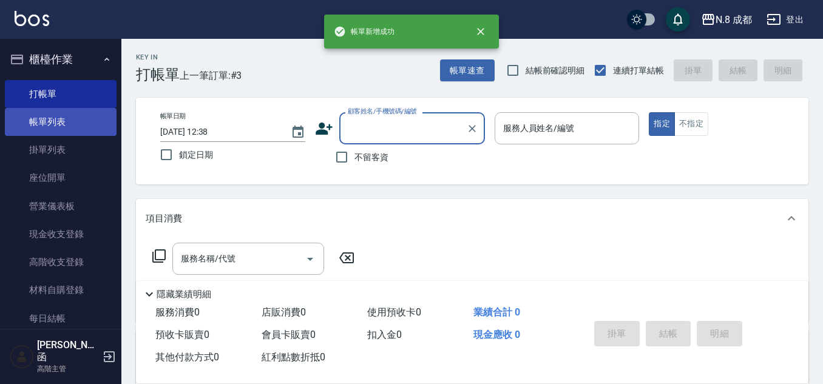
click at [72, 129] on link "帳單列表" at bounding box center [61, 122] width 112 height 28
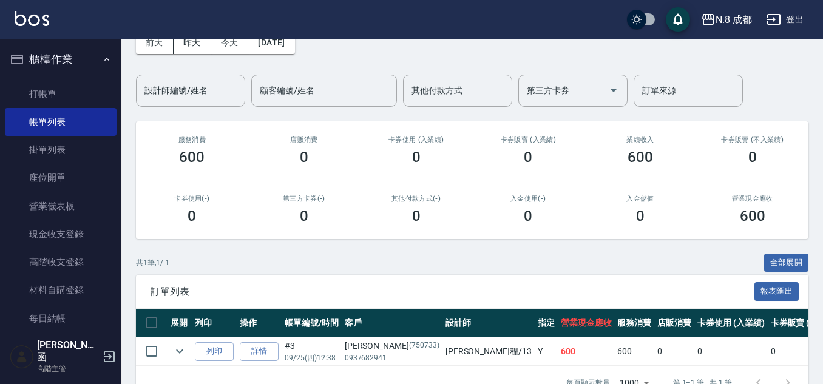
scroll to position [105, 0]
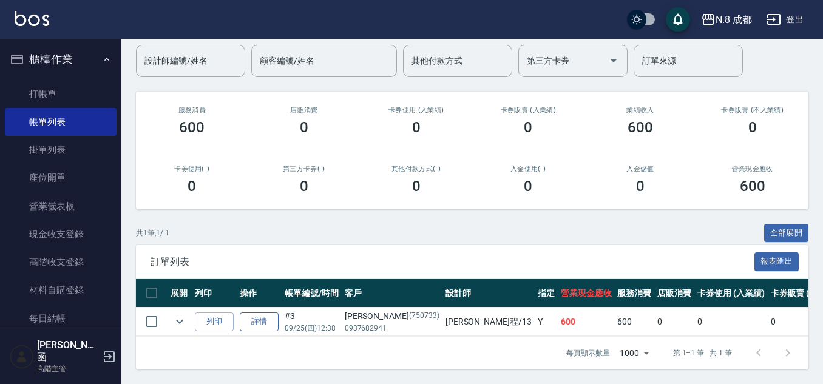
click at [268, 313] on link "詳情" at bounding box center [259, 322] width 39 height 19
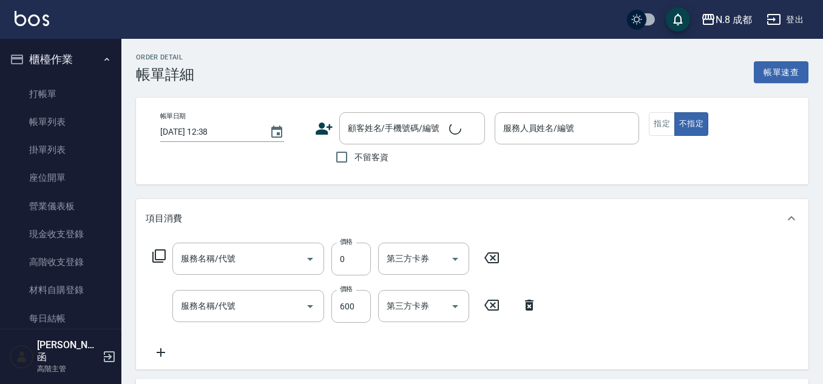
type input "[PERSON_NAME]程-13"
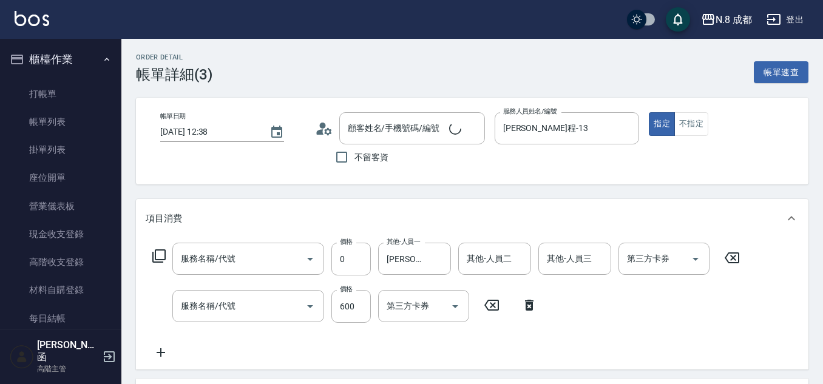
type input "[PERSON_NAME]/0937682941/750733"
type input "互助1點(1)"
type input "洗+剪(022)"
click at [288, 129] on button "Choose date, selected date is 2025-09-25" at bounding box center [276, 132] width 29 height 29
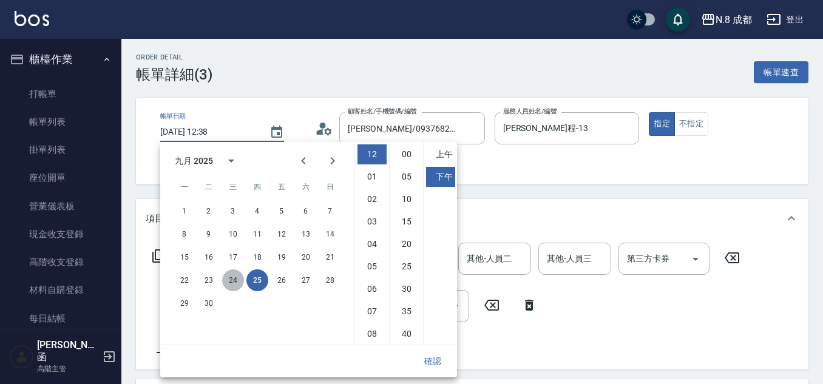
click at [235, 279] on button "24" at bounding box center [233, 280] width 22 height 22
type input "[DATE] 12:38"
click at [435, 357] on button "確認" at bounding box center [432, 361] width 39 height 22
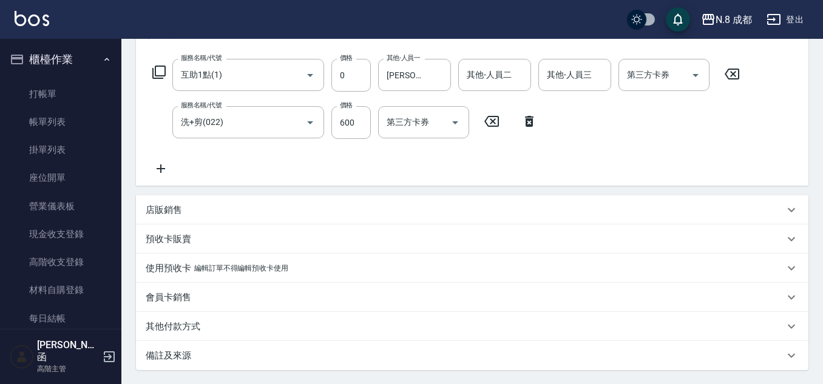
scroll to position [301, 0]
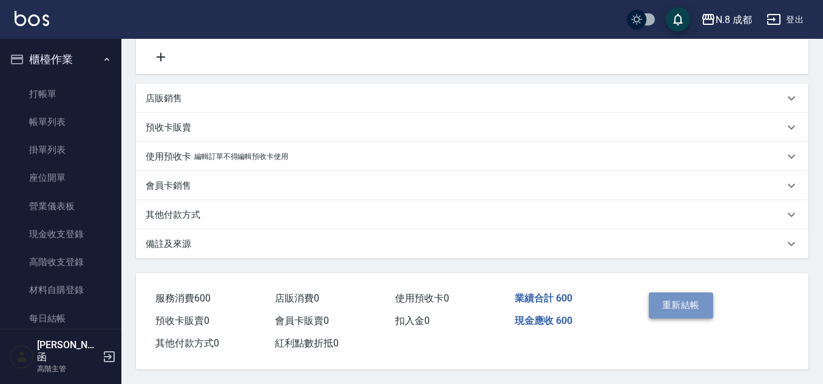
click at [688, 297] on button "重新結帳" at bounding box center [681, 305] width 64 height 25
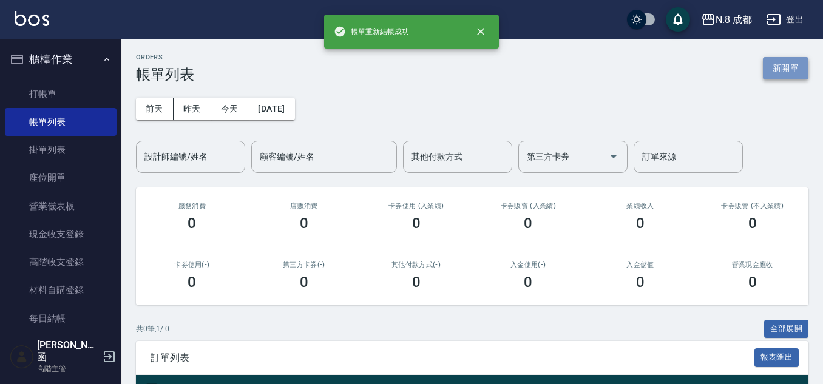
click at [785, 69] on button "新開單" at bounding box center [786, 68] width 46 height 22
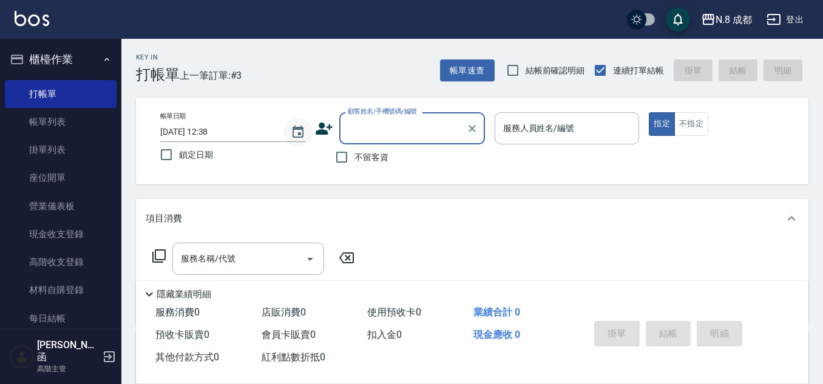
click at [293, 131] on icon "Choose date, selected date is 2025-09-25" at bounding box center [298, 132] width 11 height 12
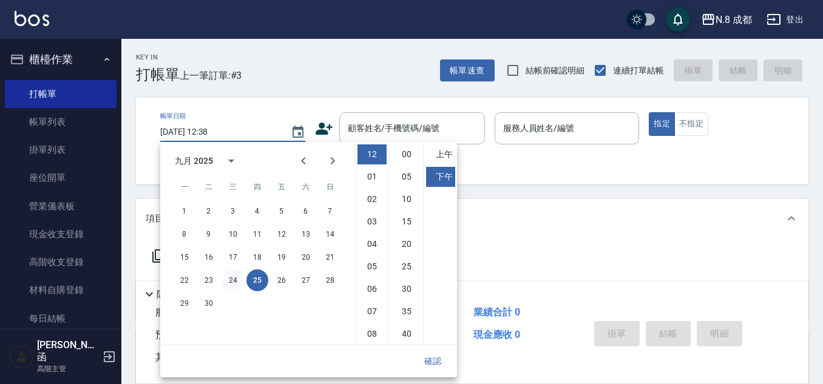
click at [238, 274] on button "24" at bounding box center [233, 280] width 22 height 22
type input "[DATE] 12:38"
click at [433, 360] on button "確認" at bounding box center [432, 361] width 39 height 22
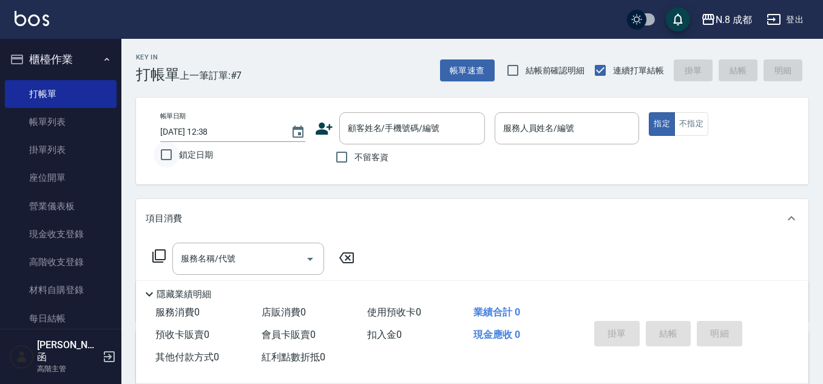
click at [167, 158] on input "鎖定日期" at bounding box center [166, 154] width 25 height 25
checkbox input "true"
click at [407, 128] on input "顧客姓名/手機號碼/編號" at bounding box center [403, 128] width 117 height 21
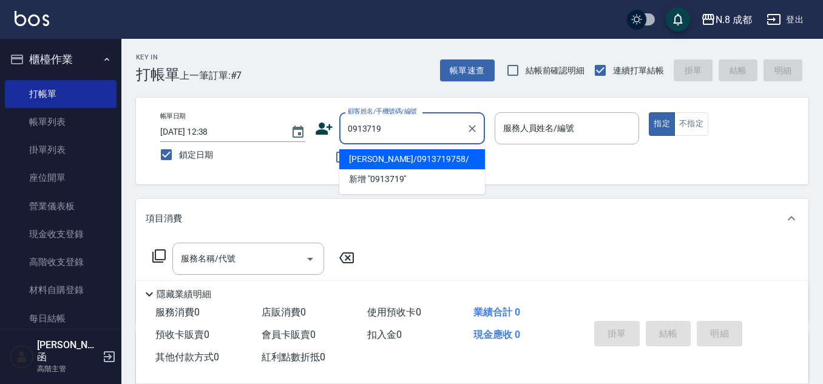
click at [417, 155] on li "[PERSON_NAME]/0913719758/" at bounding box center [412, 159] width 146 height 20
type input "[PERSON_NAME]/0913719758/"
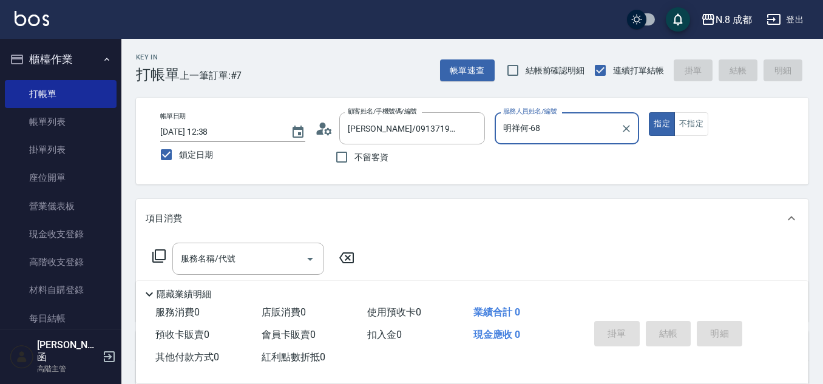
type input "明祥何-68"
click at [243, 254] on input "服務名稱/代號" at bounding box center [239, 258] width 123 height 21
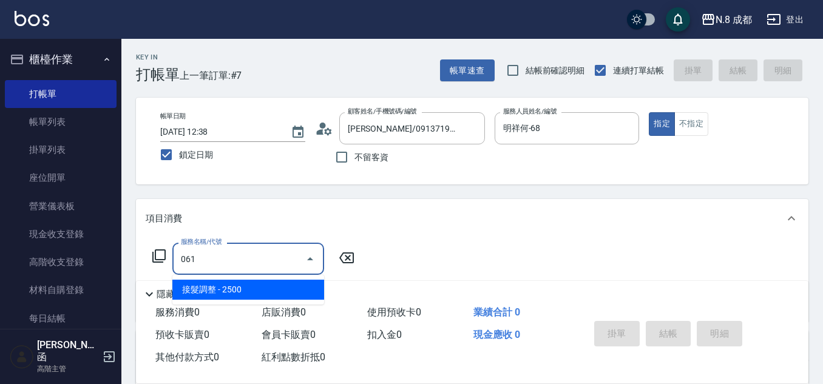
click at [234, 285] on span "接髮調整 - 2500" at bounding box center [248, 290] width 152 height 20
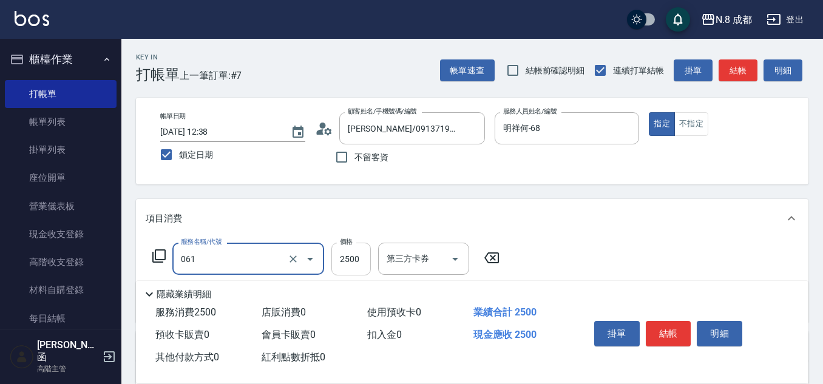
type input "接髮調整(061)"
click at [369, 259] on input "2500" at bounding box center [350, 259] width 39 height 33
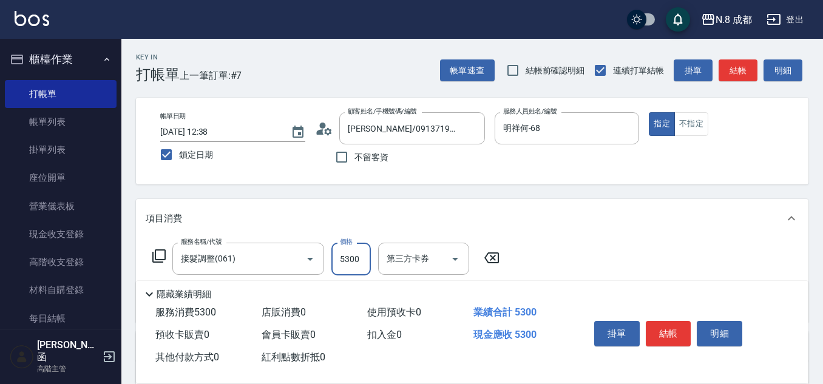
scroll to position [61, 0]
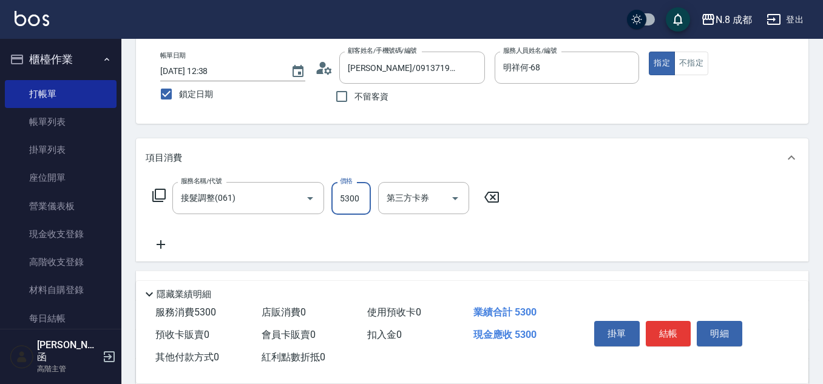
type input "5300"
click at [163, 248] on icon at bounding box center [161, 244] width 30 height 15
checkbox input "false"
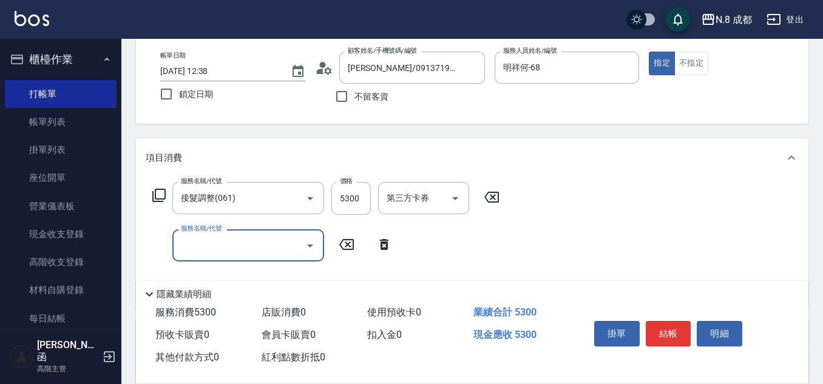
click at [237, 253] on input "服務名稱/代號" at bounding box center [239, 245] width 123 height 21
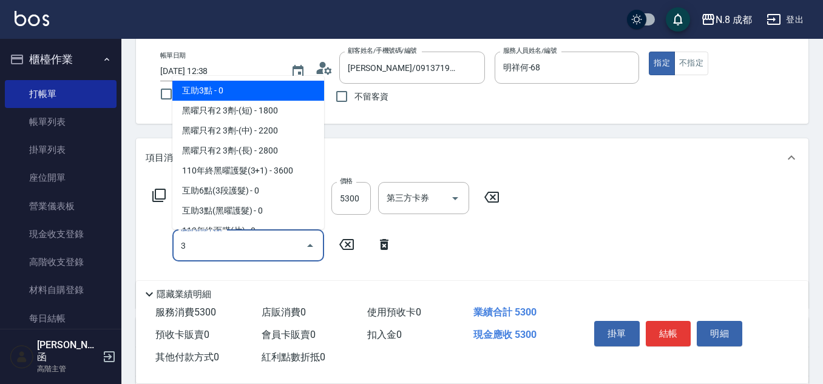
click at [222, 89] on span "互助3點 - 0" at bounding box center [248, 91] width 152 height 20
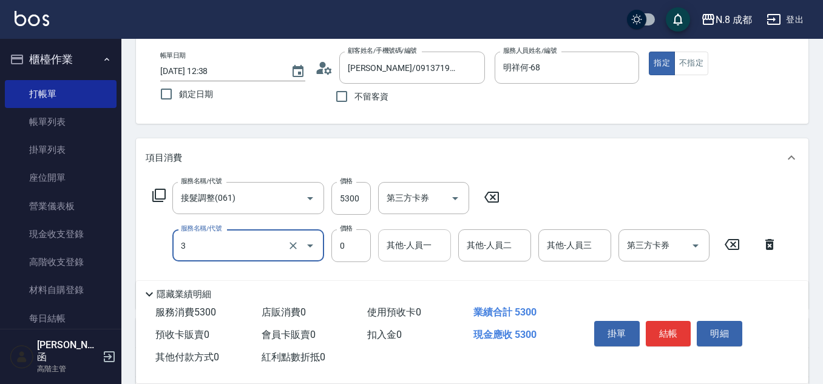
type input "互助3點(3)"
click at [413, 245] on input "其他-人員一" at bounding box center [415, 245] width 62 height 21
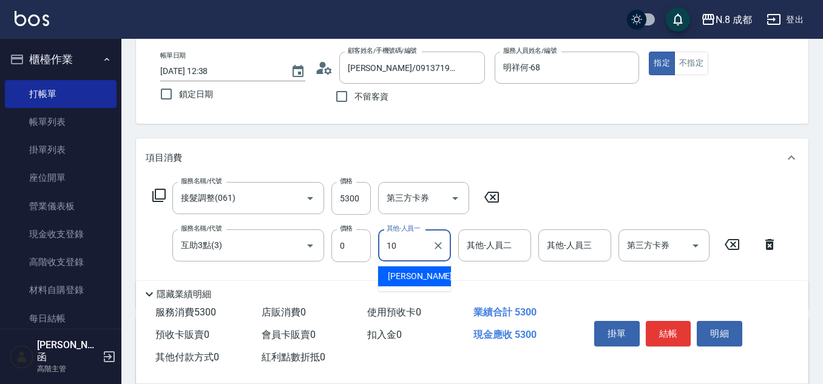
click at [421, 273] on span "[PERSON_NAME]-10" at bounding box center [426, 276] width 76 height 13
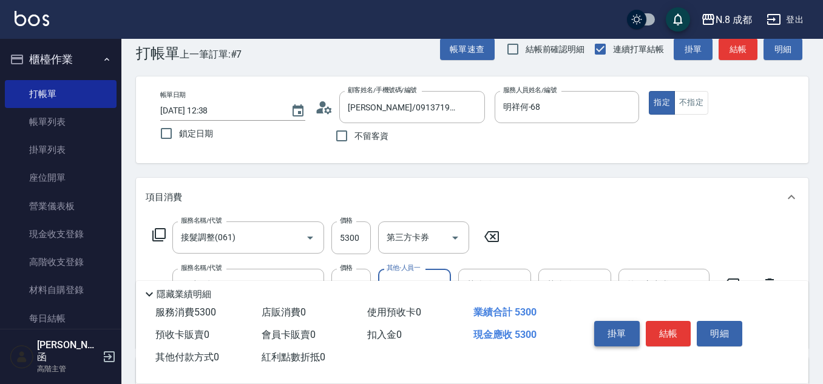
scroll to position [0, 0]
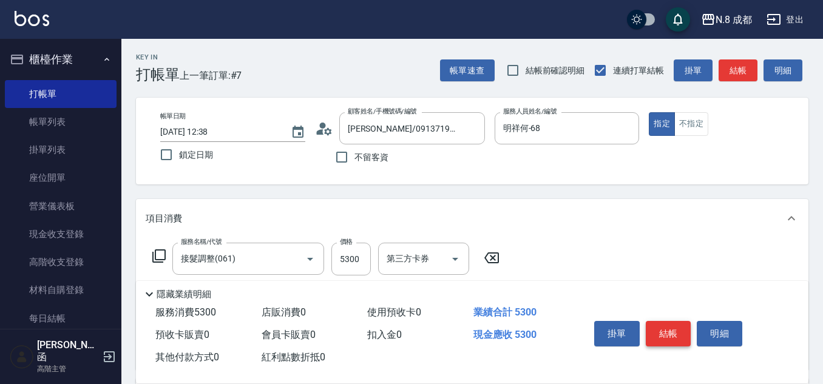
type input "[PERSON_NAME]-10"
click at [674, 322] on button "結帳" at bounding box center [669, 333] width 46 height 25
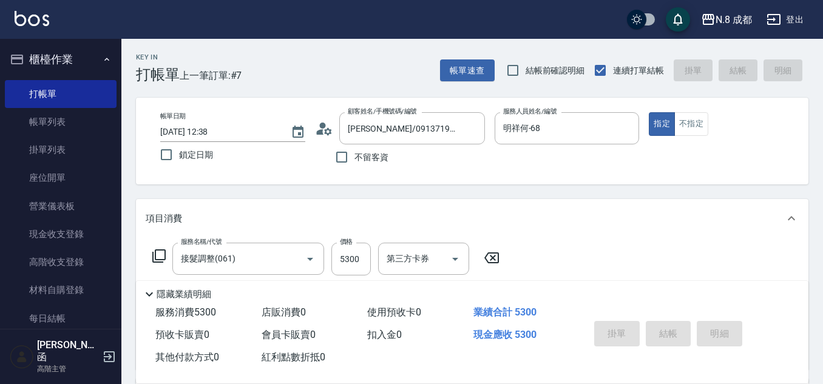
type input "[DATE] 12:39"
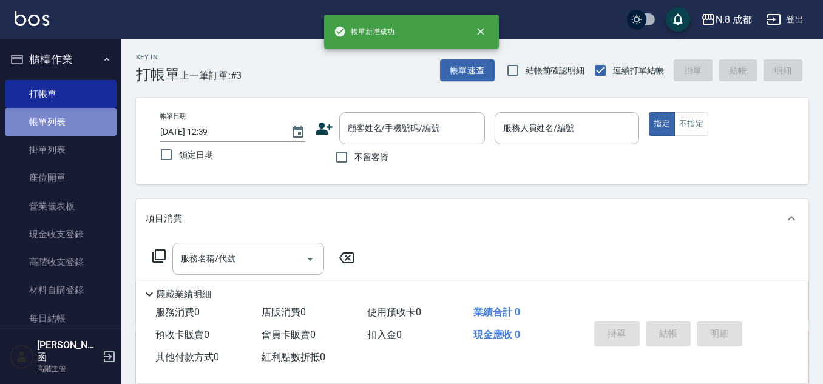
click at [77, 123] on link "帳單列表" at bounding box center [61, 122] width 112 height 28
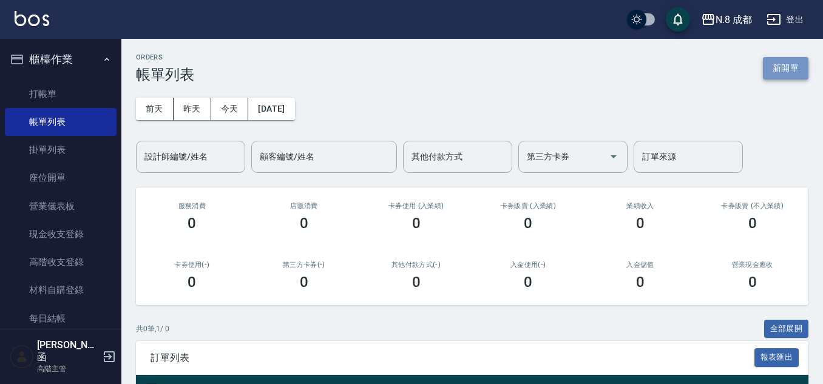
click at [781, 69] on button "新開單" at bounding box center [786, 68] width 46 height 22
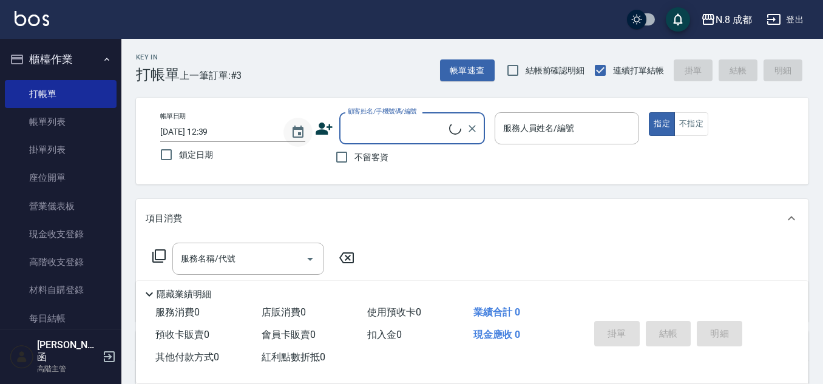
click at [302, 138] on icon "Choose date, selected date is 2025-09-25" at bounding box center [298, 132] width 15 height 15
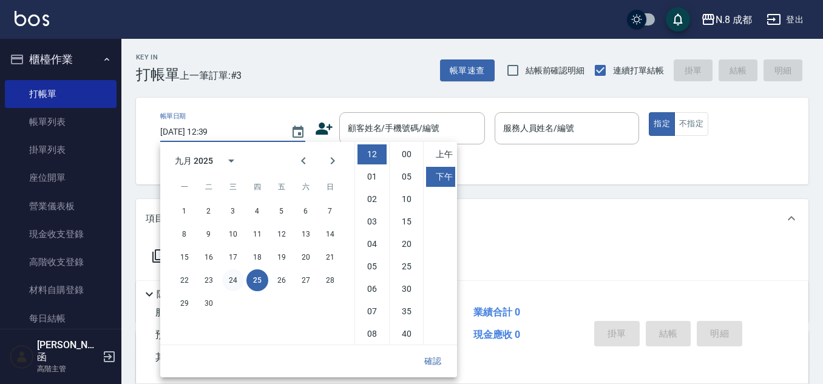
click at [237, 286] on button "24" at bounding box center [233, 280] width 22 height 22
type input "[DATE] 12:39"
drag, startPoint x: 429, startPoint y: 358, endPoint x: 406, endPoint y: 330, distance: 36.7
click at [430, 358] on button "確認" at bounding box center [432, 361] width 39 height 22
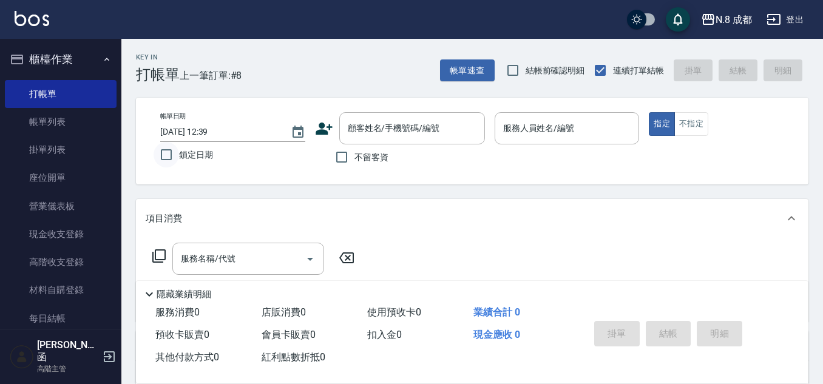
click at [160, 150] on input "鎖定日期" at bounding box center [166, 154] width 25 height 25
checkbox input "true"
click at [408, 125] on input "顧客姓名/手機號碼/編號" at bounding box center [403, 128] width 117 height 21
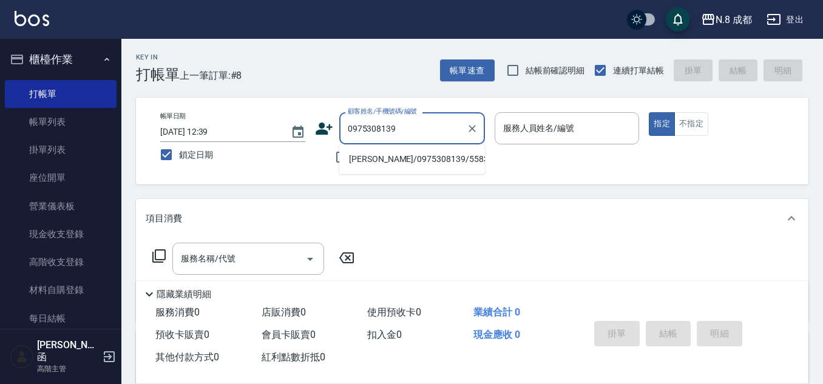
click at [410, 160] on li "[PERSON_NAME]/0975308139/558341" at bounding box center [412, 159] width 146 height 20
type input "[PERSON_NAME]/0975308139/558341"
type input "[PERSON_NAME]程-13"
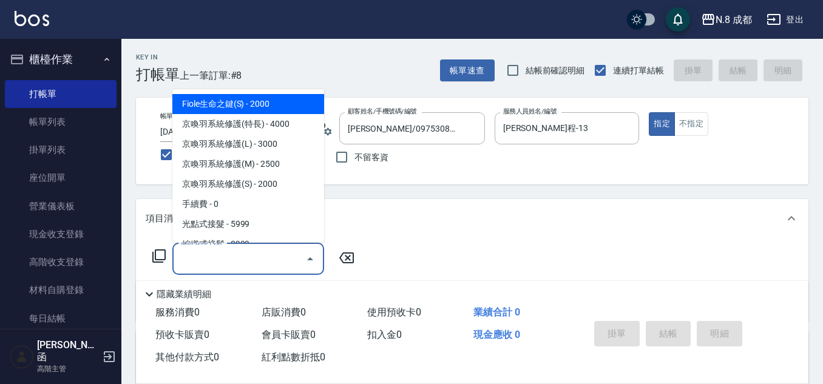
click at [239, 256] on input "服務名稱/代號" at bounding box center [239, 258] width 123 height 21
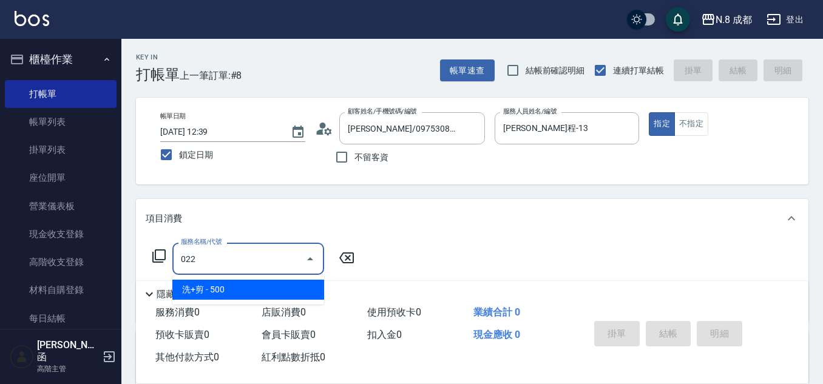
click at [236, 287] on span "洗+剪 - 500" at bounding box center [248, 290] width 152 height 20
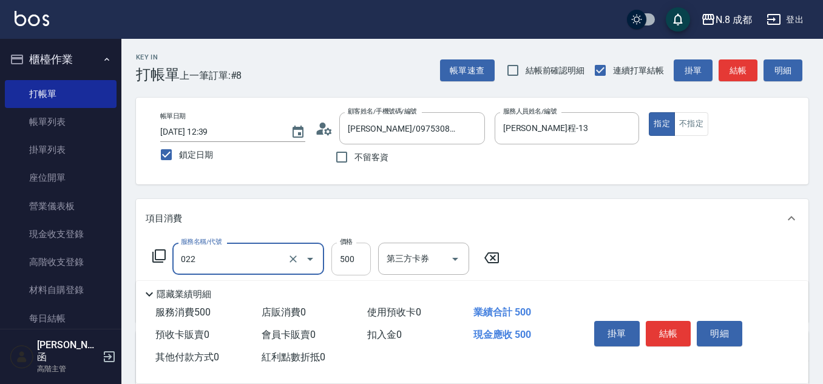
type input "洗+剪(022)"
click at [353, 256] on input "500" at bounding box center [350, 259] width 39 height 33
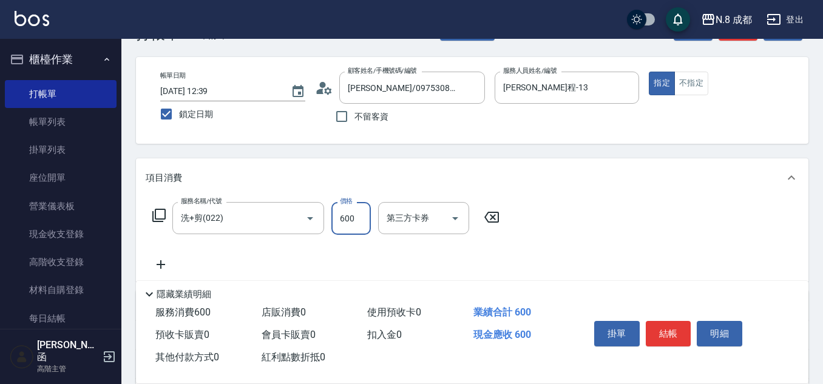
scroll to position [61, 0]
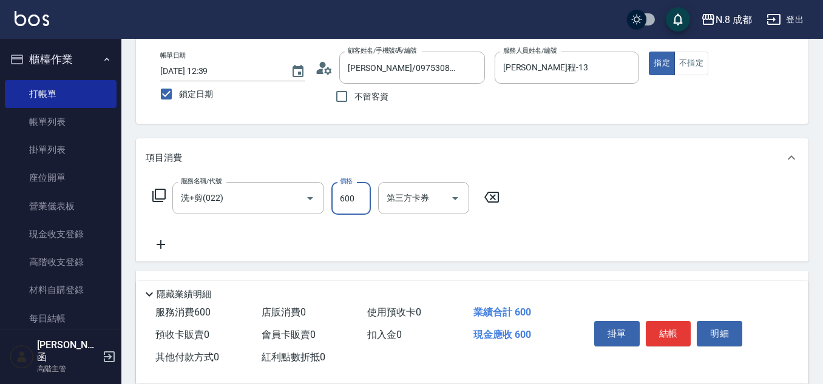
type input "600"
click at [159, 249] on icon at bounding box center [161, 244] width 30 height 15
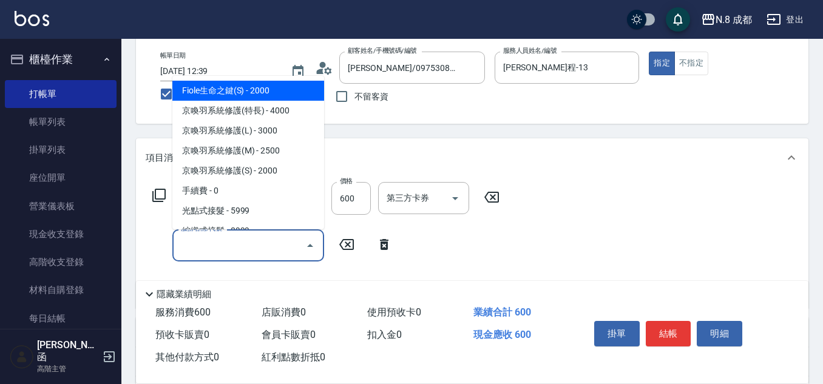
click at [221, 255] on input "服務名稱/代號" at bounding box center [239, 245] width 123 height 21
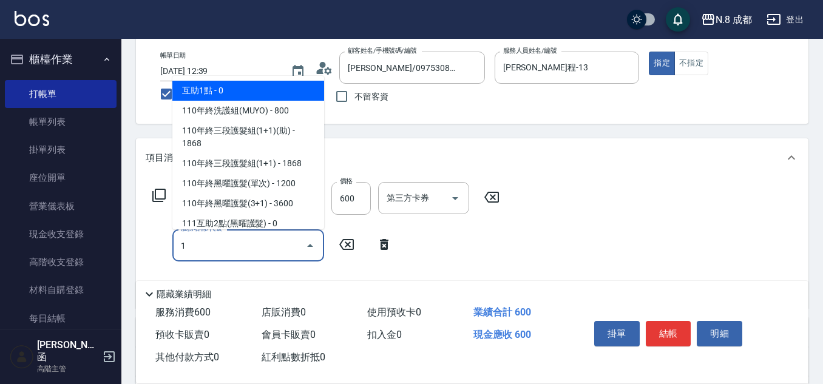
click at [258, 90] on span "互助1點 - 0" at bounding box center [248, 91] width 152 height 20
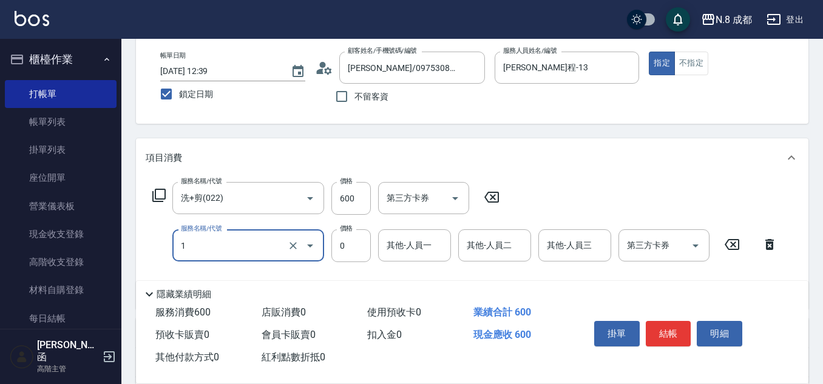
type input "互助1點(1)"
click at [412, 249] on input "0" at bounding box center [415, 245] width 62 height 21
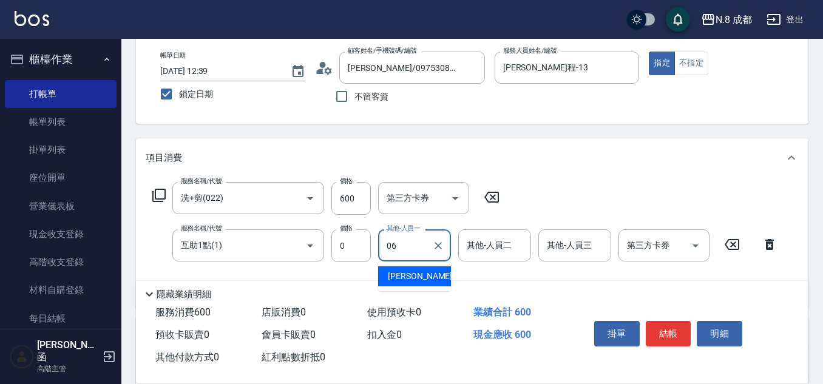
click at [421, 277] on span "[PERSON_NAME] -06" at bounding box center [426, 276] width 76 height 13
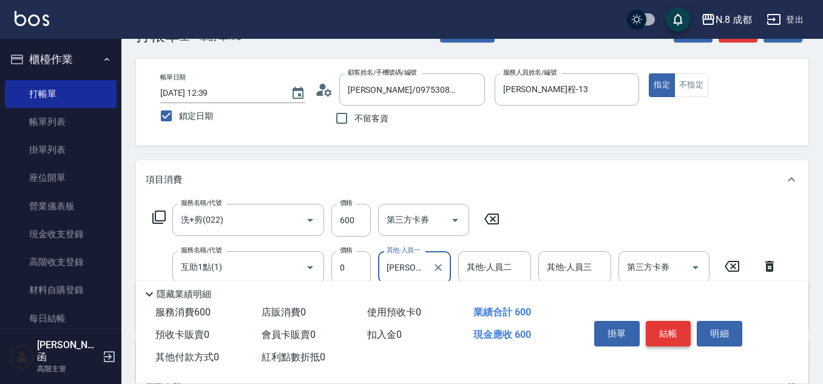
scroll to position [0, 0]
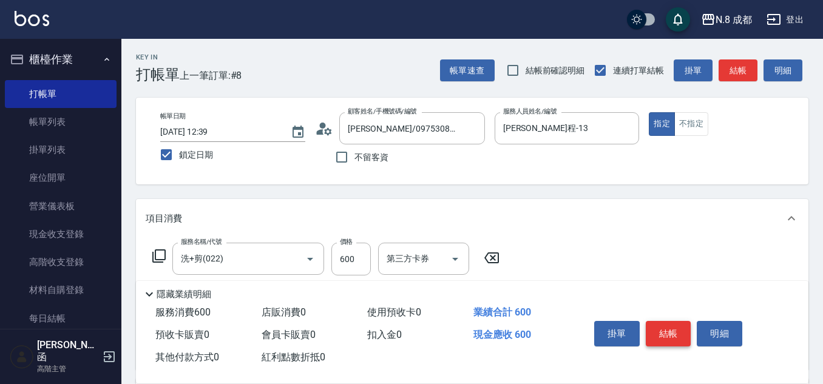
type input "[PERSON_NAME]-06"
click at [666, 330] on button "結帳" at bounding box center [669, 333] width 46 height 25
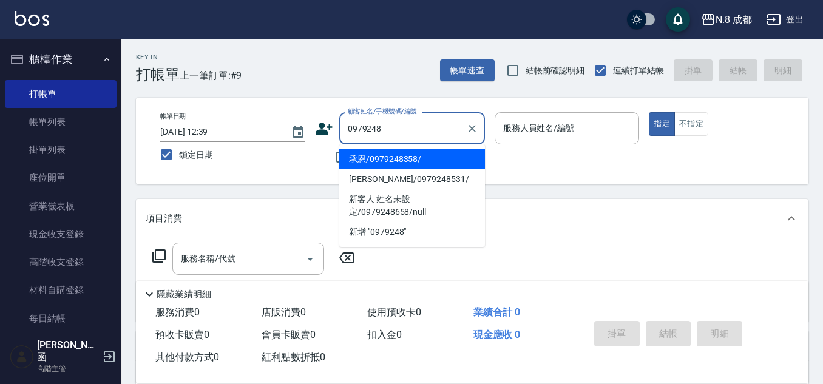
click at [418, 152] on li "承恩/0979248358/" at bounding box center [412, 159] width 146 height 20
type input "承恩/0979248358/"
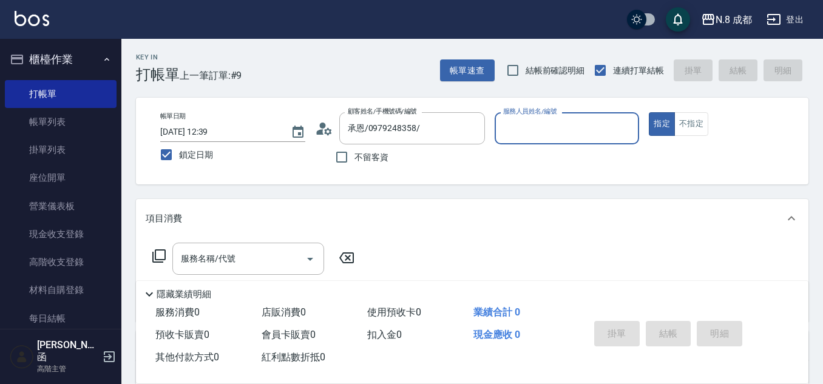
type input "[PERSON_NAME]-09"
click at [223, 258] on input "服務名稱/代號" at bounding box center [239, 258] width 123 height 21
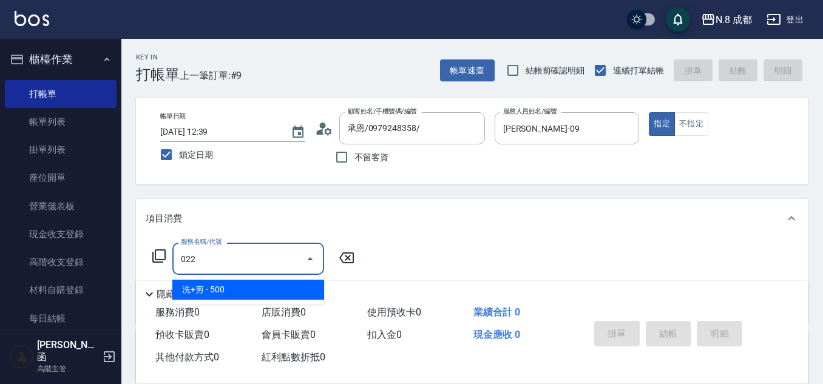
click at [228, 288] on span "洗+剪 - 500" at bounding box center [248, 290] width 152 height 20
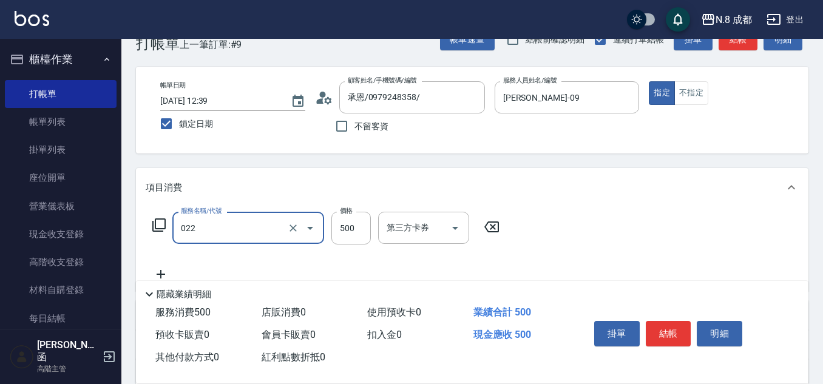
scroll to position [61, 0]
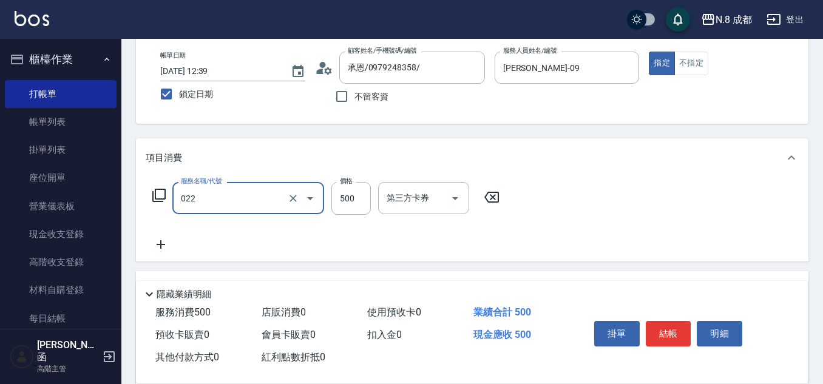
type input "洗+剪(022)"
click at [170, 245] on icon at bounding box center [161, 244] width 30 height 15
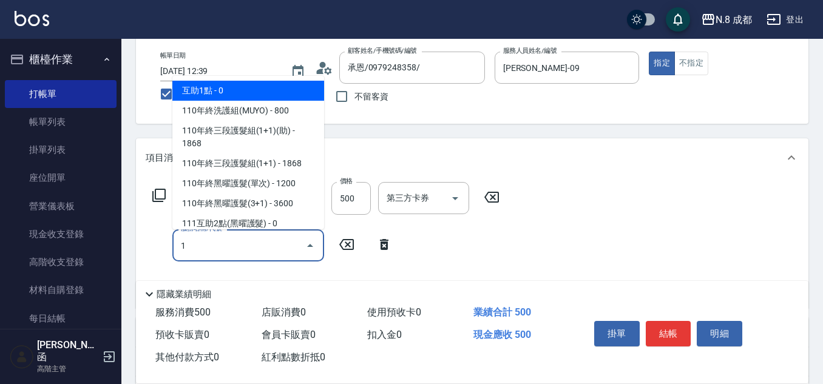
click at [238, 97] on span "互助1點 - 0" at bounding box center [248, 91] width 152 height 20
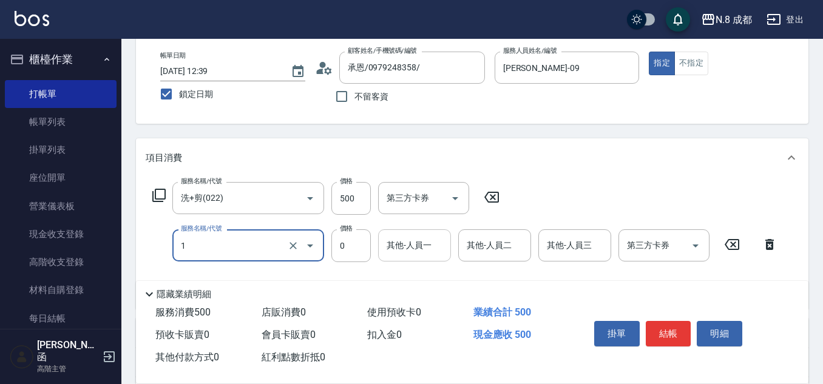
type input "互助1點(1)"
click at [408, 246] on input "0" at bounding box center [415, 245] width 62 height 21
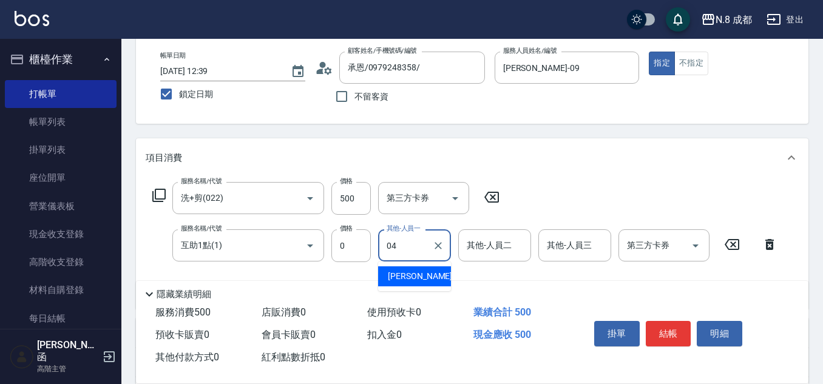
click at [413, 278] on span "[PERSON_NAME] -04" at bounding box center [426, 276] width 76 height 13
type input "[PERSON_NAME]-04"
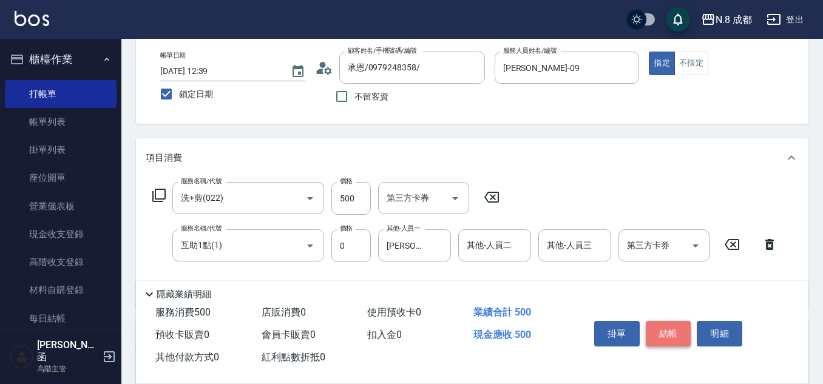
click at [662, 332] on button "結帳" at bounding box center [669, 333] width 46 height 25
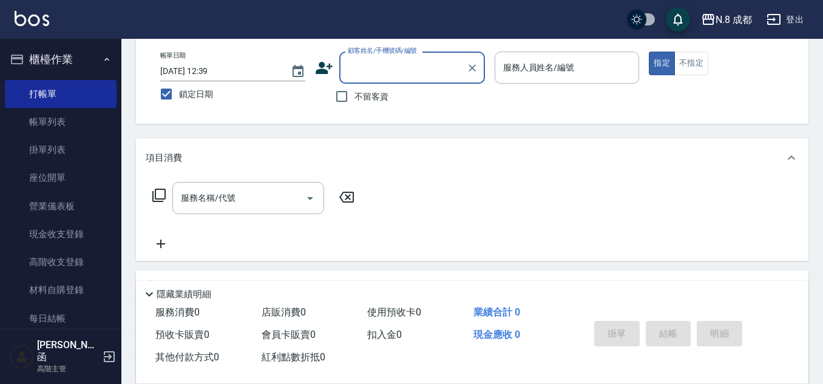
checkbox input "false"
click at [378, 95] on li "年糕/0960538740/" at bounding box center [412, 99] width 146 height 20
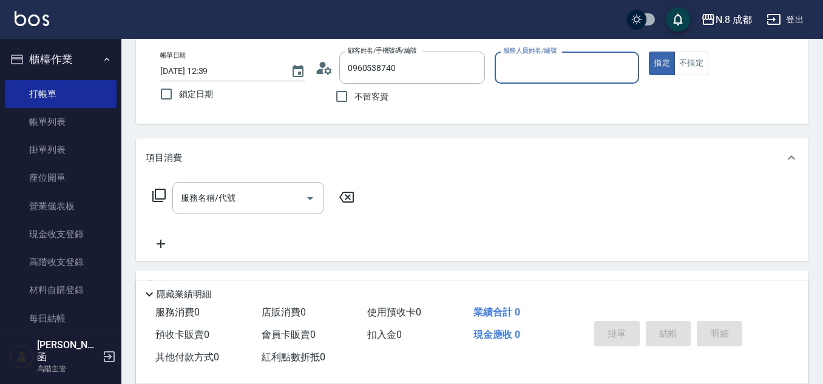
type input "年糕/0960538740/"
type input "[PERSON_NAME]程-13"
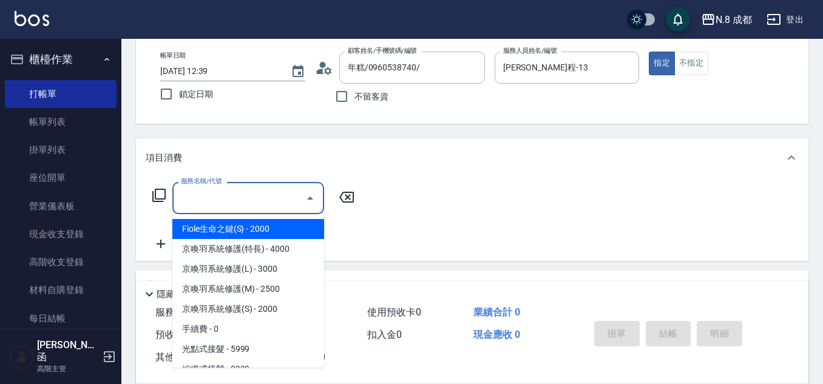
click at [236, 202] on input "服務名稱/代號" at bounding box center [239, 198] width 123 height 21
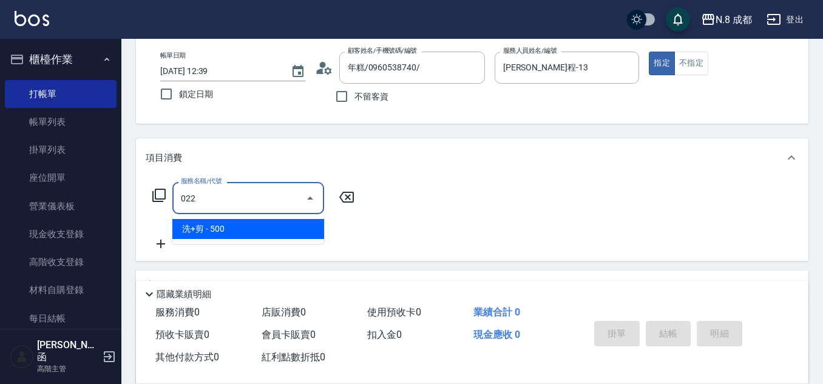
drag, startPoint x: 226, startPoint y: 225, endPoint x: 294, endPoint y: 208, distance: 69.9
click at [228, 224] on span "洗+剪 - 500" at bounding box center [248, 229] width 152 height 20
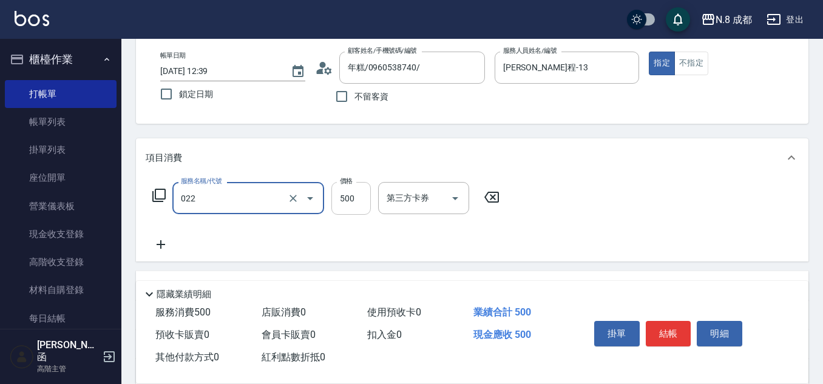
type input "洗+剪(022)"
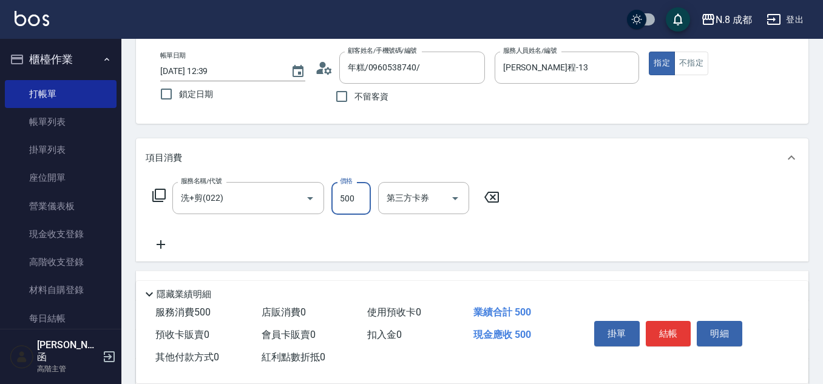
click at [351, 190] on input "500" at bounding box center [350, 198] width 39 height 33
type input "600"
click at [172, 94] on input "鎖定日期" at bounding box center [166, 93] width 25 height 25
checkbox input "true"
click at [301, 68] on icon "Choose date, selected date is 2025-09-25" at bounding box center [298, 71] width 11 height 12
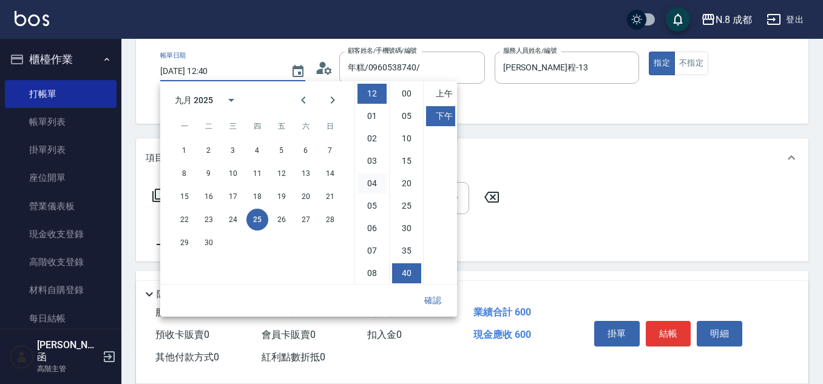
scroll to position [68, 0]
click at [233, 213] on button "24" at bounding box center [233, 220] width 22 height 22
type input "[DATE] 12:40"
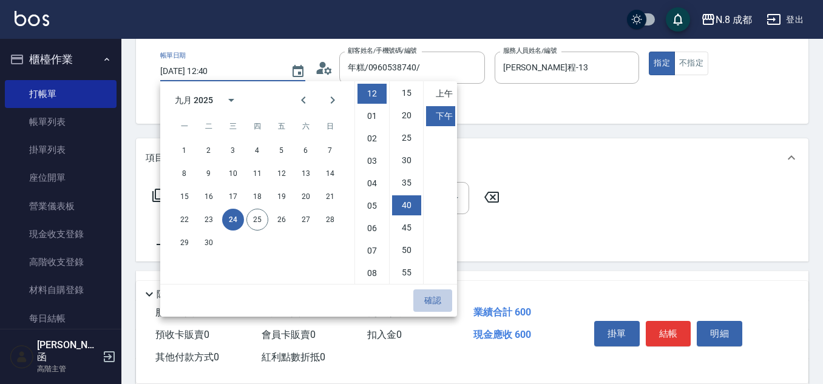
drag, startPoint x: 446, startPoint y: 298, endPoint x: 439, endPoint y: 290, distance: 10.8
click at [446, 297] on button "確認" at bounding box center [432, 301] width 39 height 22
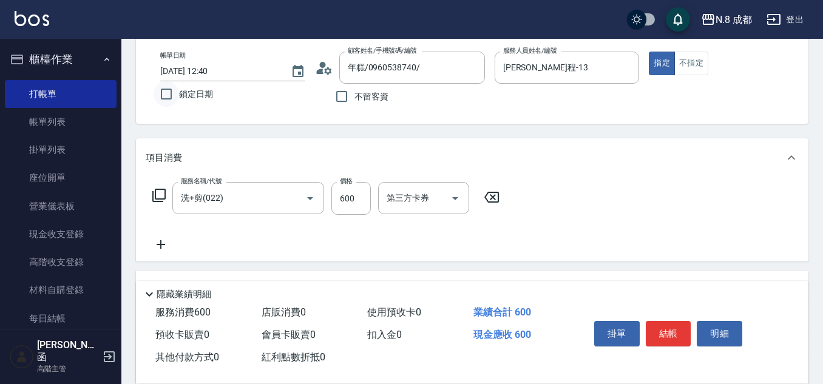
click at [168, 92] on input "鎖定日期" at bounding box center [166, 93] width 25 height 25
checkbox input "true"
click at [161, 245] on icon at bounding box center [161, 244] width 8 height 8
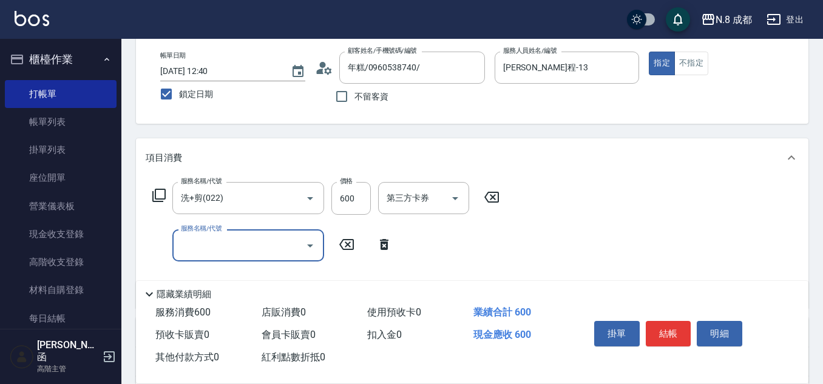
click at [197, 245] on input "服務名稱/代號" at bounding box center [239, 245] width 123 height 21
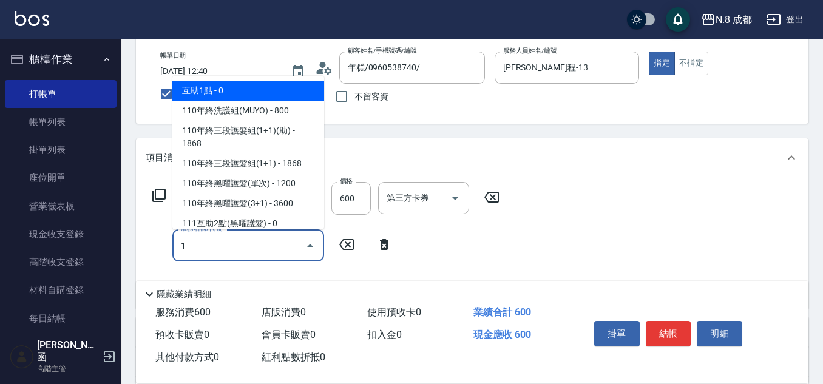
click at [223, 93] on span "互助1點 - 0" at bounding box center [248, 91] width 152 height 20
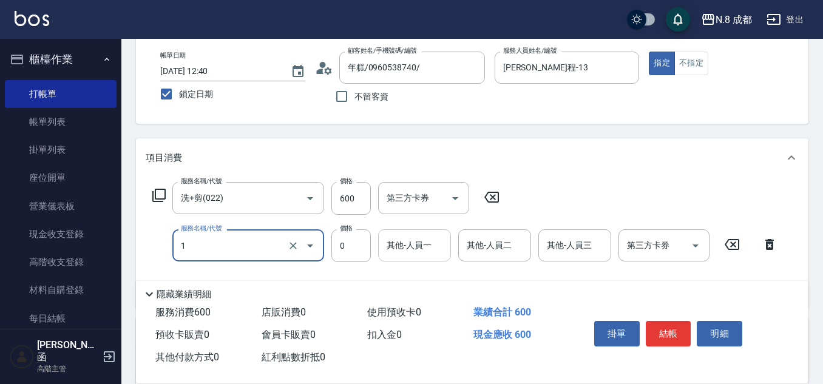
type input "互助1點(1)"
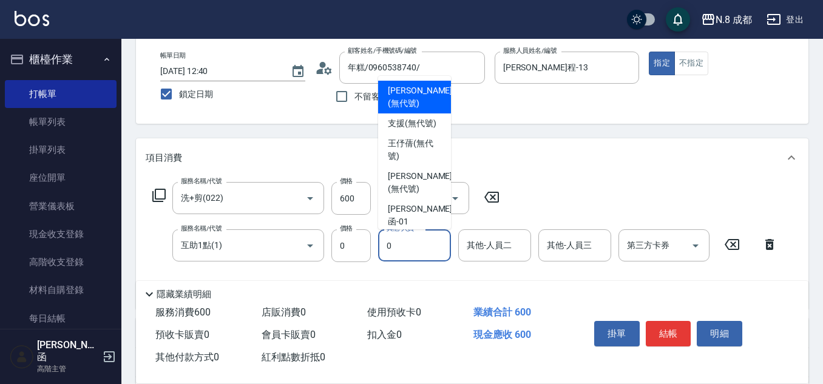
click at [410, 251] on input "0" at bounding box center [415, 245] width 62 height 21
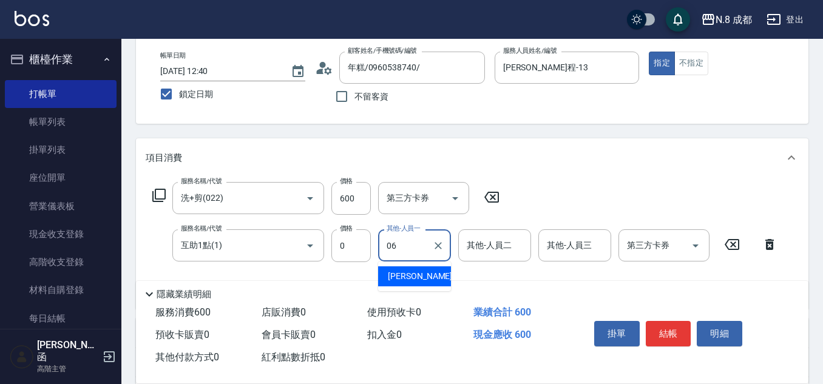
click at [415, 278] on span "[PERSON_NAME] -06" at bounding box center [426, 276] width 76 height 13
type input "[PERSON_NAME]-06"
click at [667, 332] on button "結帳" at bounding box center [669, 333] width 46 height 25
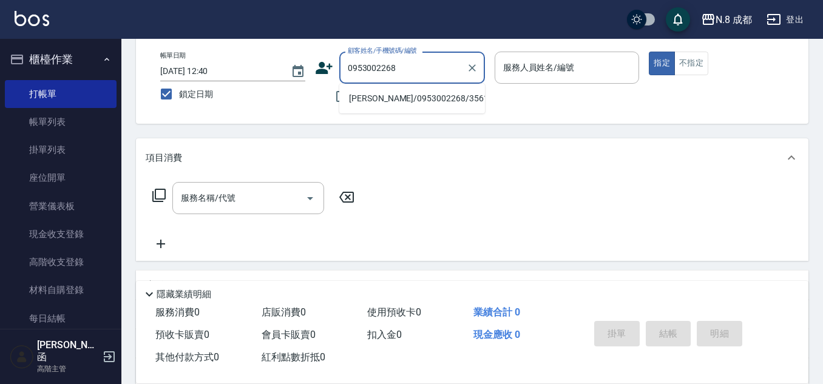
click at [413, 95] on li "[PERSON_NAME]/0953002268/356187" at bounding box center [412, 99] width 146 height 20
type input "[PERSON_NAME]/0953002268/356187"
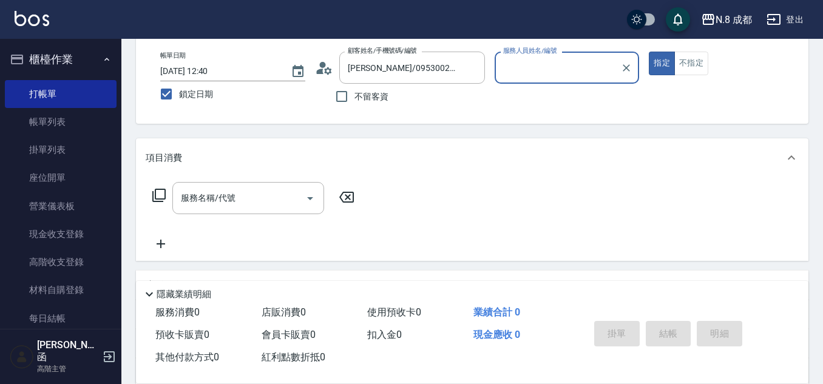
type input "[PERSON_NAME]程-13"
click at [218, 191] on div "服務名稱/代號 服務名稱/代號" at bounding box center [248, 198] width 152 height 32
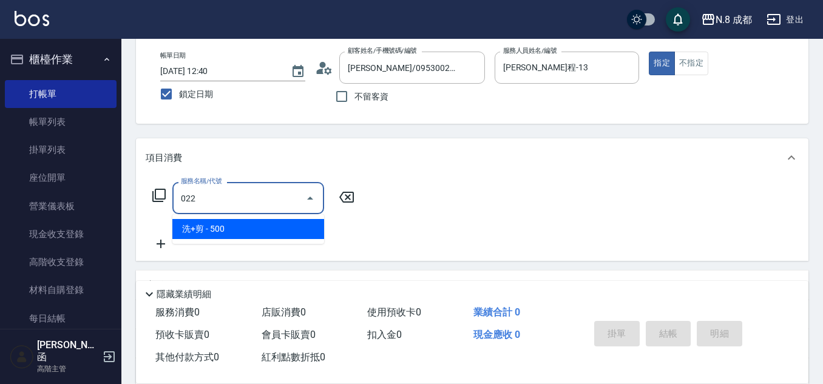
drag, startPoint x: 221, startPoint y: 223, endPoint x: 308, endPoint y: 216, distance: 87.7
click at [223, 223] on span "洗+剪 - 500" at bounding box center [248, 229] width 152 height 20
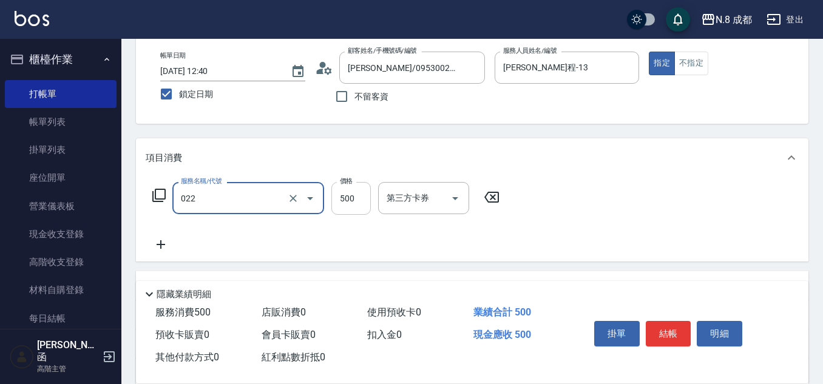
type input "洗+剪(022)"
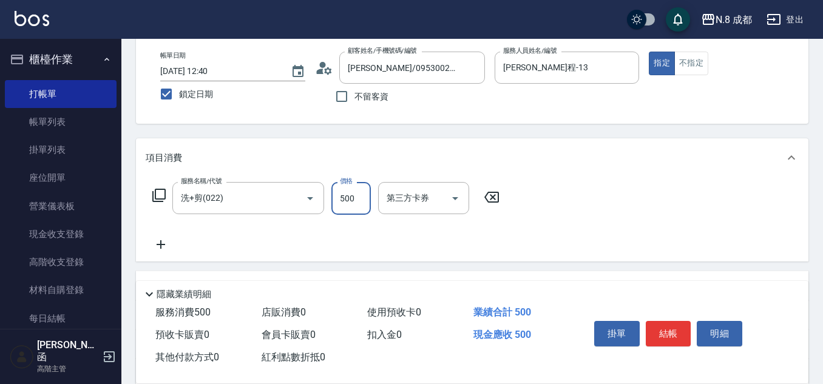
click at [348, 200] on input "500" at bounding box center [350, 198] width 39 height 33
type input "600"
click at [156, 245] on icon at bounding box center [161, 244] width 30 height 15
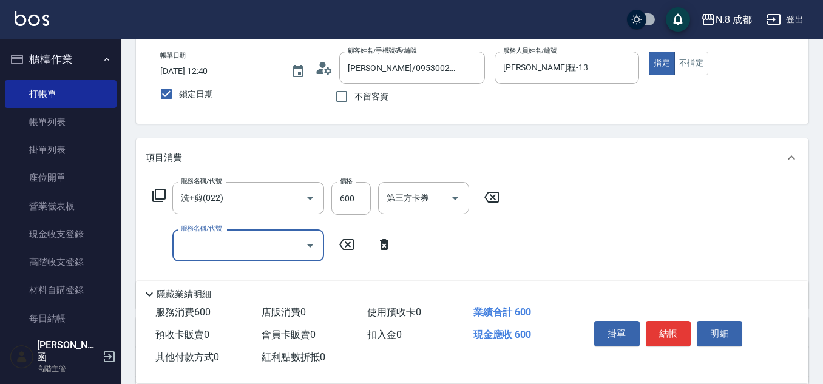
click at [257, 240] on input "服務名稱/代號" at bounding box center [239, 245] width 123 height 21
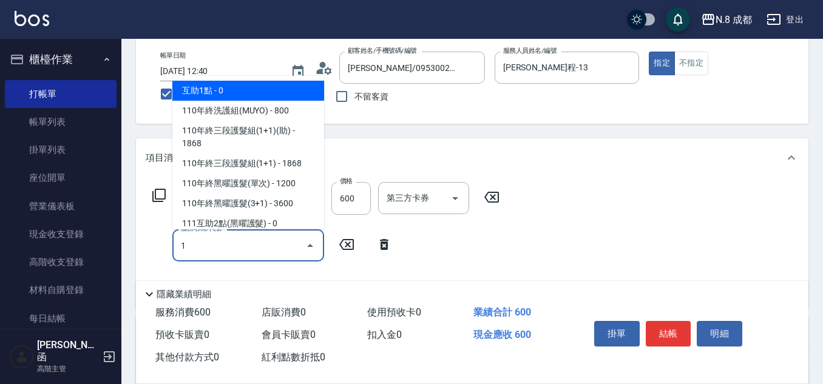
click at [252, 87] on span "互助1點 - 0" at bounding box center [248, 91] width 152 height 20
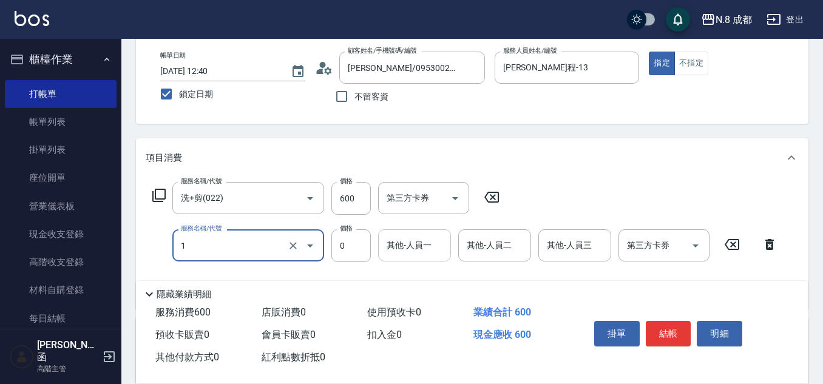
type input "互助1點(1)"
click at [418, 246] on input "其他-人員一" at bounding box center [415, 245] width 62 height 21
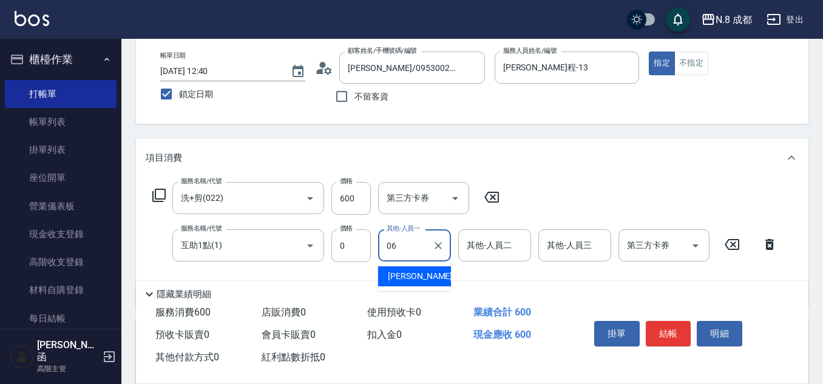
click at [419, 280] on span "[PERSON_NAME] -06" at bounding box center [426, 276] width 76 height 13
type input "[PERSON_NAME]-06"
click at [663, 331] on button "結帳" at bounding box center [669, 333] width 46 height 25
checkbox input "false"
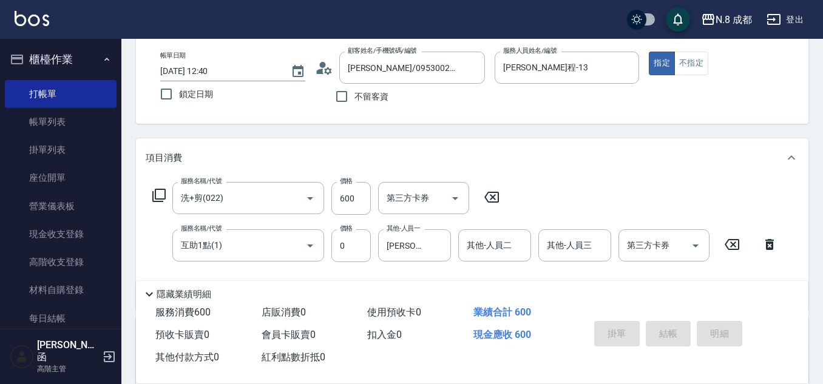
type input "[DATE] 12:41"
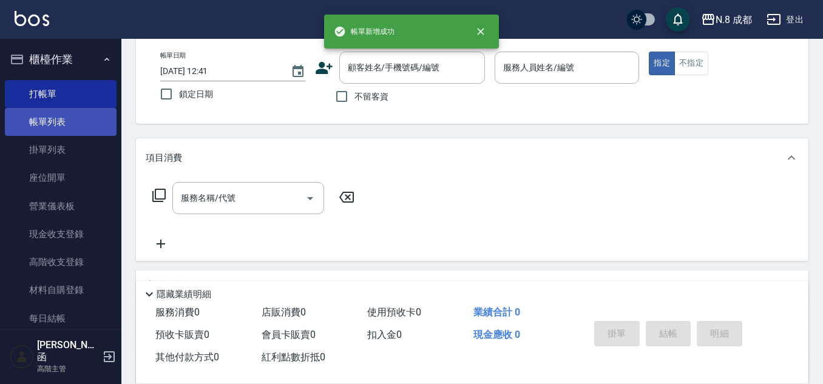
click at [85, 121] on link "帳單列表" at bounding box center [61, 122] width 112 height 28
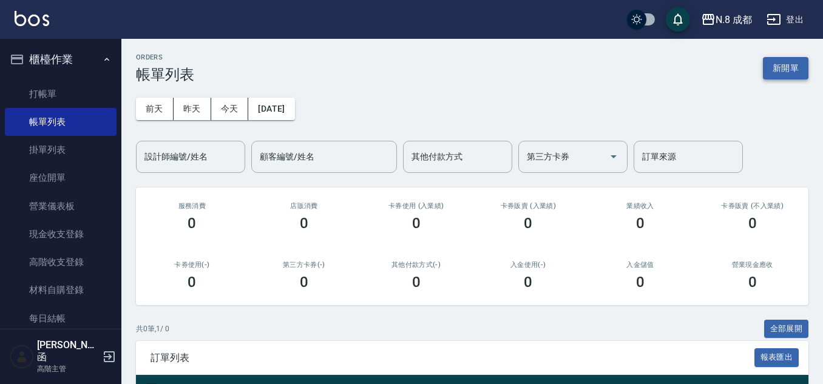
click at [784, 65] on button "新開單" at bounding box center [786, 68] width 46 height 22
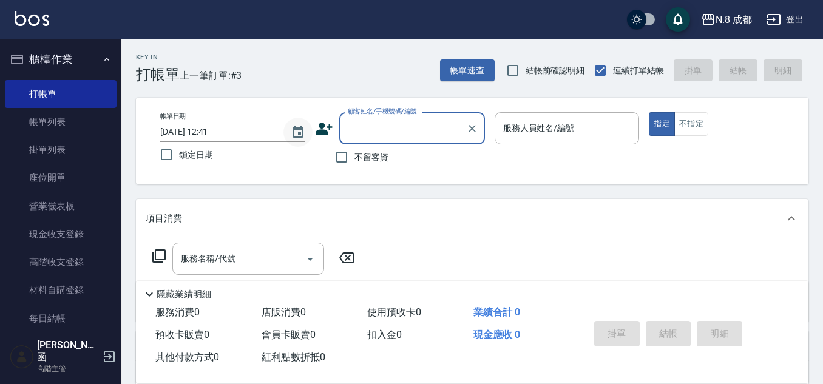
click at [302, 132] on icon "Choose date, selected date is 2025-09-25" at bounding box center [298, 132] width 11 height 12
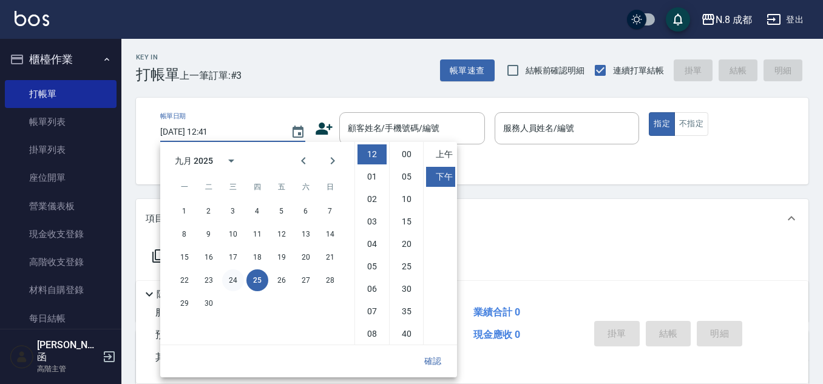
click at [230, 286] on button "24" at bounding box center [233, 280] width 22 height 22
type input "[DATE] 12:41"
click at [432, 353] on button "確認" at bounding box center [432, 361] width 39 height 22
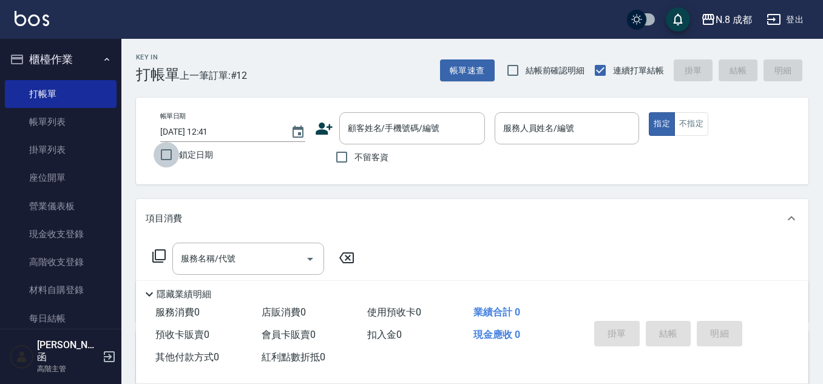
click at [171, 155] on input "鎖定日期" at bounding box center [166, 154] width 25 height 25
checkbox input "true"
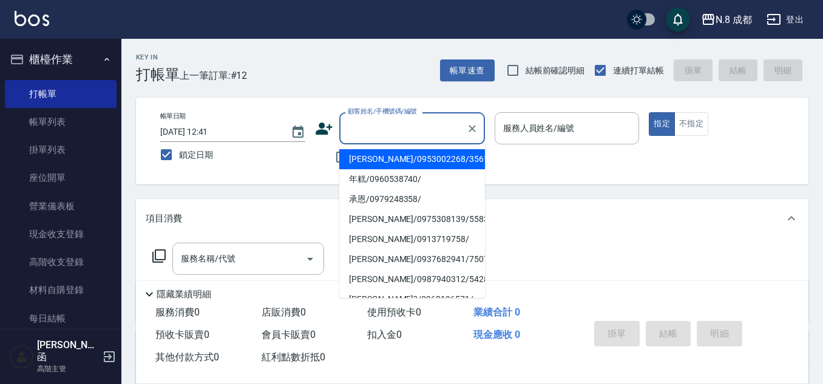
click at [358, 134] on input "顧客姓名/手機號碼/編號" at bounding box center [403, 128] width 117 height 21
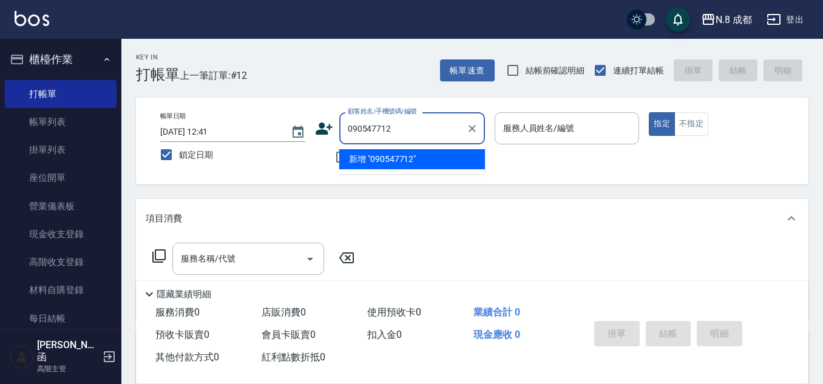
type input "0905477122"
drag, startPoint x: 424, startPoint y: 126, endPoint x: 268, endPoint y: 132, distance: 156.1
click at [268, 132] on div "帳單日期 [DATE] 12:41 鎖定日期 顧客姓名/手機號碼/編號 0905477122 顧客姓名/手機號碼/編號 不留客資 服務人員姓名/編號 服務人員…" at bounding box center [472, 141] width 643 height 58
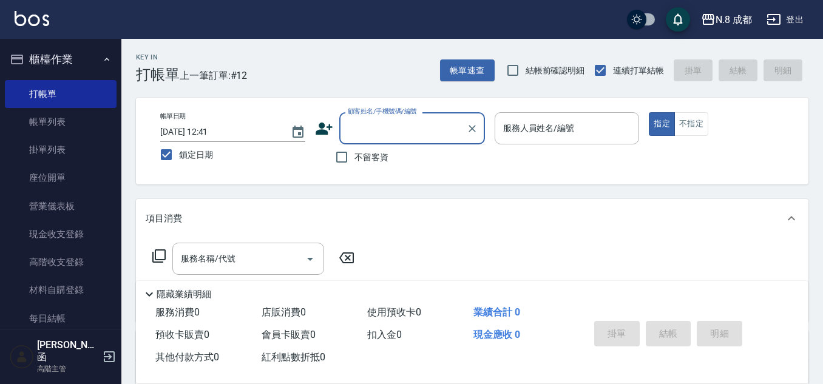
click at [330, 133] on icon at bounding box center [324, 129] width 18 height 18
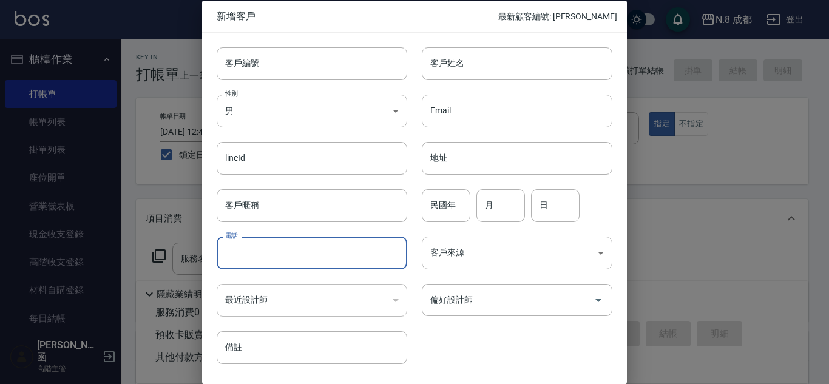
drag, startPoint x: 279, startPoint y: 253, endPoint x: 285, endPoint y: 237, distance: 16.7
click at [279, 252] on input "電話" at bounding box center [312, 253] width 191 height 33
paste input "0905477122"
click at [476, 75] on input "客戶姓名" at bounding box center [517, 63] width 191 height 33
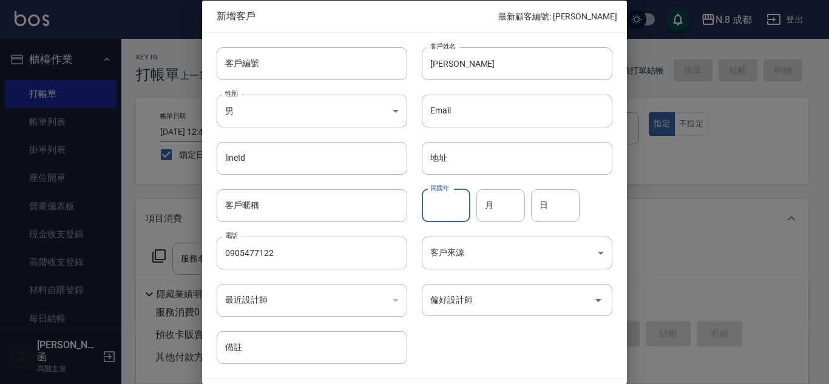
click at [452, 214] on input "民國年" at bounding box center [446, 205] width 49 height 33
click at [496, 209] on input "月" at bounding box center [500, 205] width 49 height 33
click at [563, 214] on input "日" at bounding box center [555, 205] width 49 height 33
click at [497, 301] on input "偏好設計師" at bounding box center [507, 300] width 161 height 21
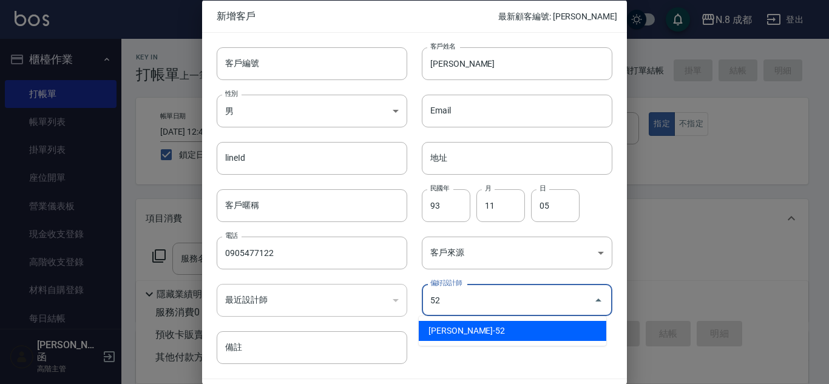
click at [489, 337] on li "[PERSON_NAME]-52" at bounding box center [513, 331] width 188 height 20
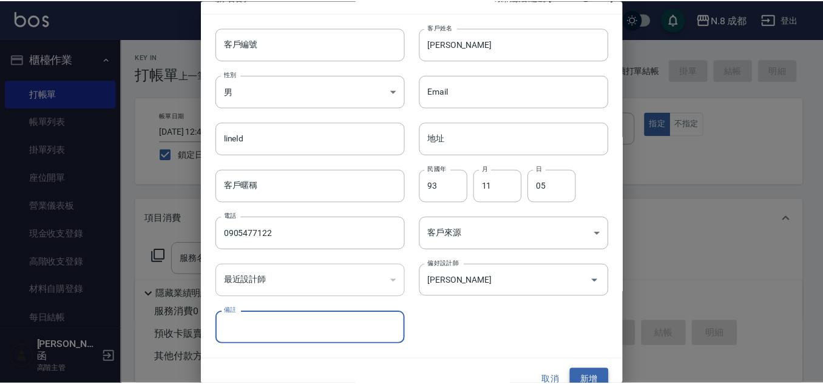
scroll to position [36, 0]
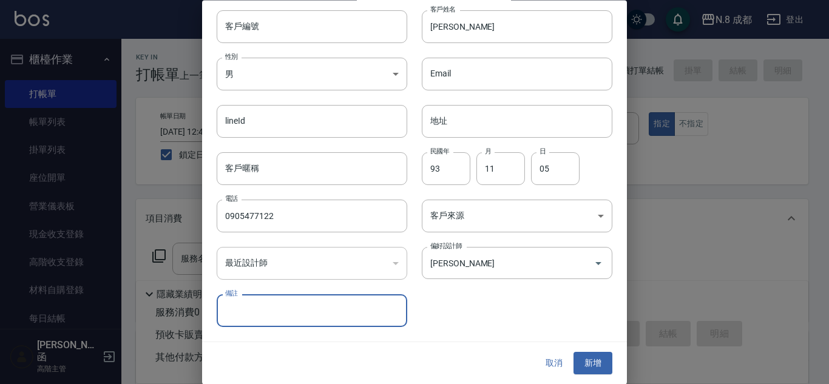
click at [578, 359] on button "新增" at bounding box center [593, 364] width 39 height 22
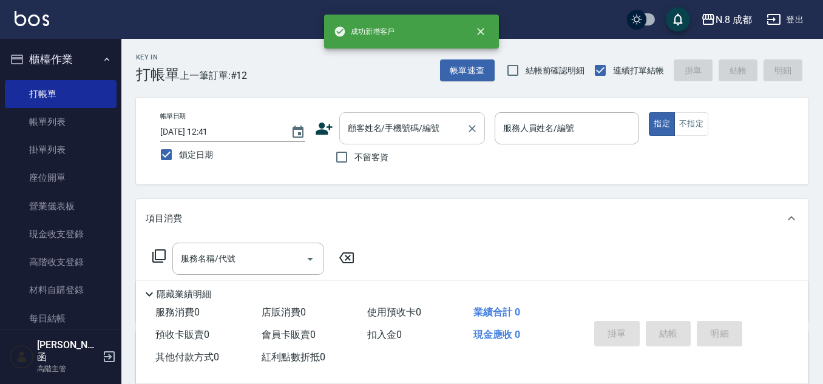
click at [401, 124] on input "顧客姓名/手機號碼/編號" at bounding box center [403, 128] width 117 height 21
paste input "0905477122"
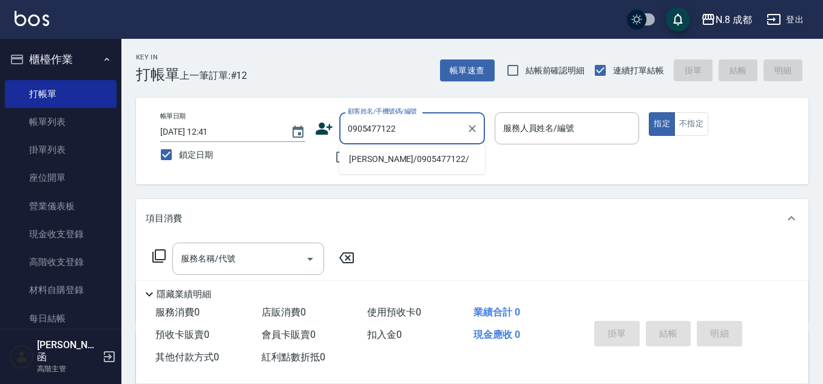
click at [376, 164] on li "[PERSON_NAME]/0905477122/" at bounding box center [412, 159] width 146 height 20
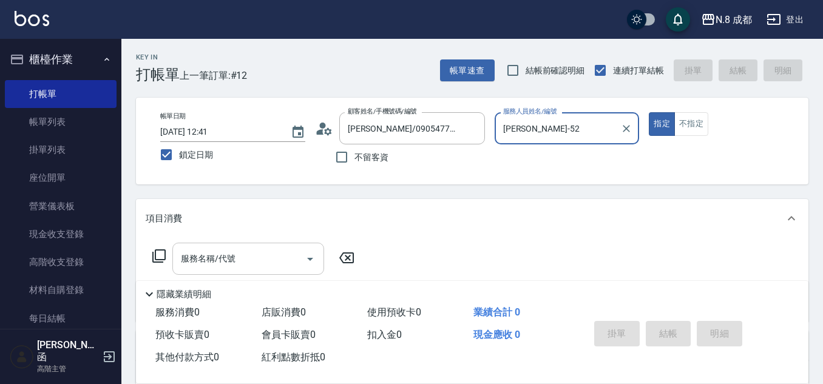
click at [237, 260] on input "服務名稱/代號" at bounding box center [239, 258] width 123 height 21
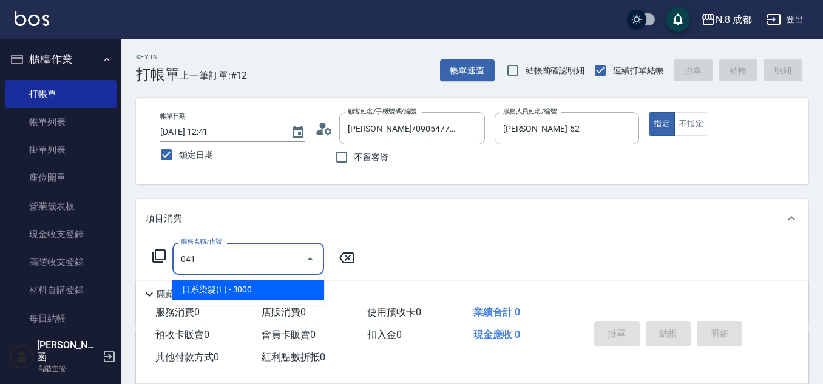
drag, startPoint x: 237, startPoint y: 285, endPoint x: 329, endPoint y: 273, distance: 92.4
click at [239, 285] on span "日系染髮(L) - 3000" at bounding box center [248, 290] width 152 height 20
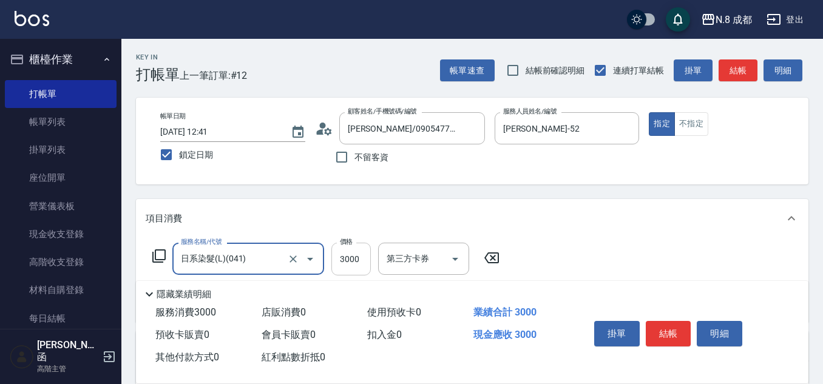
click at [345, 262] on input "3000" at bounding box center [350, 259] width 39 height 33
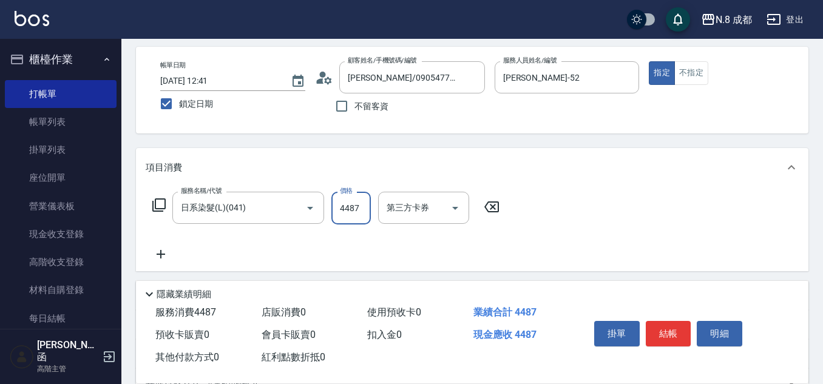
scroll to position [121, 0]
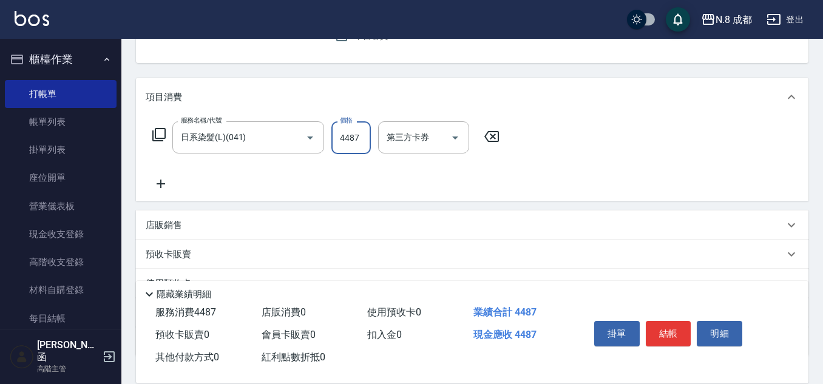
click at [159, 188] on icon at bounding box center [161, 184] width 30 height 15
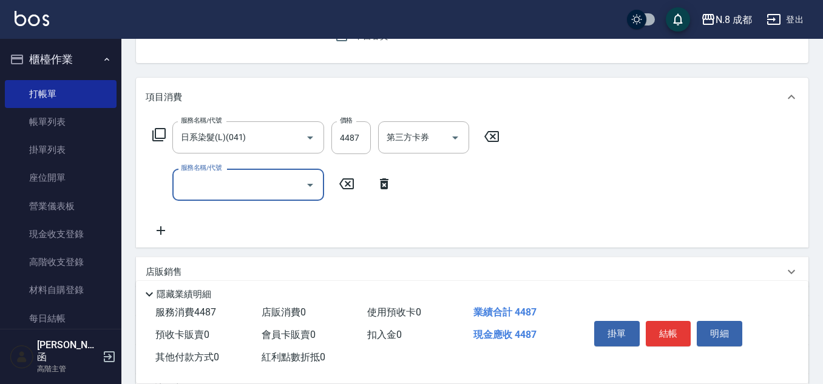
click at [247, 186] on input "服務名稱/代號" at bounding box center [239, 184] width 123 height 21
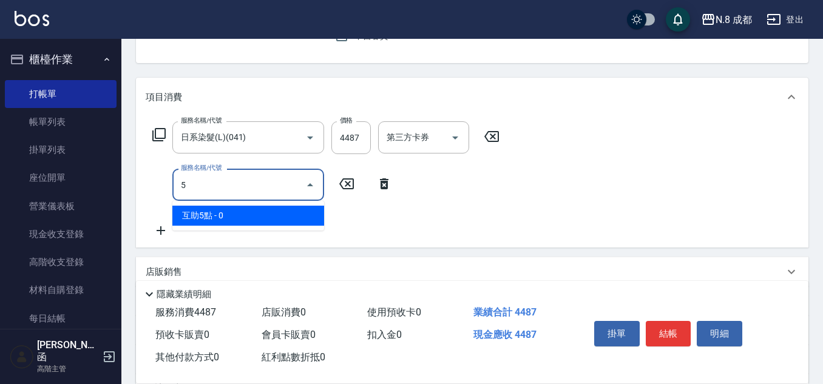
drag, startPoint x: 229, startPoint y: 214, endPoint x: 347, endPoint y: 205, distance: 118.7
click at [229, 213] on span "互助5點 - 0" at bounding box center [248, 216] width 152 height 20
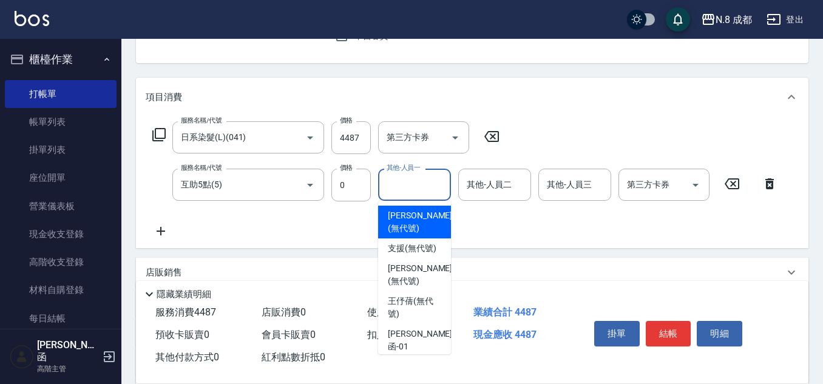
click at [419, 187] on input "其他-人員一" at bounding box center [415, 184] width 62 height 21
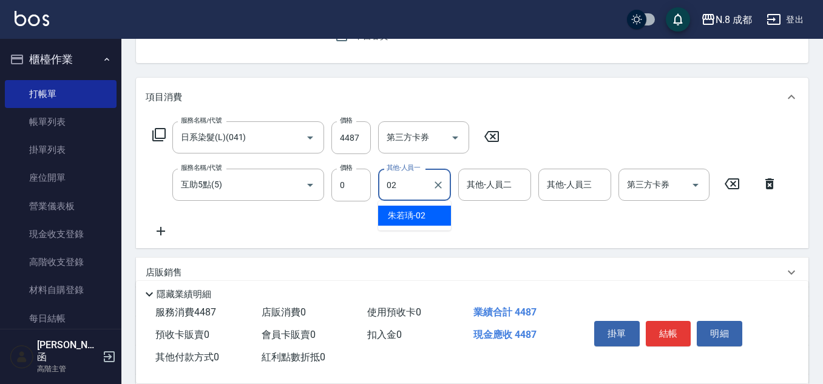
click at [416, 209] on span "[PERSON_NAME]-02" at bounding box center [407, 215] width 38 height 13
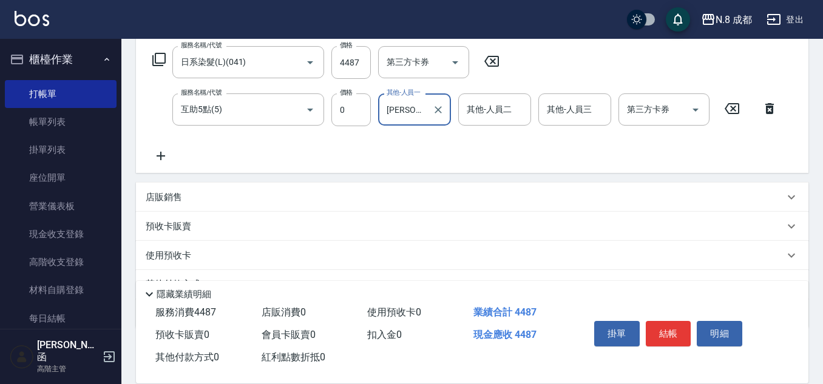
scroll to position [257, 0]
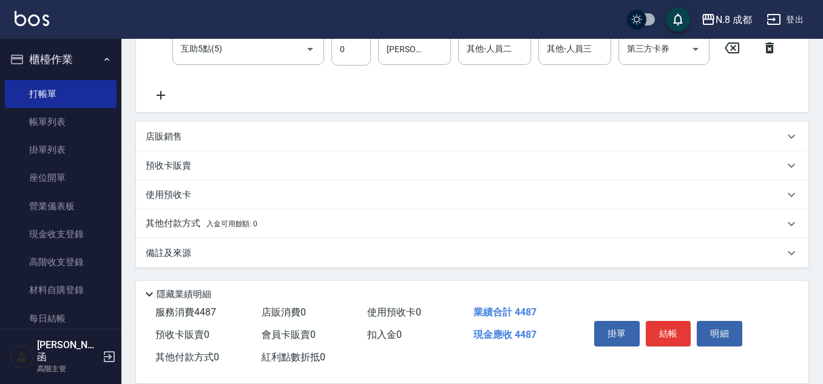
click at [178, 225] on p "其他付款方式 入金可用餘額: 0" at bounding box center [202, 223] width 112 height 13
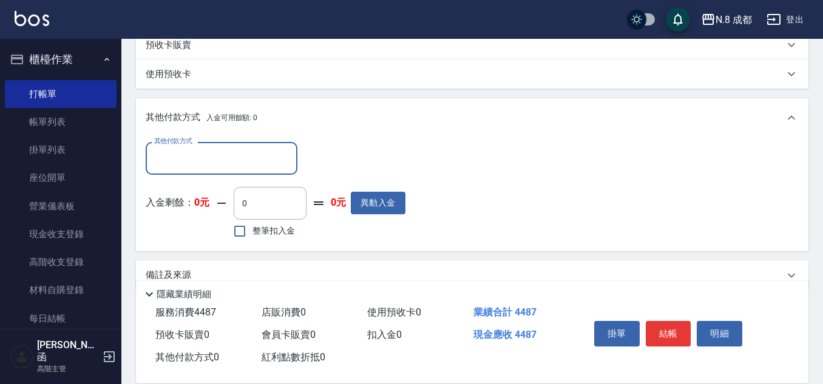
scroll to position [379, 0]
click at [185, 223] on div "入金剩餘： 0元 0 ​ 整筆扣入金 0元 異動入金" at bounding box center [276, 213] width 260 height 55
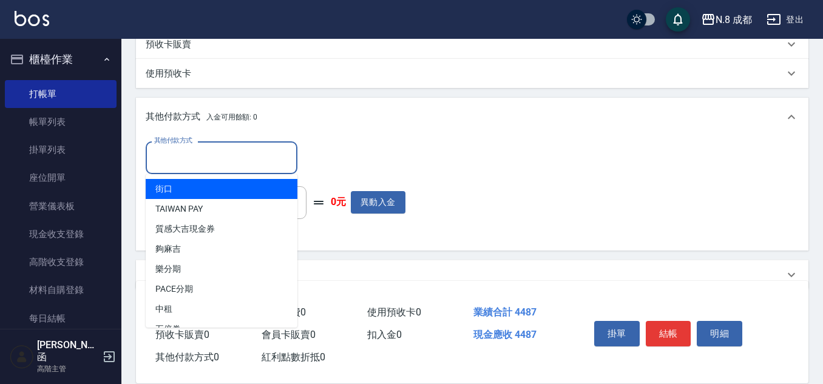
click at [202, 161] on input "其他付款方式" at bounding box center [221, 157] width 141 height 21
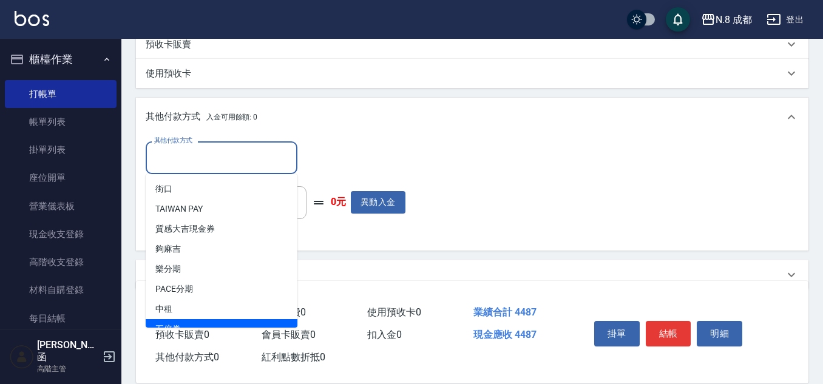
scroll to position [36, 0]
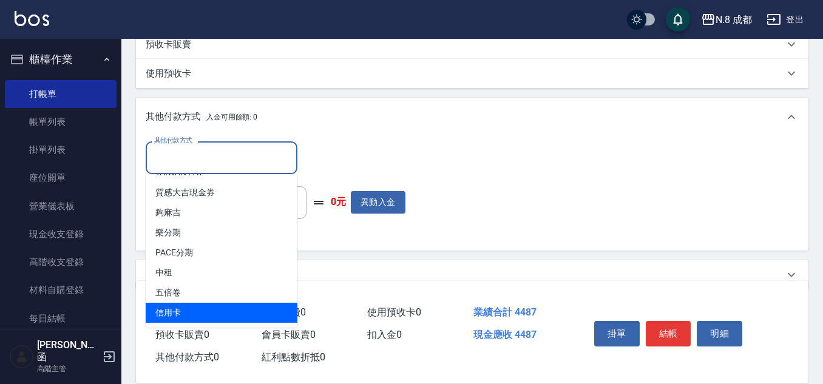
click at [217, 307] on span "信用卡" at bounding box center [222, 313] width 152 height 20
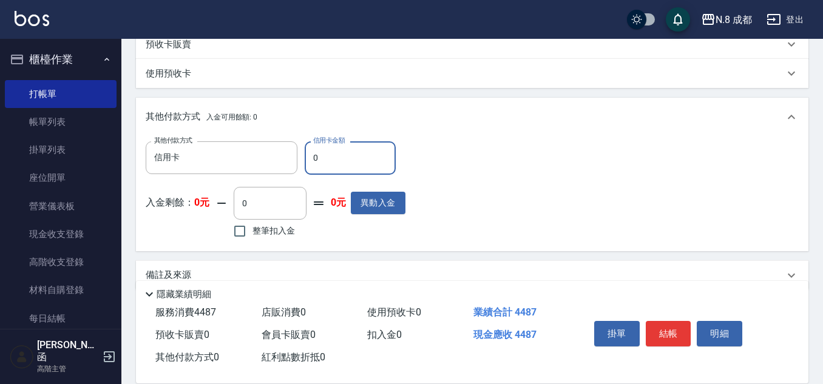
drag, startPoint x: 340, startPoint y: 154, endPoint x: 301, endPoint y: 151, distance: 39.0
click at [301, 152] on div "其他付款方式 信用卡 其他付款方式 信用卡金額 0 信用卡金額" at bounding box center [276, 157] width 260 height 33
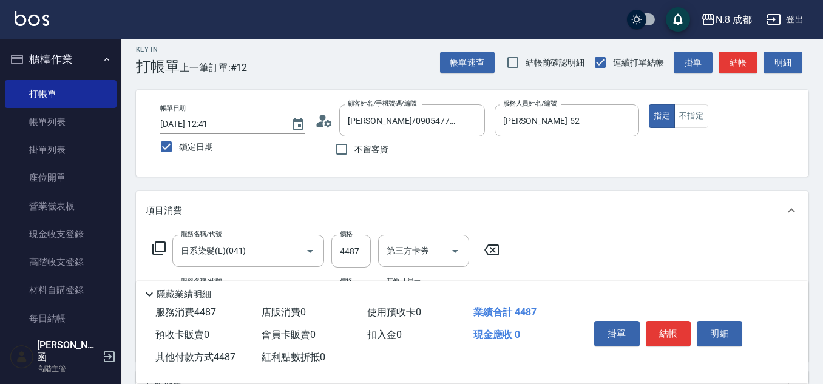
scroll to position [0, 0]
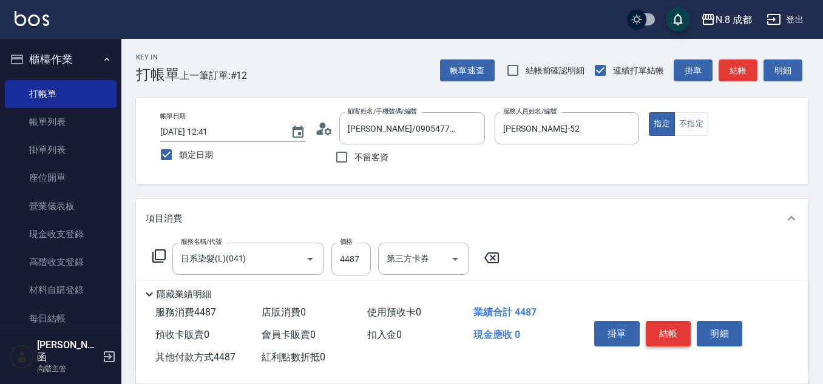
click at [661, 324] on button "結帳" at bounding box center [669, 333] width 46 height 25
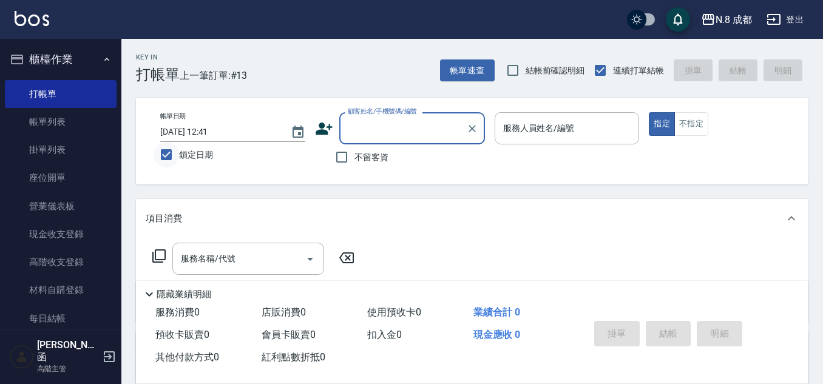
click at [168, 155] on input "鎖定日期" at bounding box center [166, 154] width 25 height 25
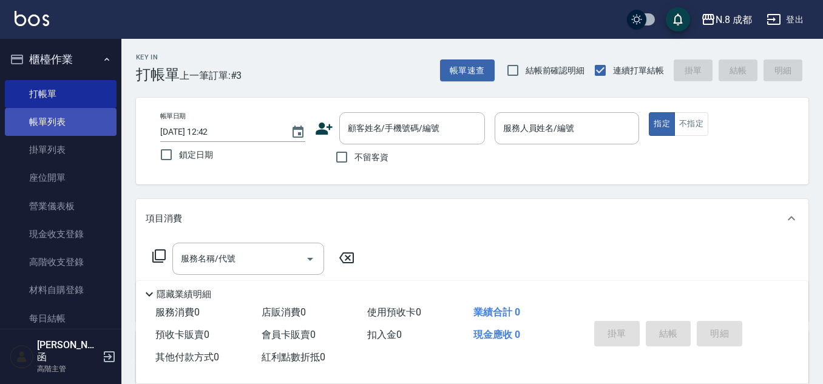
click at [90, 126] on link "帳單列表" at bounding box center [61, 122] width 112 height 28
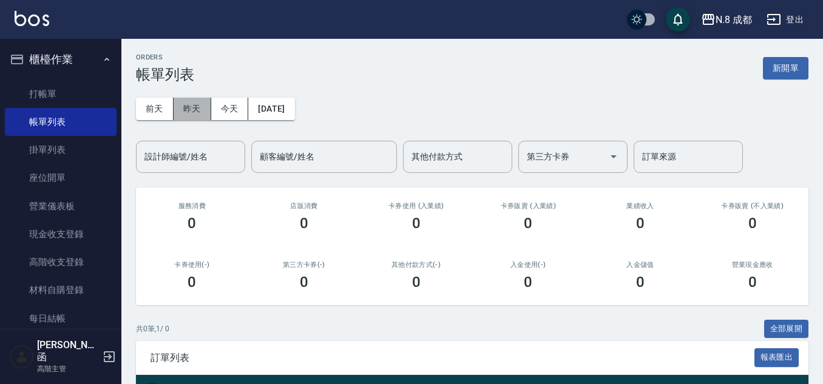
click at [189, 105] on button "昨天" at bounding box center [193, 109] width 38 height 22
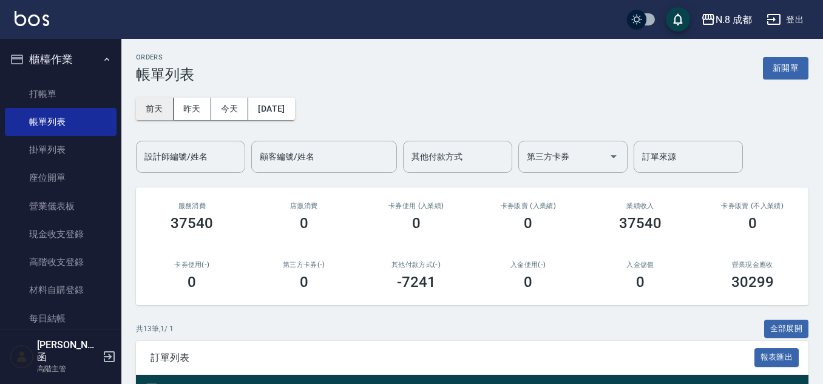
click at [164, 106] on button "前天" at bounding box center [155, 109] width 38 height 22
click at [194, 105] on button "昨天" at bounding box center [193, 109] width 38 height 22
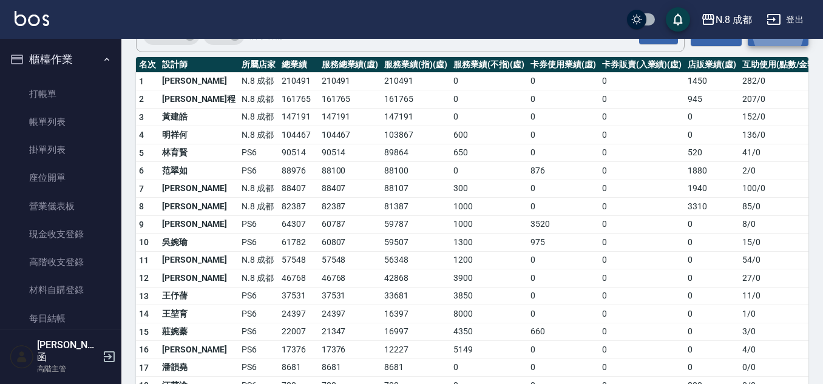
scroll to position [789, 0]
